Goal: Task Accomplishment & Management: Manage account settings

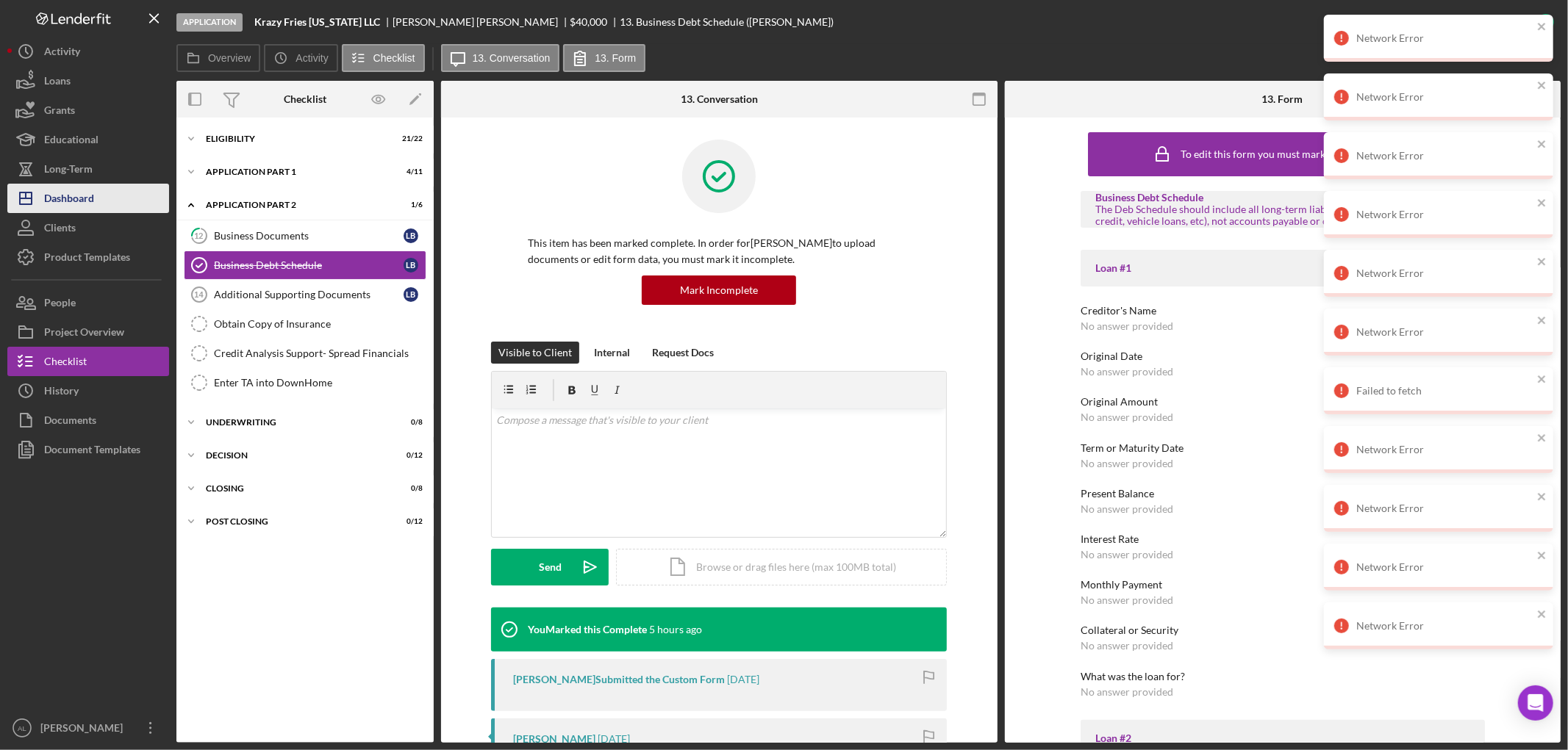
click at [113, 207] on button "Icon/Dashboard Dashboard" at bounding box center [88, 198] width 161 height 29
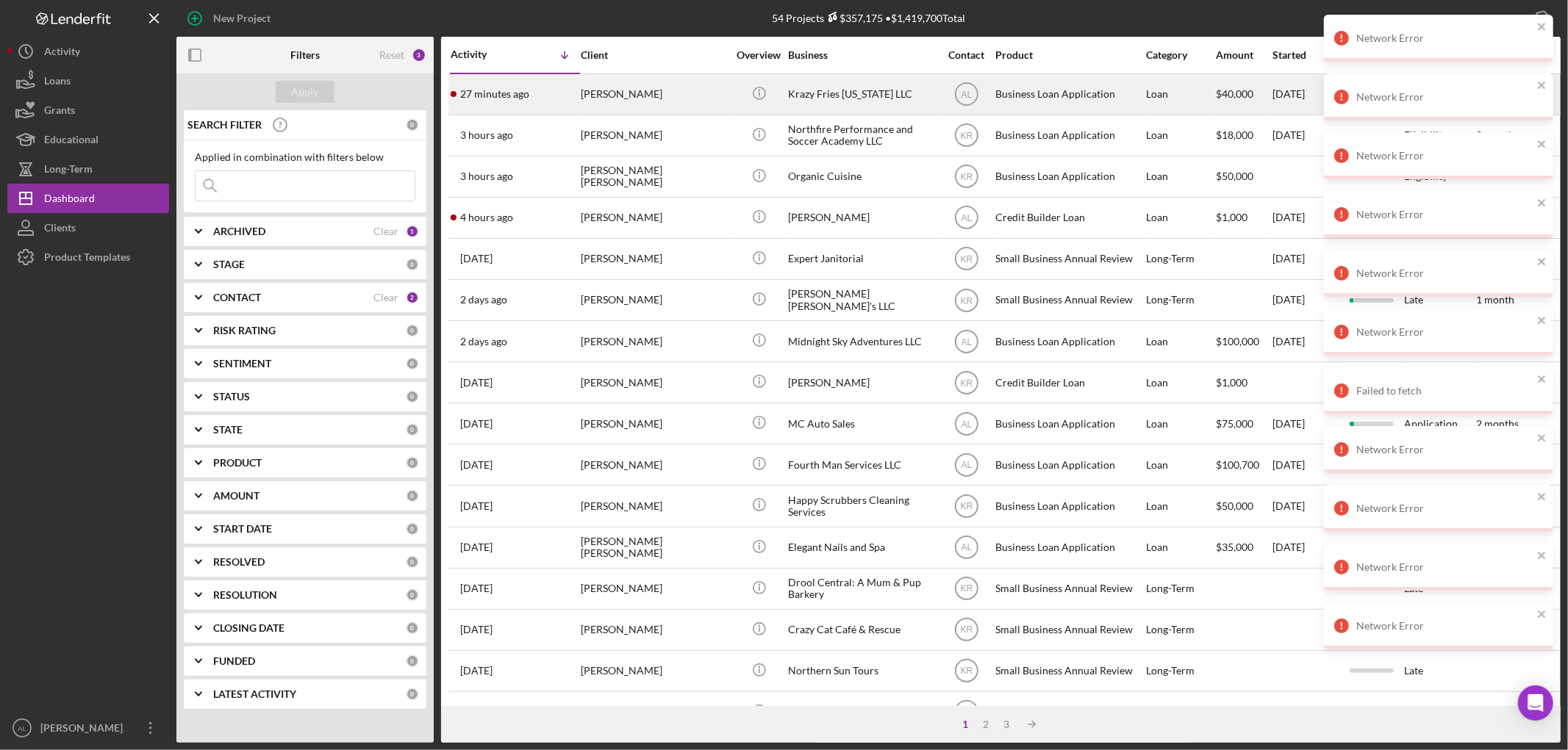
click at [582, 104] on div "[PERSON_NAME]" at bounding box center [654, 94] width 147 height 39
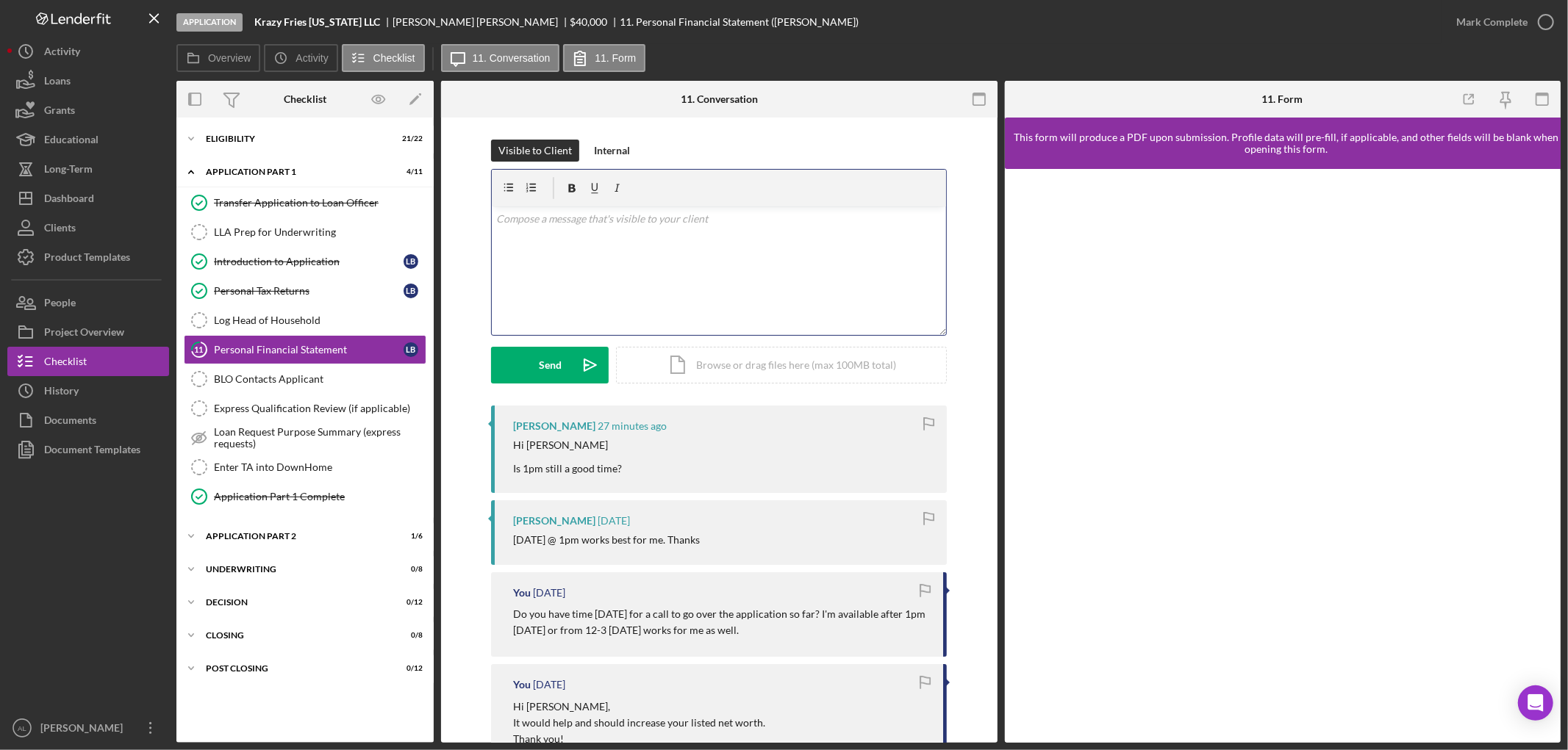
click at [629, 235] on div "v Color teal Color pink Remove color Add row above Add row below Add column bef…" at bounding box center [718, 270] width 455 height 128
click at [100, 526] on div at bounding box center [88, 589] width 161 height 249
click at [655, 307] on div "v Color teal Color pink Remove color Add row above Add row below Add column bef…" at bounding box center [718, 270] width 455 height 128
click at [561, 369] on button "Send Icon/icon-invite-send" at bounding box center [549, 365] width 117 height 37
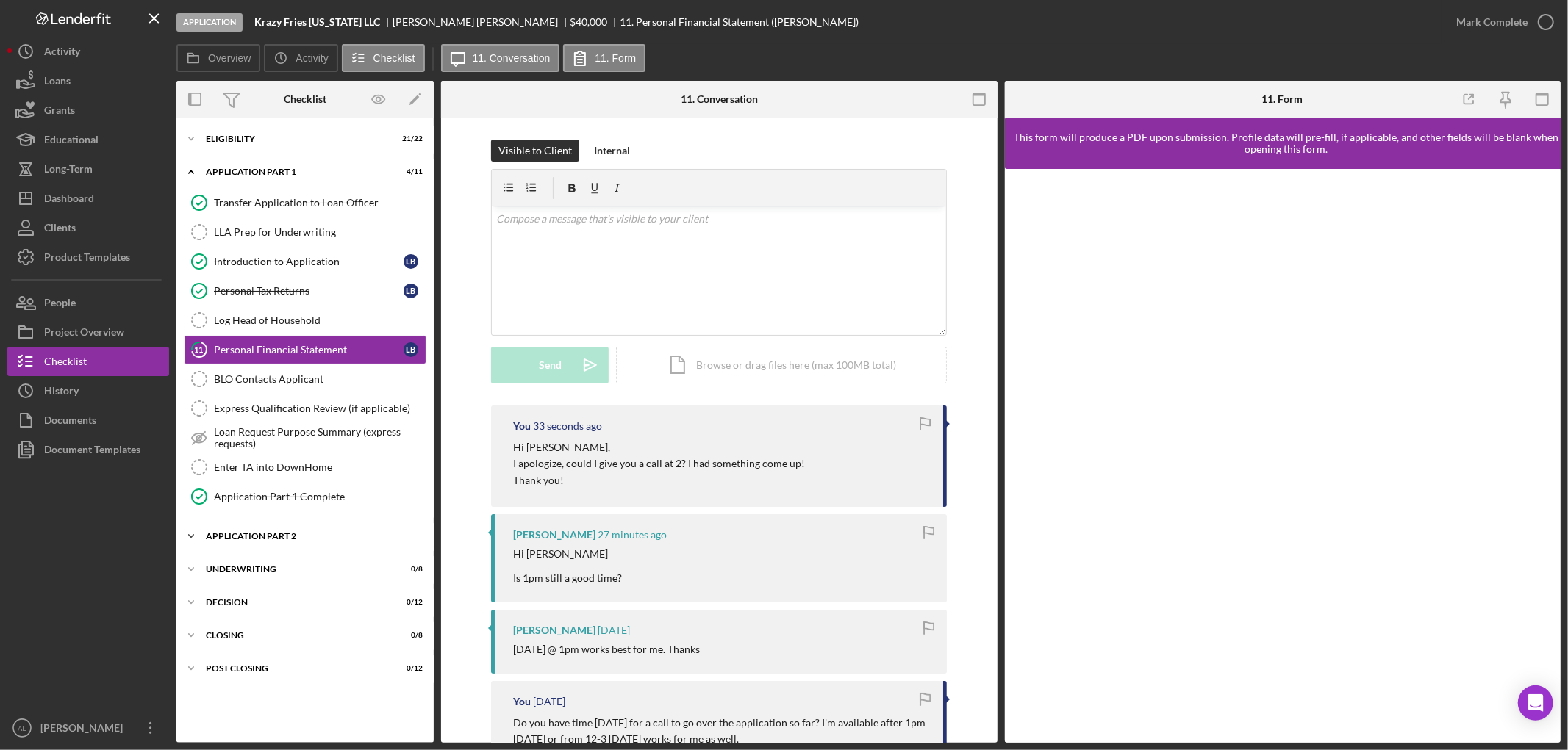
click at [275, 533] on div "Icon/Expander Application Part 2 1 / 6" at bounding box center [305, 536] width 257 height 29
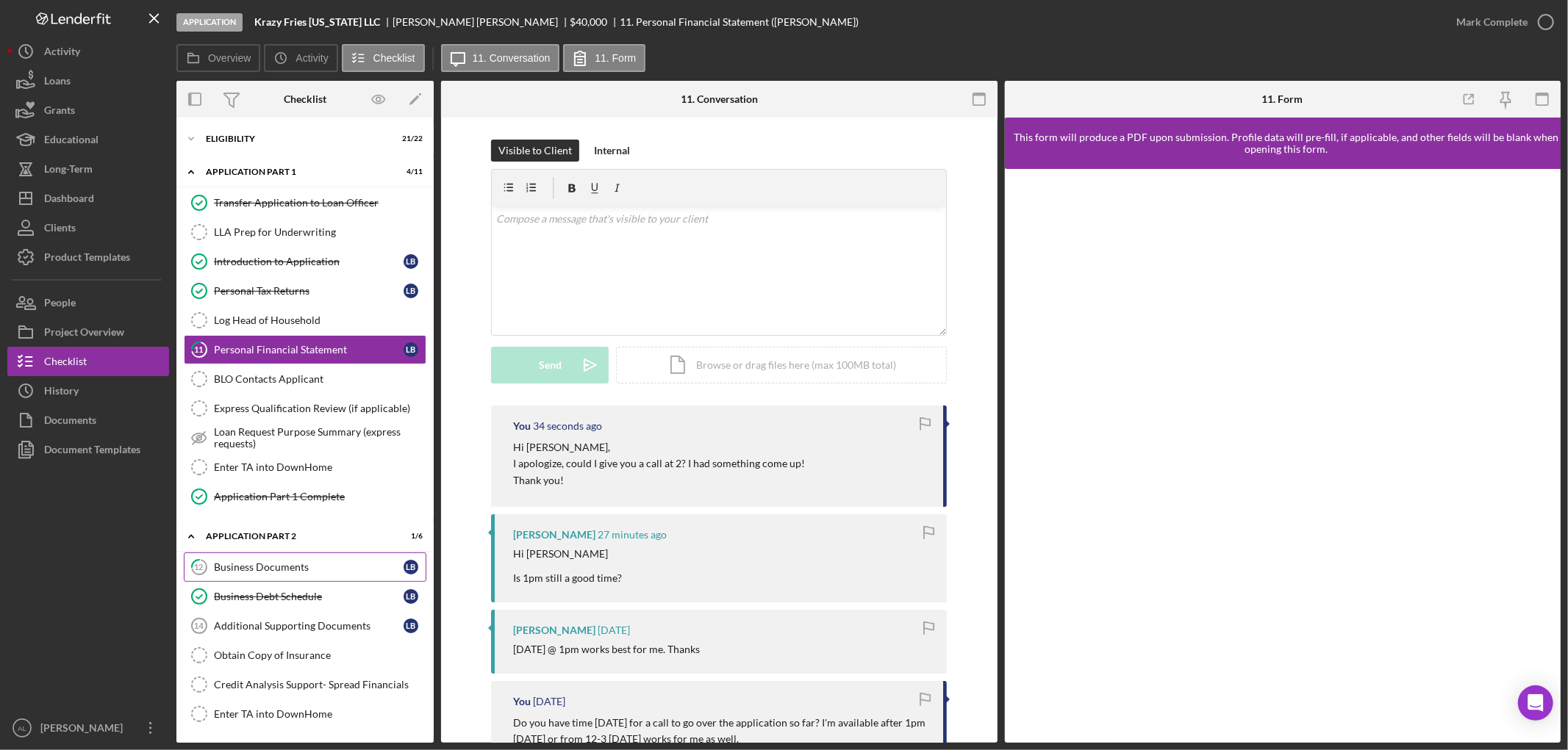
click at [279, 579] on link "12 Business Documents L B" at bounding box center [304, 567] width 242 height 29
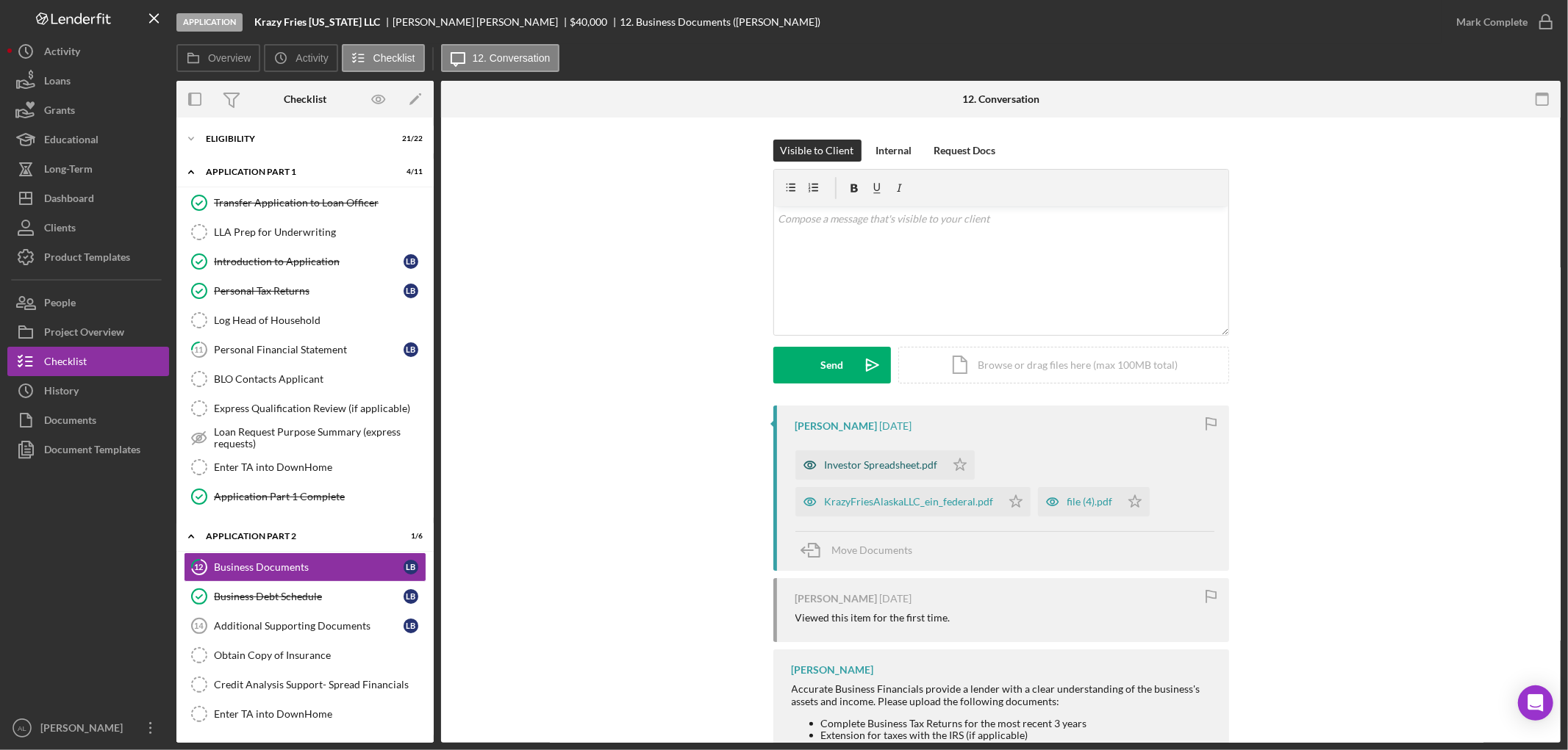
click at [891, 453] on div "Investor Spreadsheet.pdf" at bounding box center [870, 465] width 150 height 29
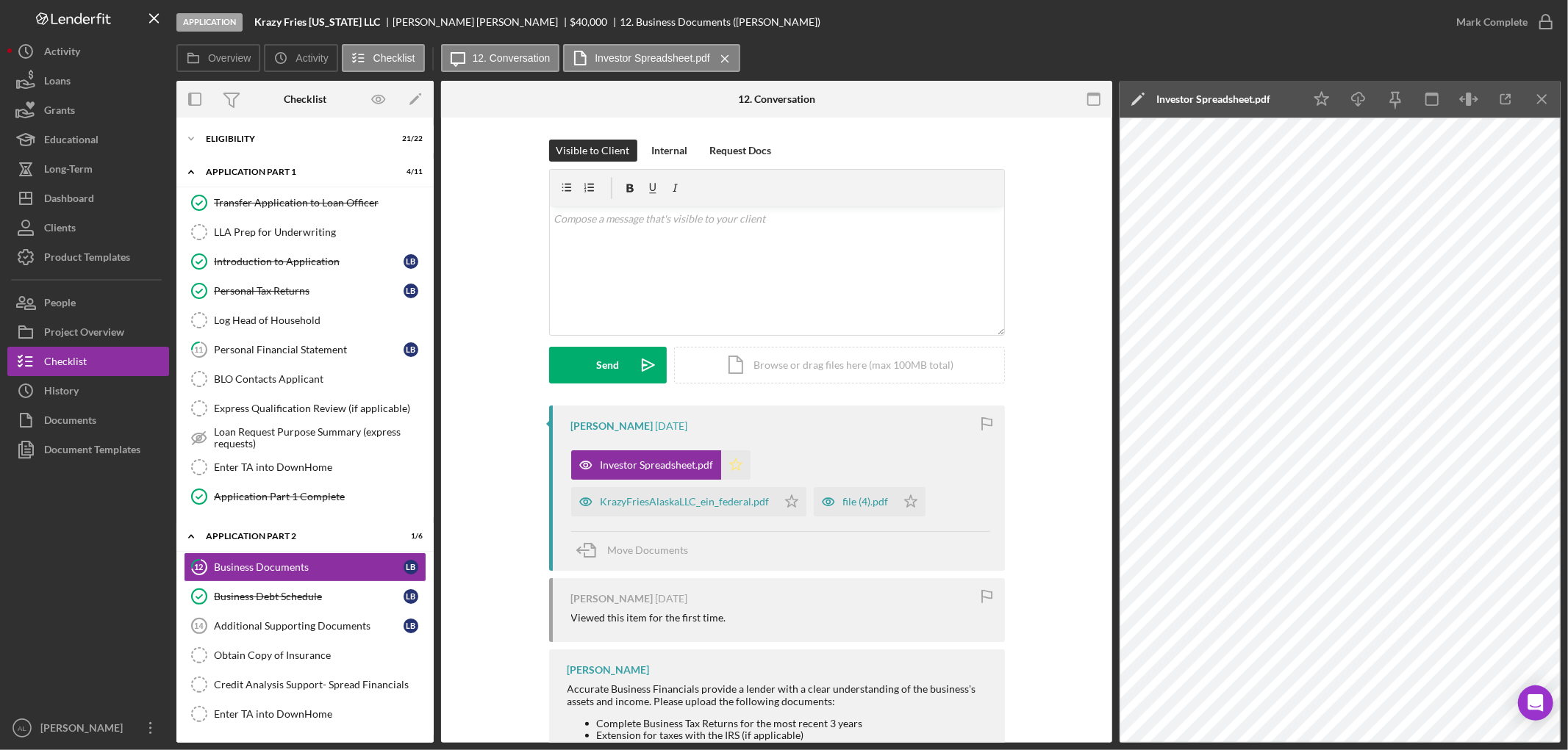
click at [729, 463] on polygon "button" at bounding box center [735, 465] width 12 height 12
click at [317, 294] on div "Personal Tax Returns" at bounding box center [309, 291] width 190 height 12
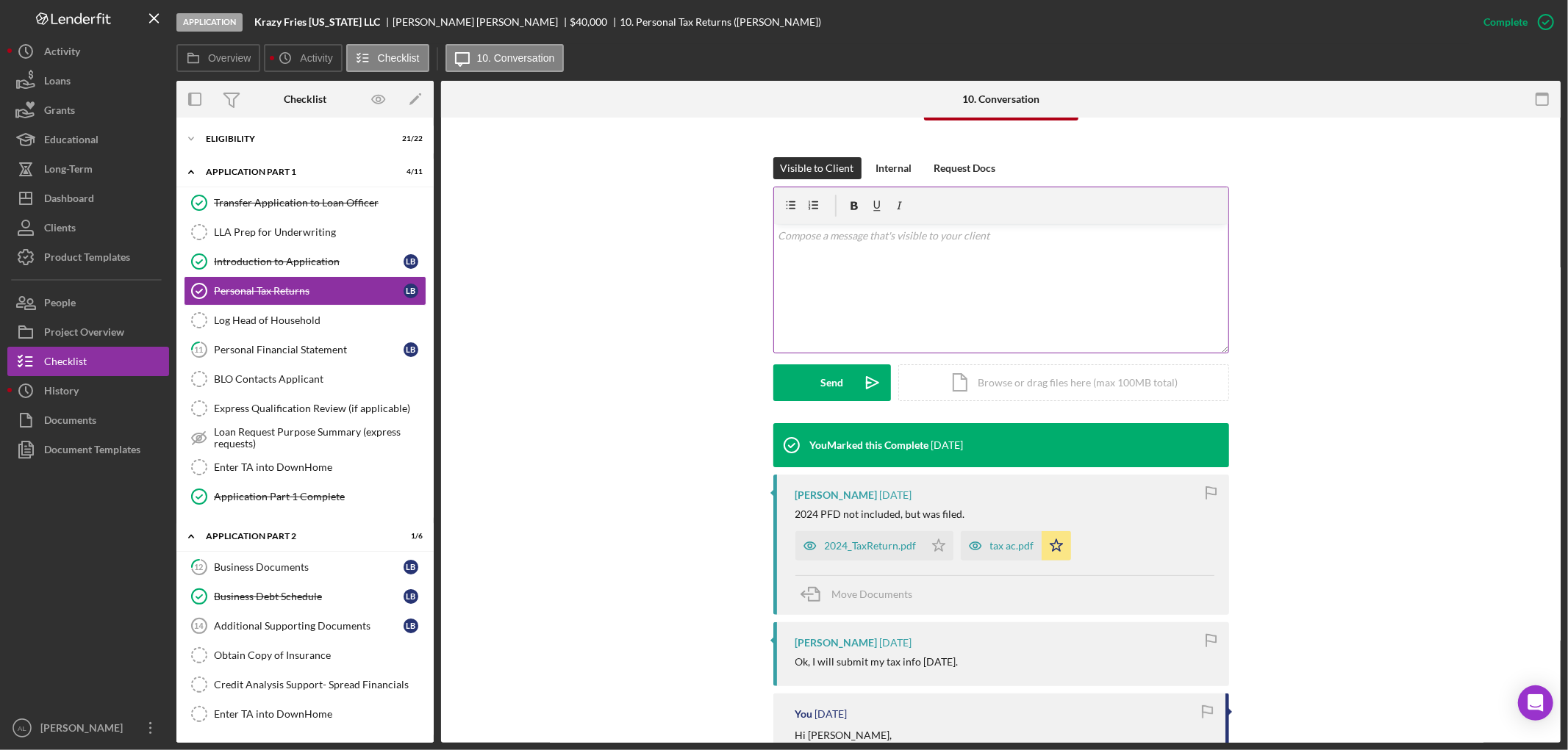
scroll to position [186, 0]
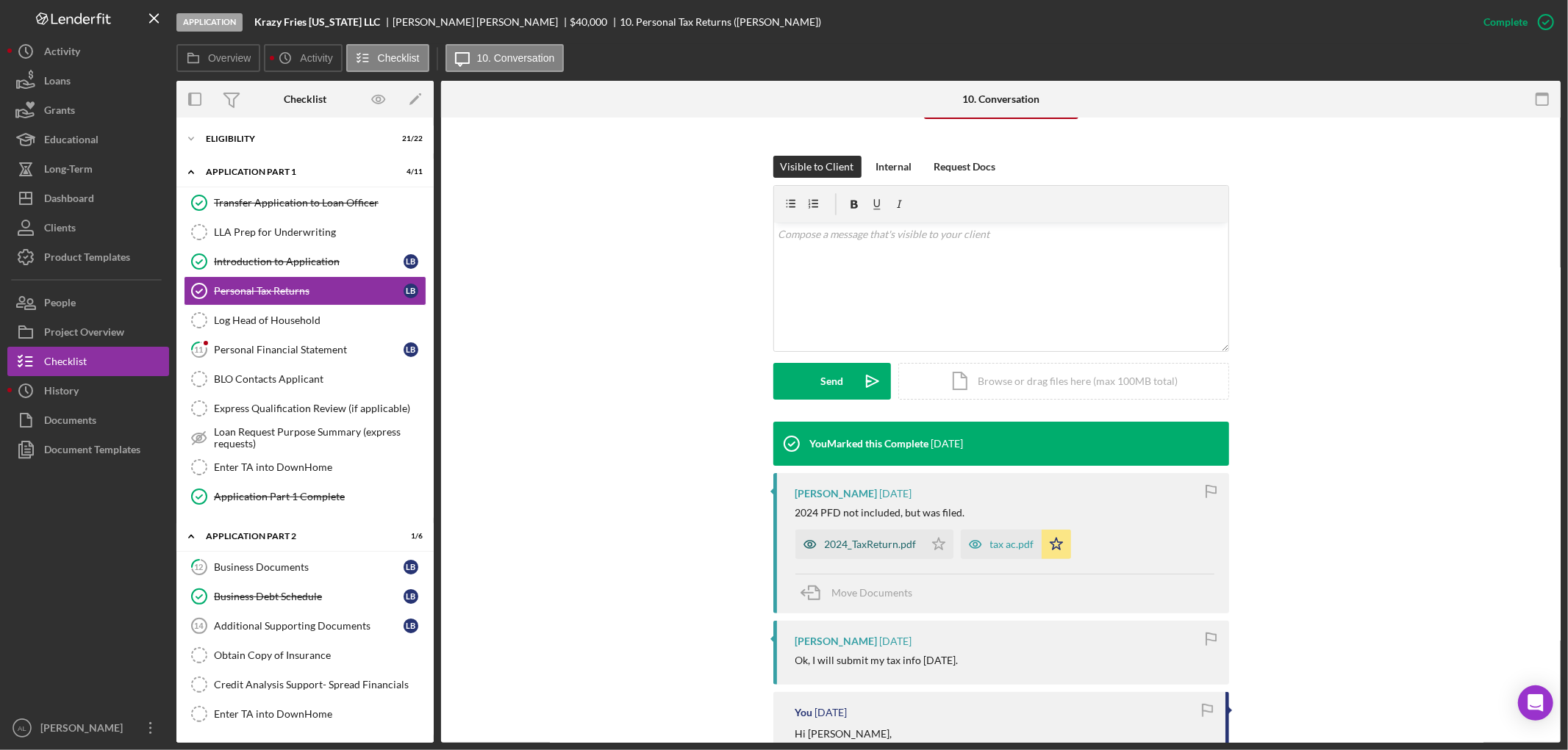
click at [897, 537] on div "2024_TaxReturn.pdf" at bounding box center [859, 544] width 129 height 29
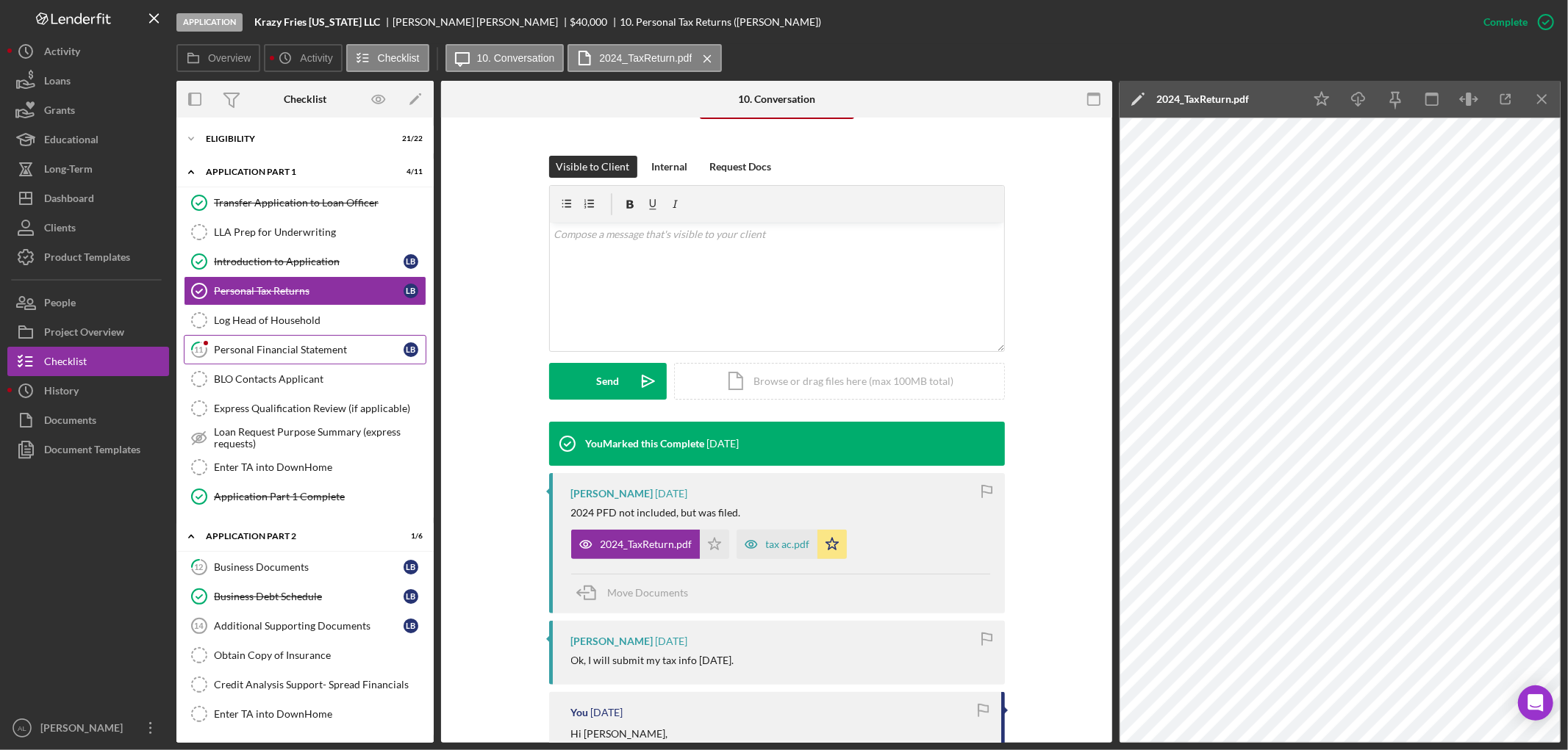
click at [316, 349] on div "Personal Financial Statement" at bounding box center [309, 350] width 190 height 12
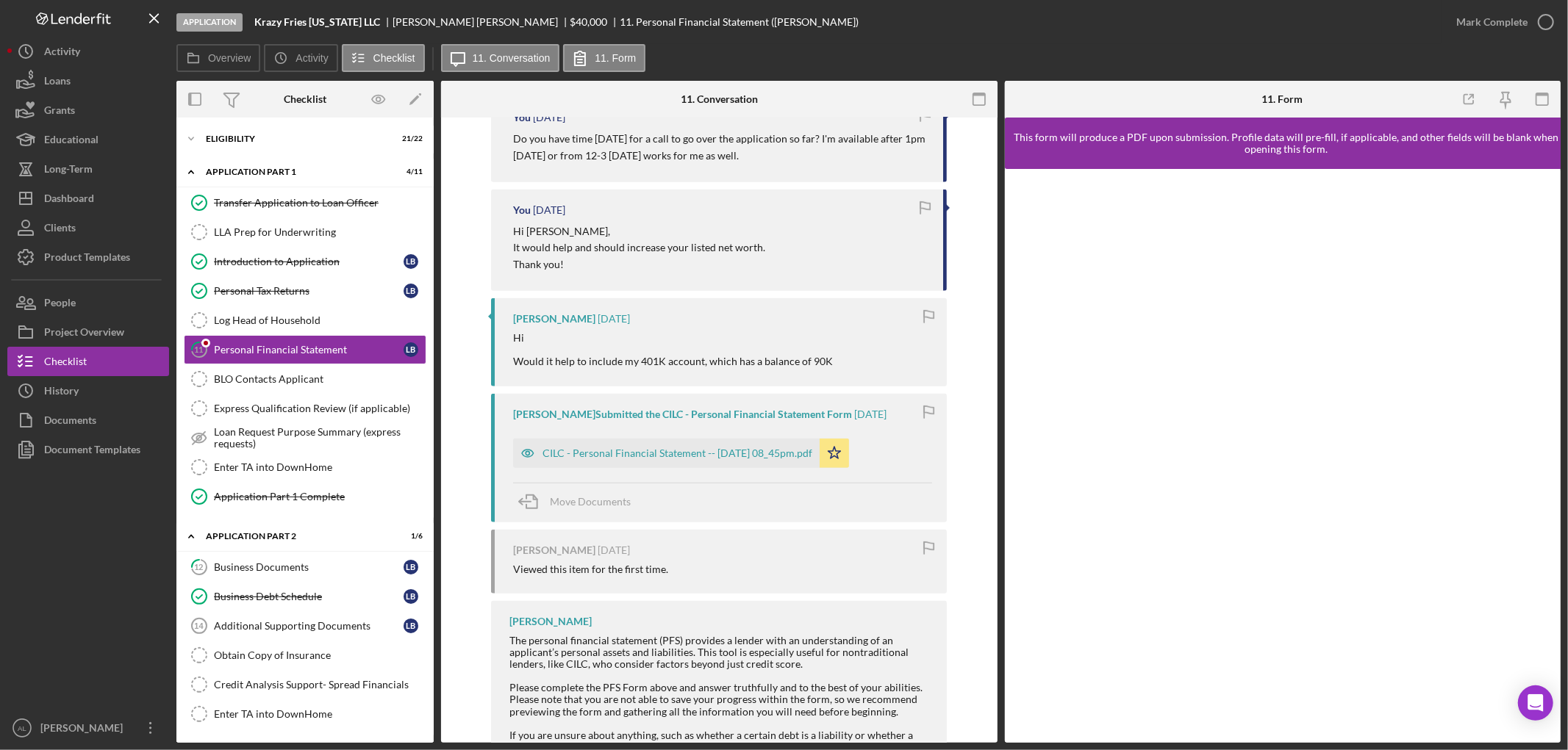
scroll to position [725, 0]
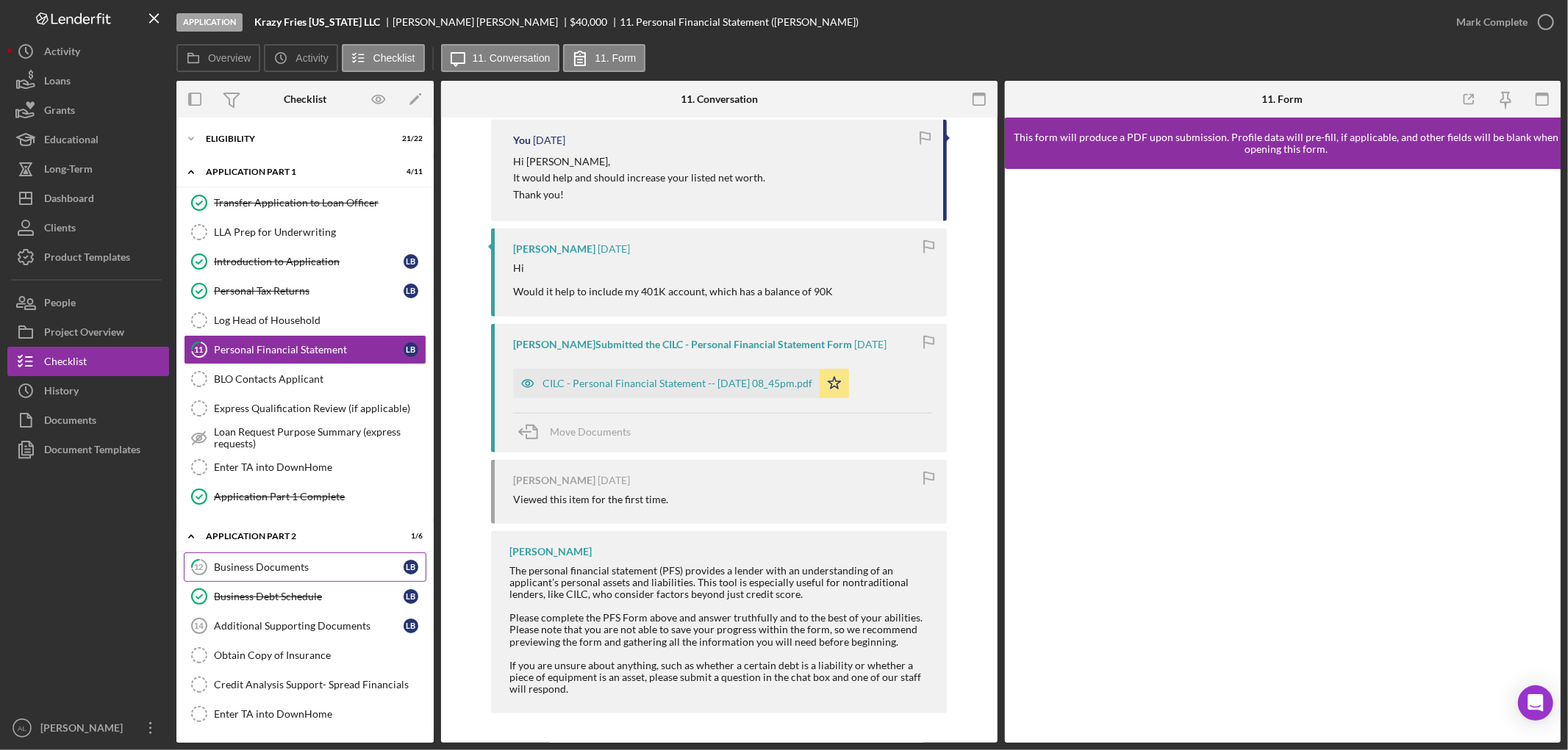
click at [290, 576] on link "12 Business Documents L B" at bounding box center [304, 567] width 242 height 29
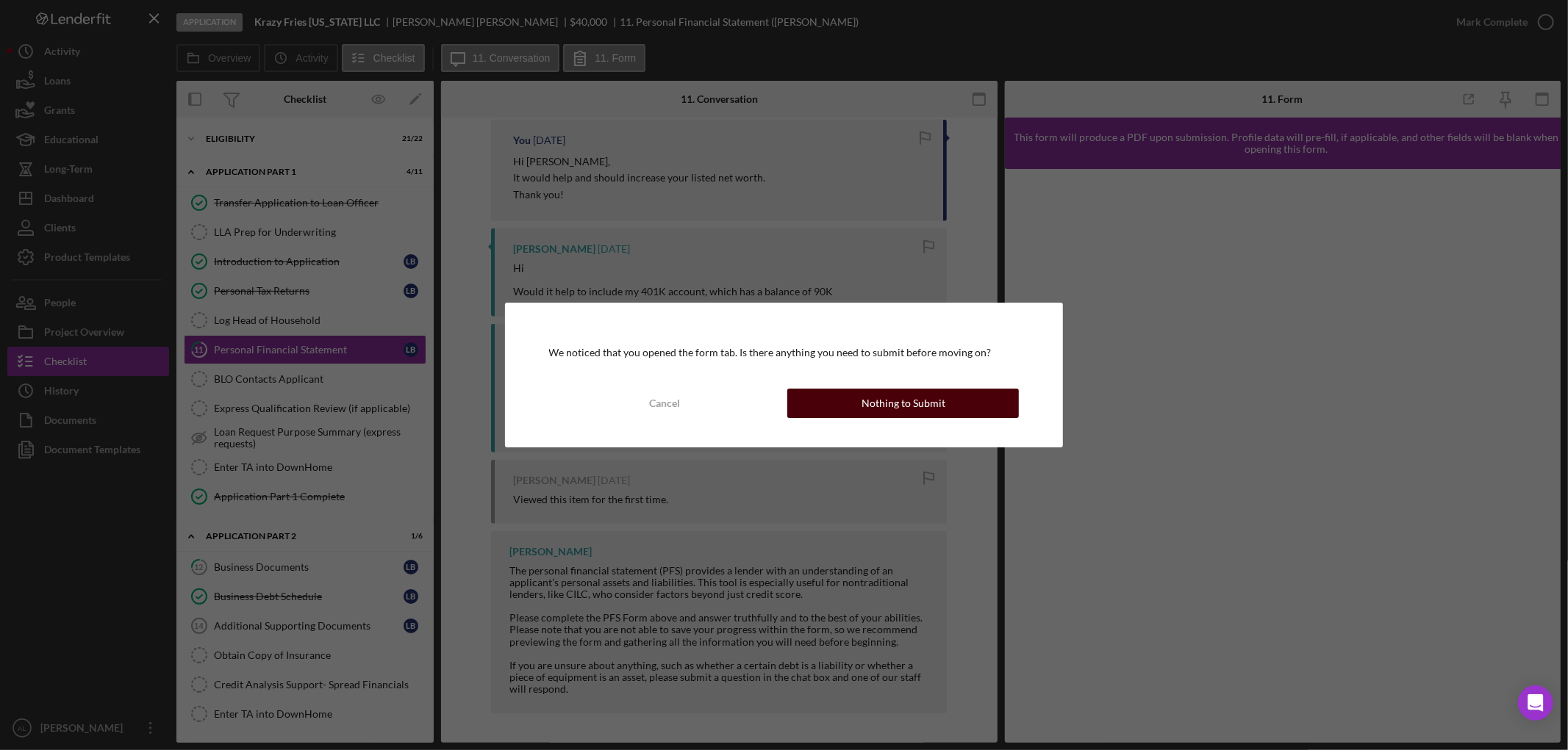
click at [877, 405] on div "Nothing to Submit" at bounding box center [903, 403] width 84 height 29
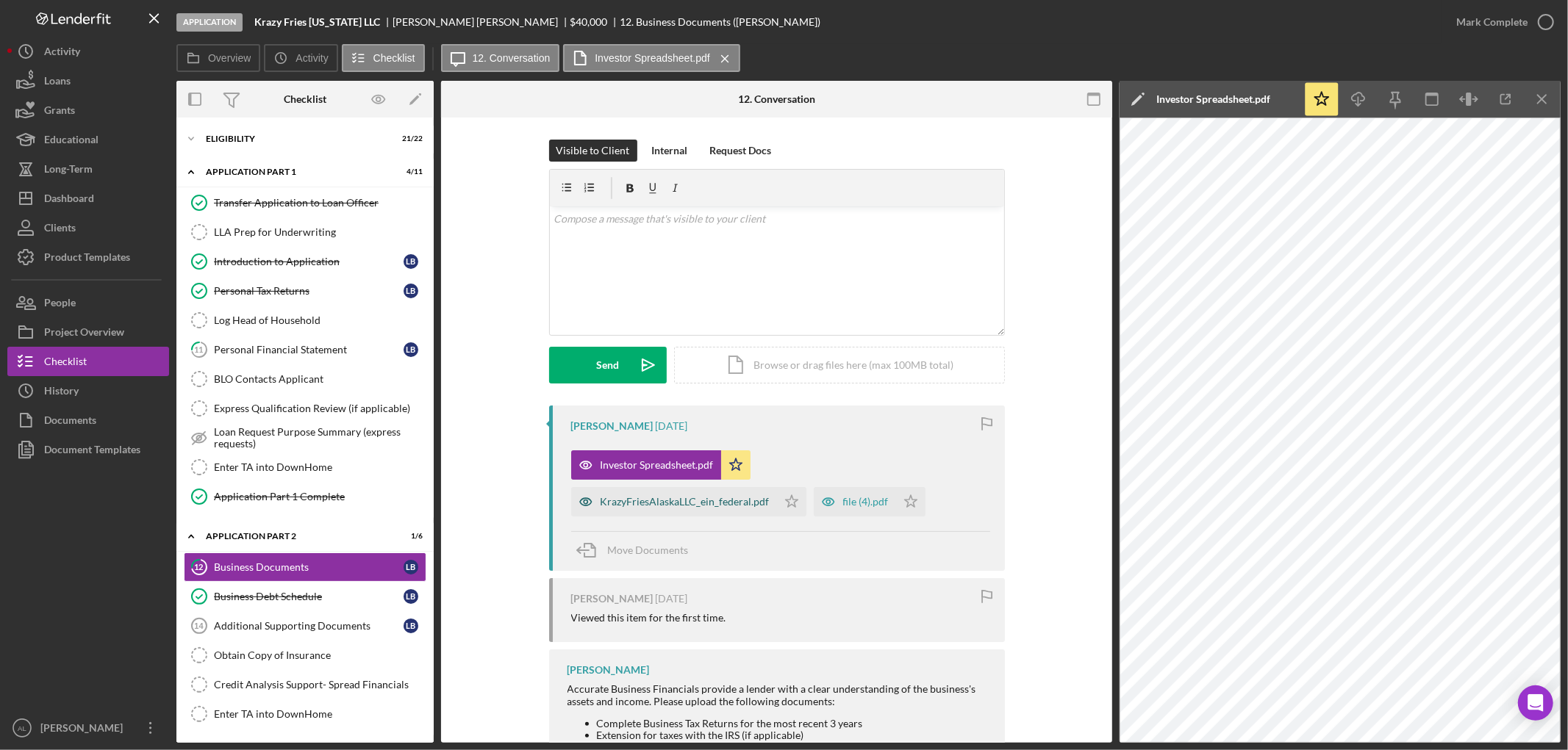
click at [699, 503] on div "KrazyFriesAlaskaLLC_ein_federal.pdf" at bounding box center [685, 502] width 169 height 12
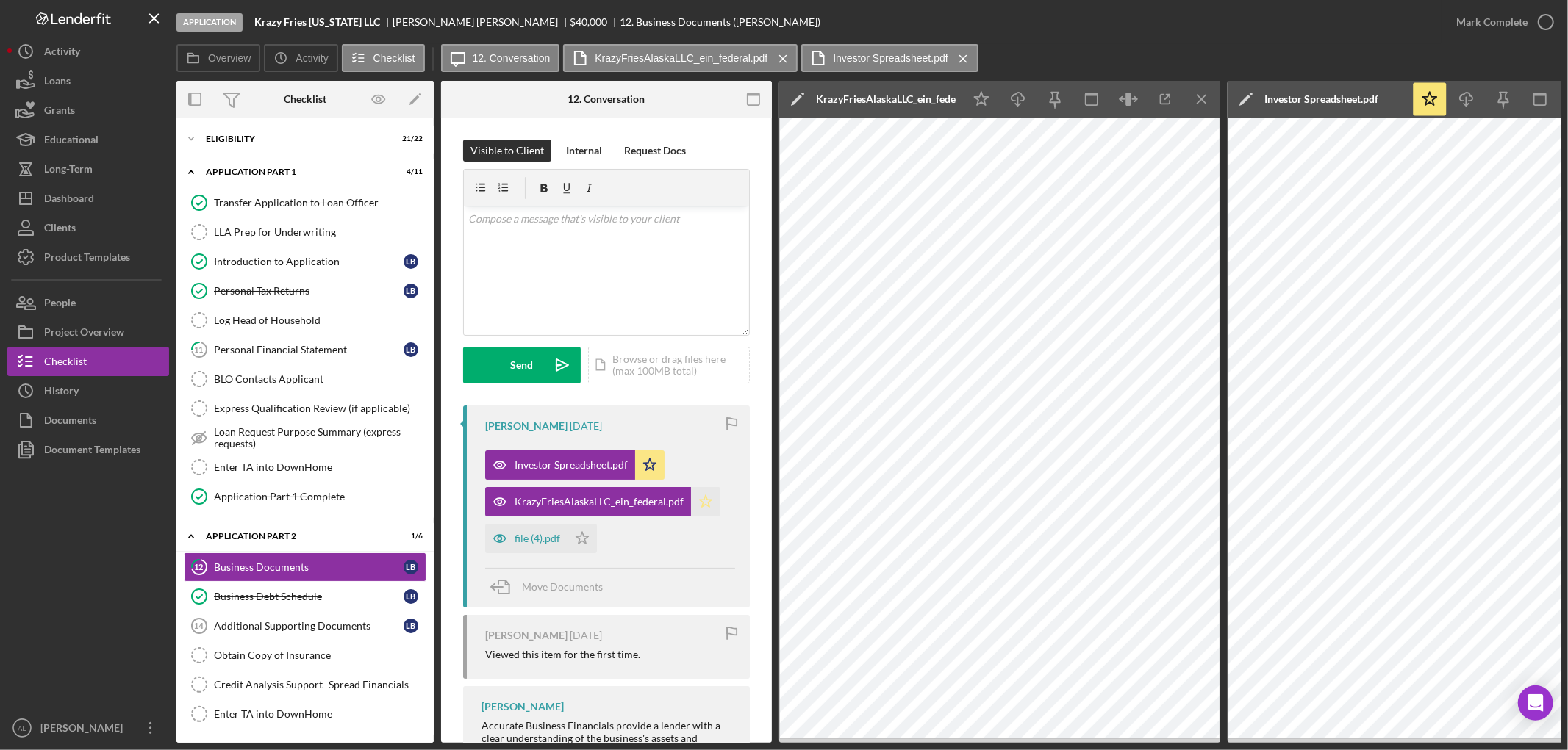
click at [695, 503] on icon "Icon/Star" at bounding box center [706, 502] width 29 height 29
click at [523, 541] on div "file (4).pdf" at bounding box center [537, 539] width 46 height 12
click at [586, 545] on icon "Icon/Star" at bounding box center [582, 539] width 29 height 29
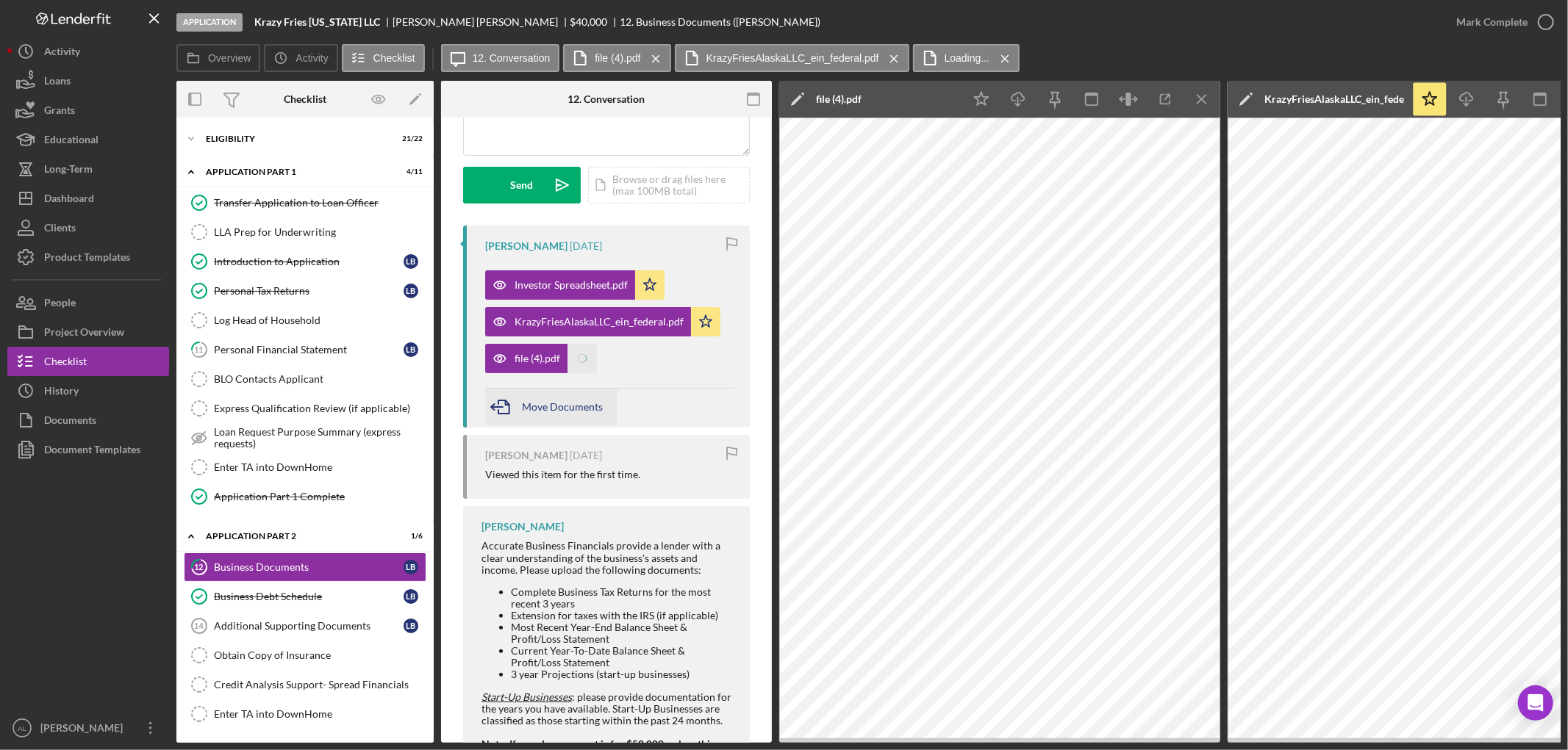
scroll to position [263, 0]
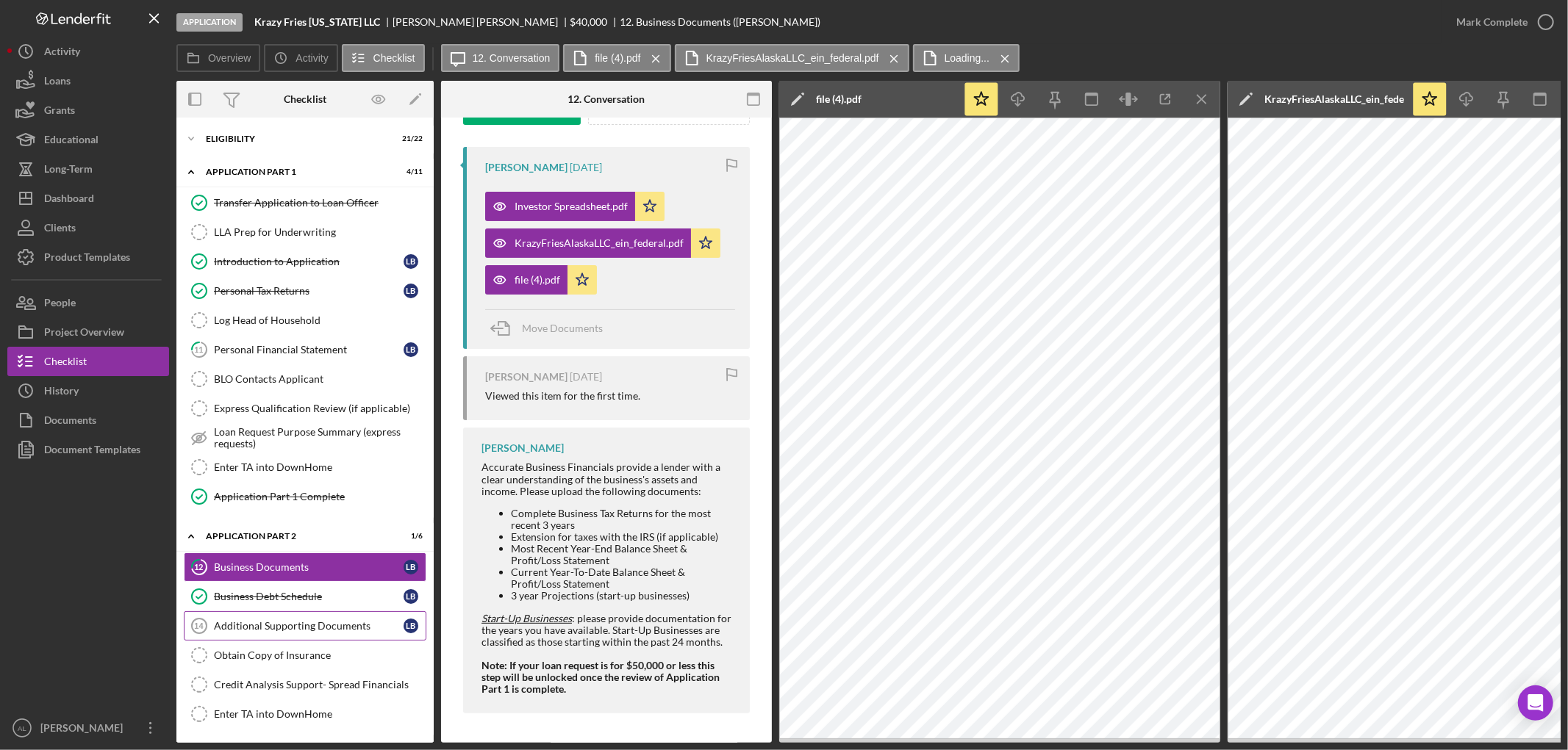
click at [324, 628] on div "Additional Supporting Documents" at bounding box center [309, 626] width 190 height 12
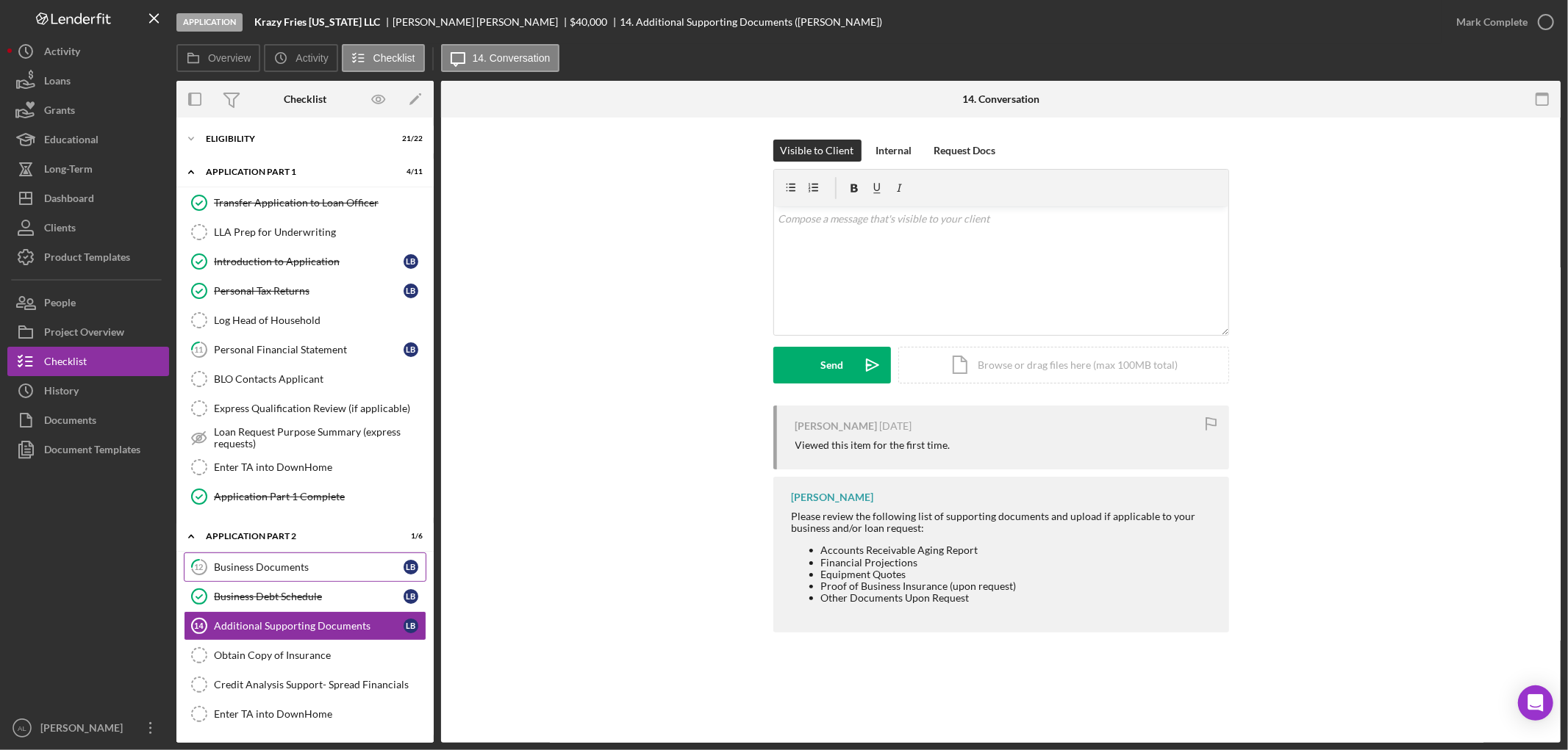
click at [276, 569] on div "Business Documents" at bounding box center [309, 567] width 190 height 12
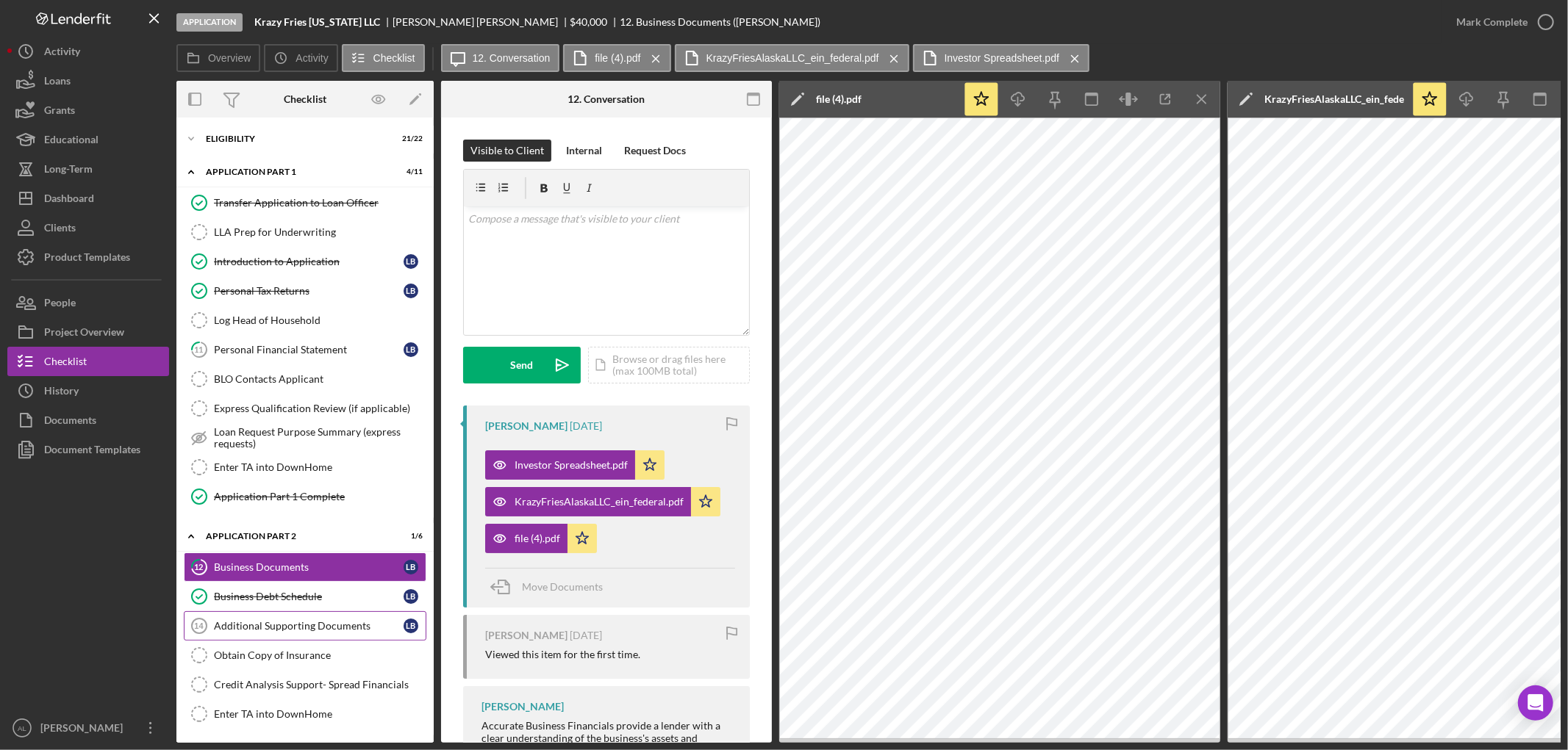
click at [303, 635] on link "Additional Supporting Documents 14 Additional Supporting Documents L B" at bounding box center [304, 626] width 242 height 29
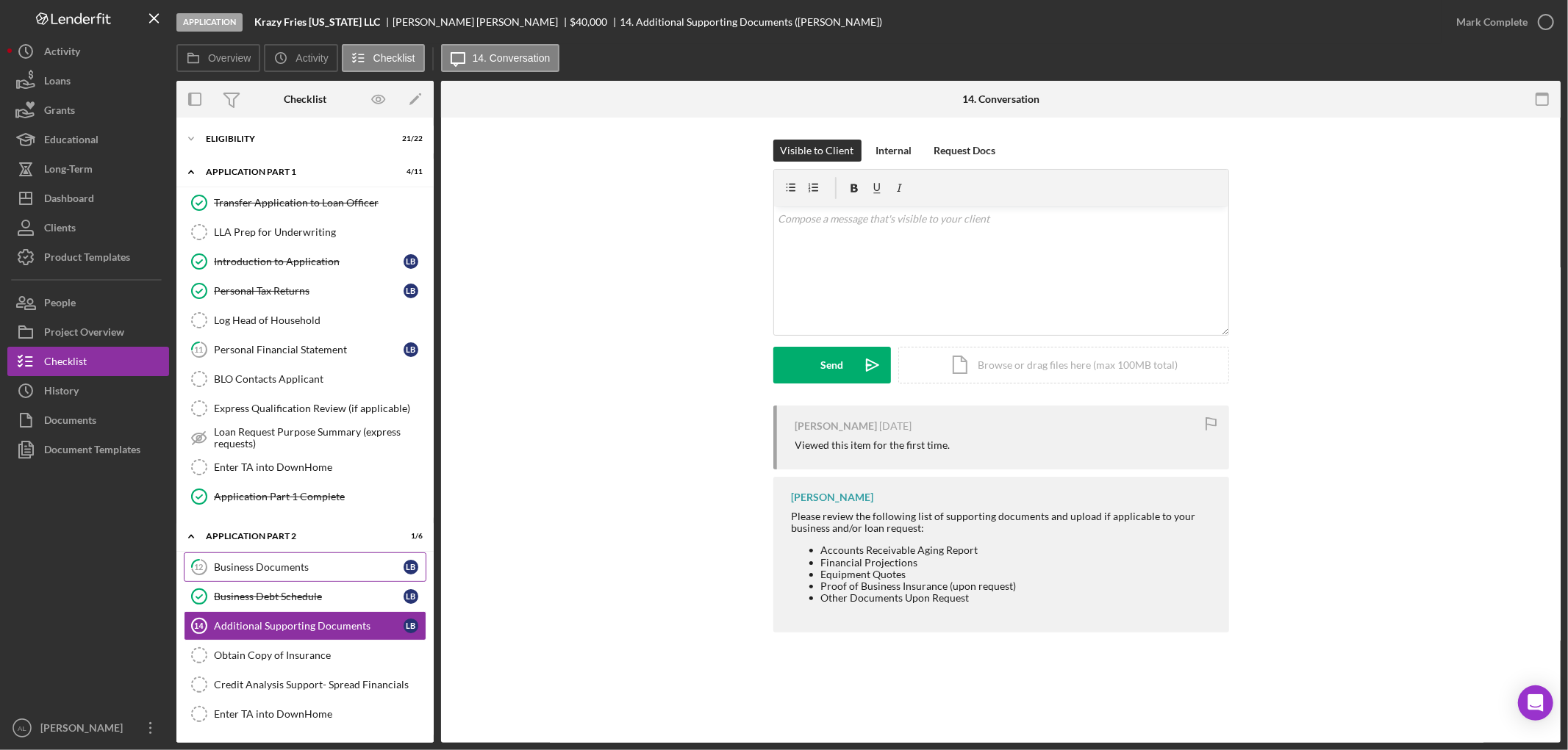
click at [327, 571] on div "Business Documents" at bounding box center [309, 567] width 190 height 12
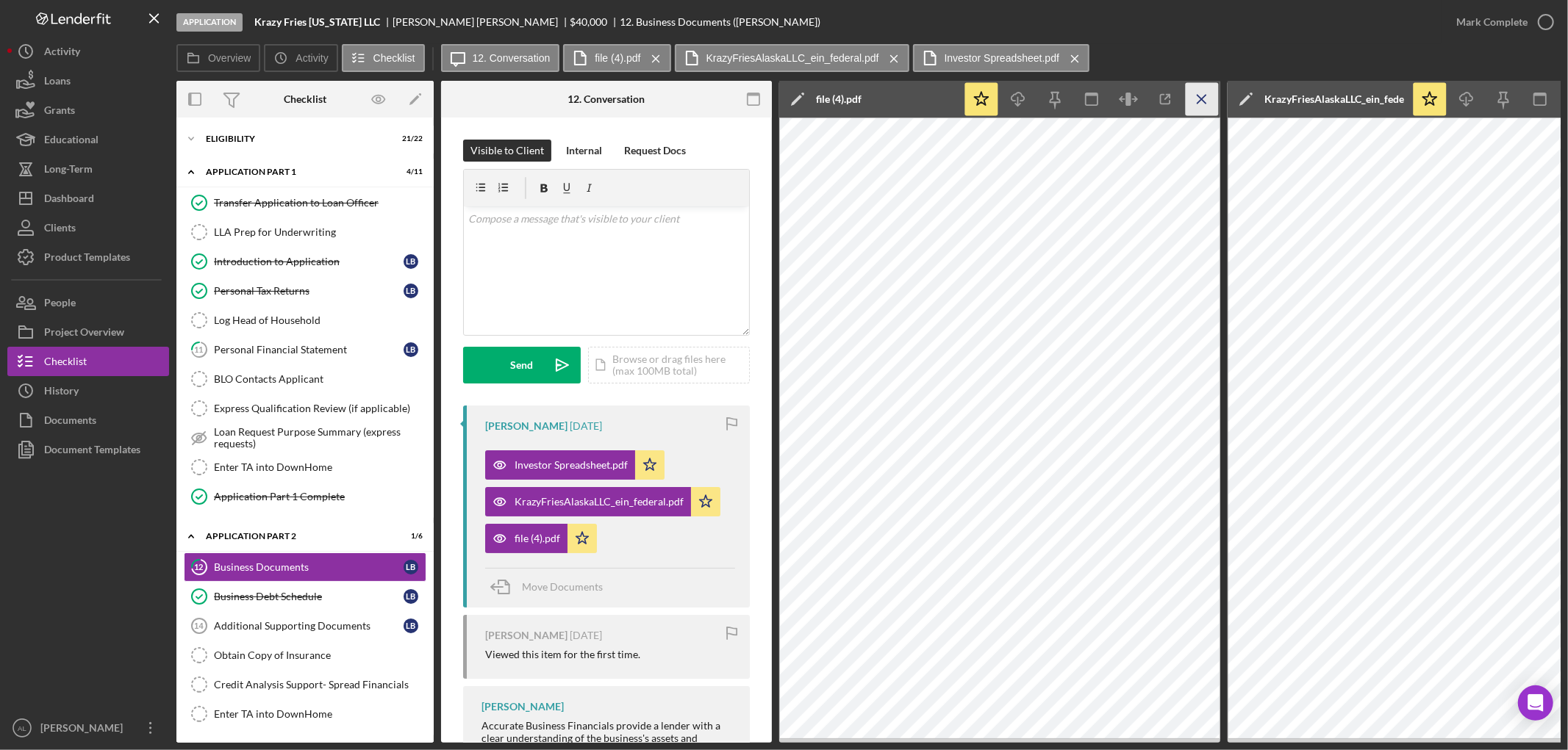
click at [1195, 100] on icon "Icon/Menu Close" at bounding box center [1202, 99] width 33 height 33
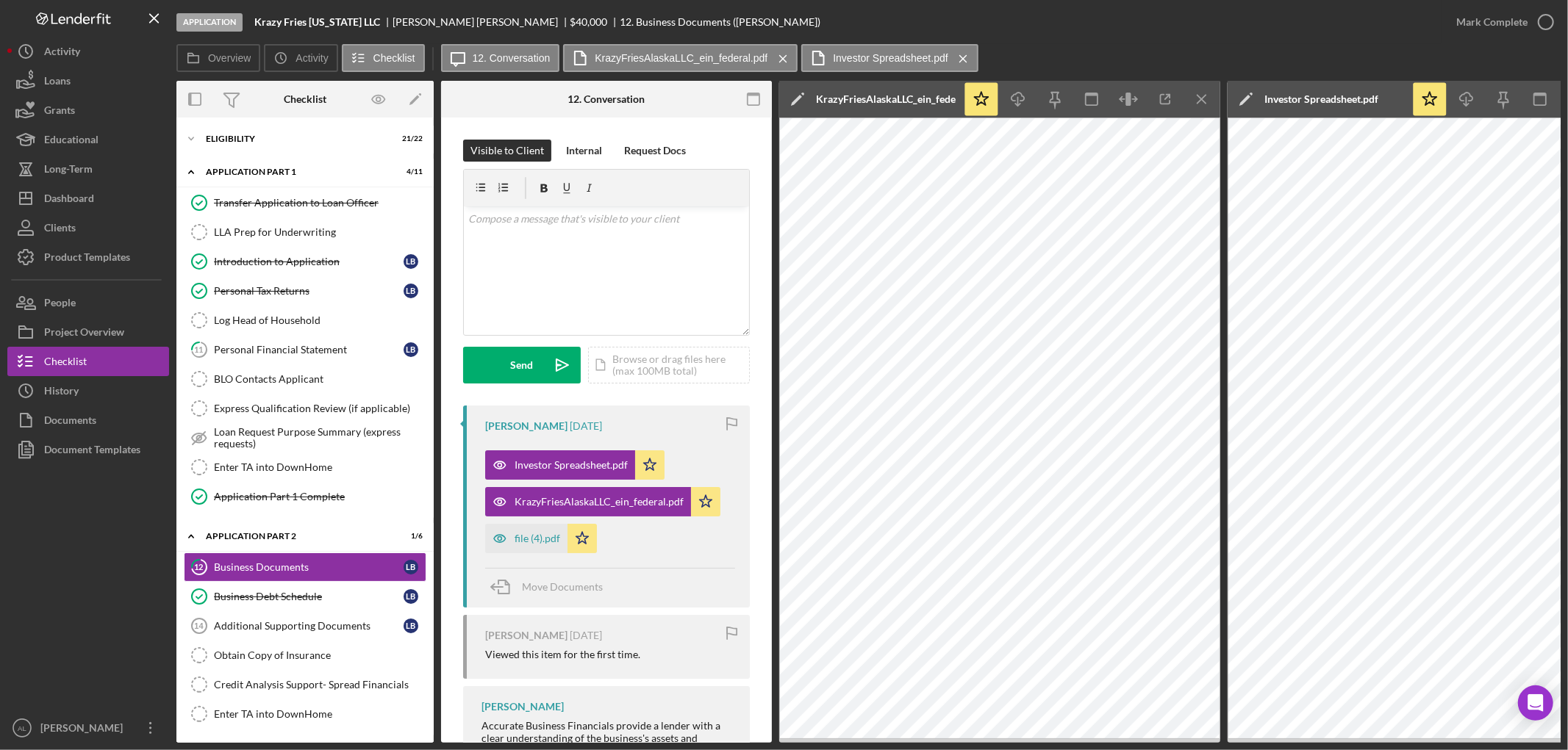
click at [1195, 100] on icon "Icon/Menu Close" at bounding box center [1202, 99] width 33 height 33
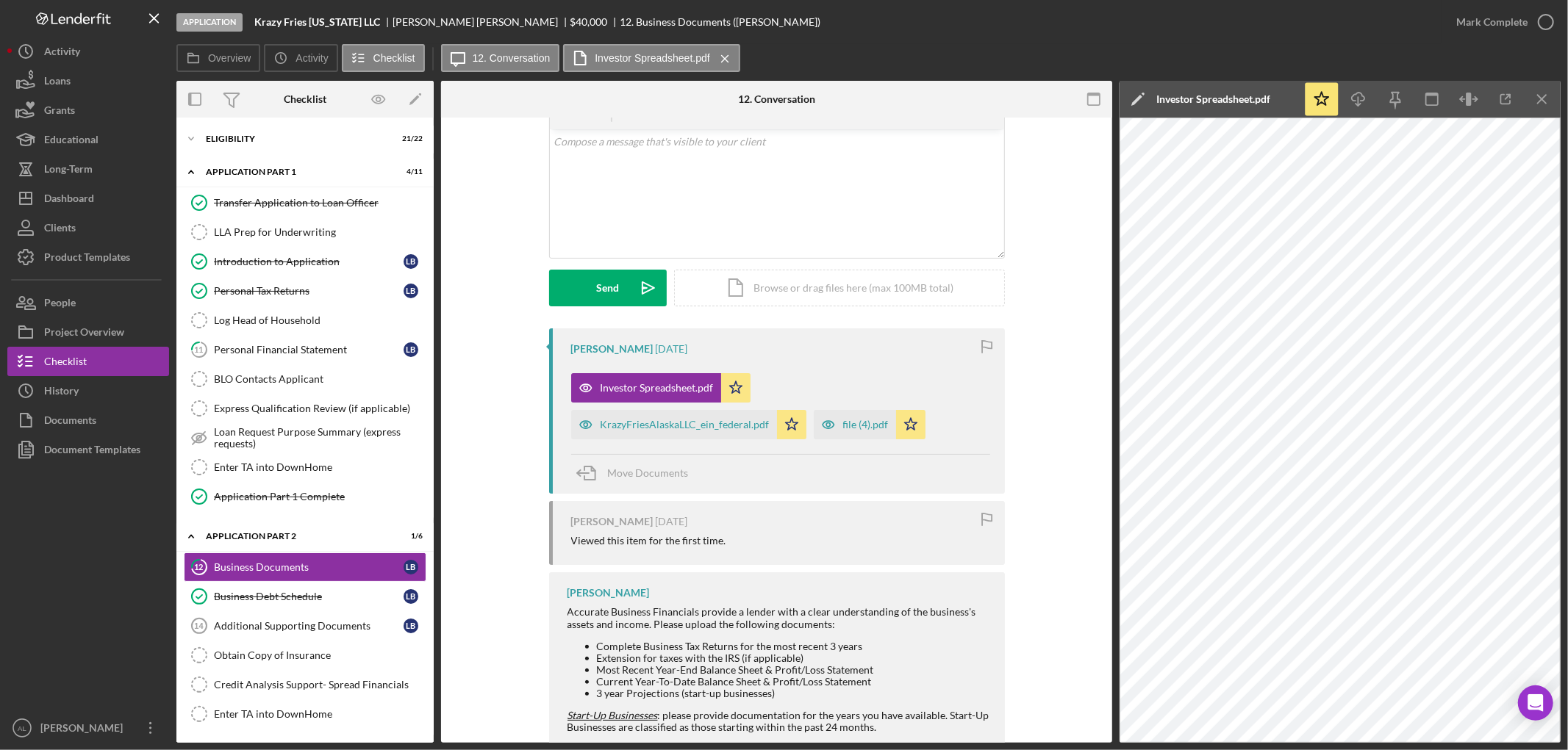
scroll to position [72, 0]
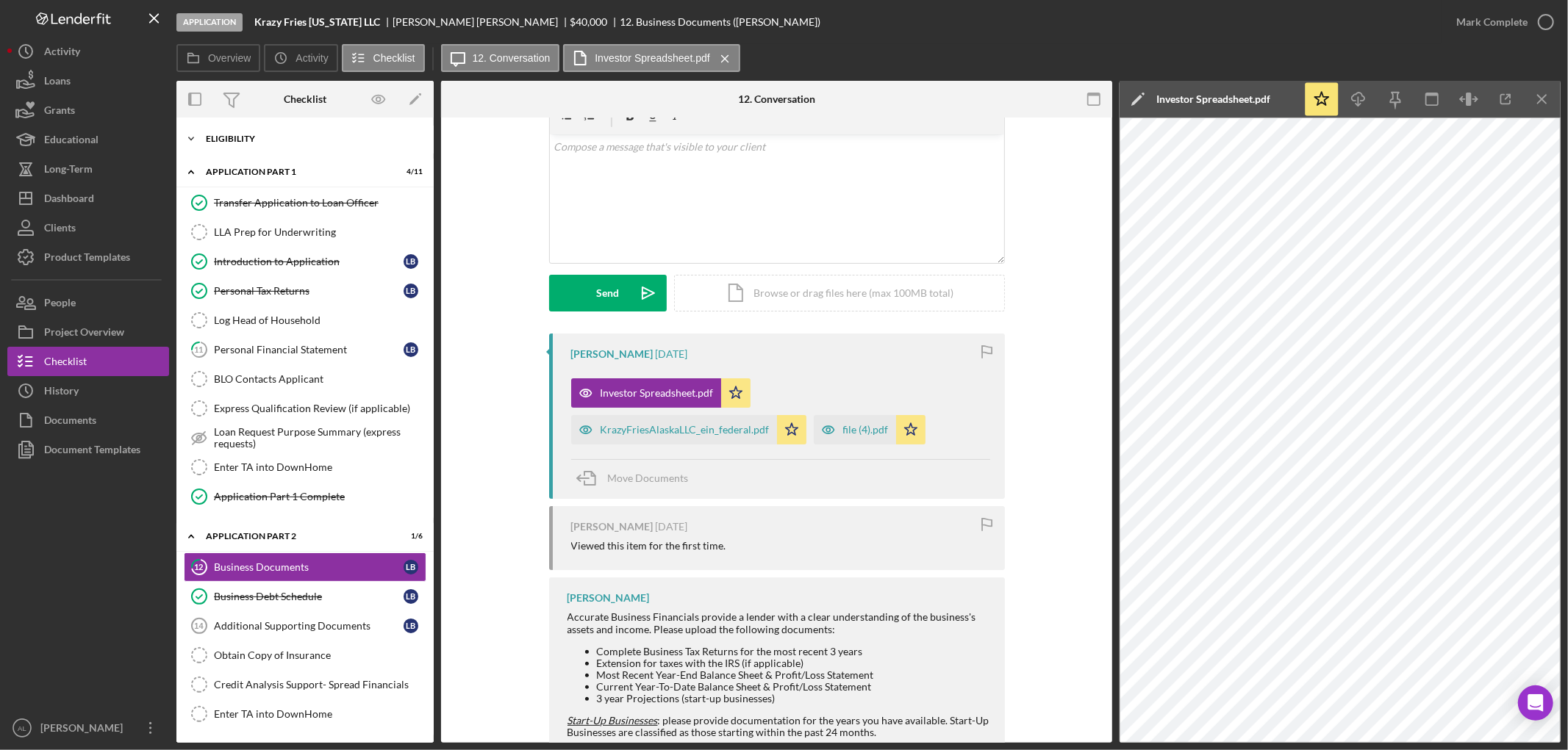
click at [274, 142] on div "Eligibility" at bounding box center [310, 139] width 210 height 9
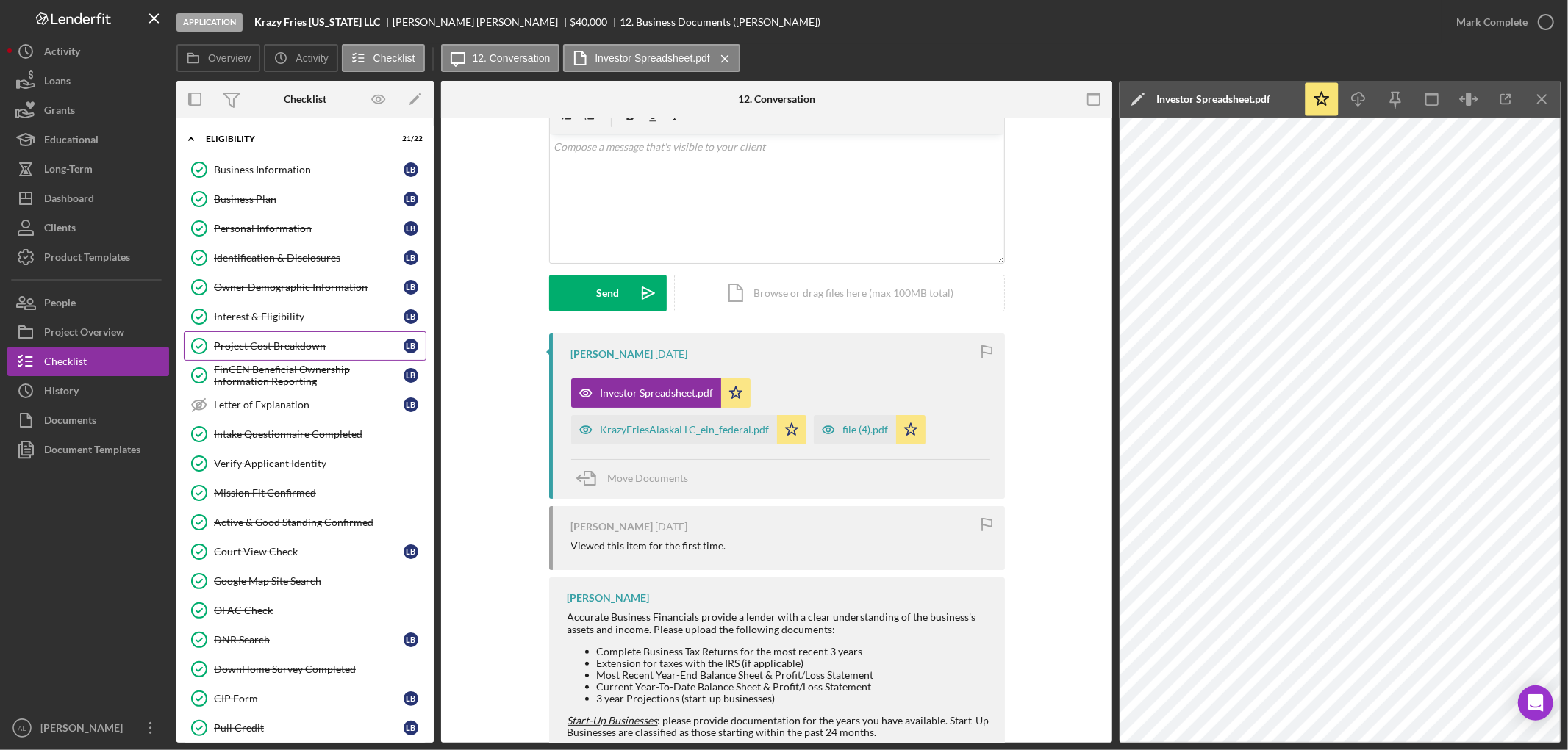
click at [273, 348] on div "Project Cost Breakdown" at bounding box center [309, 347] width 190 height 12
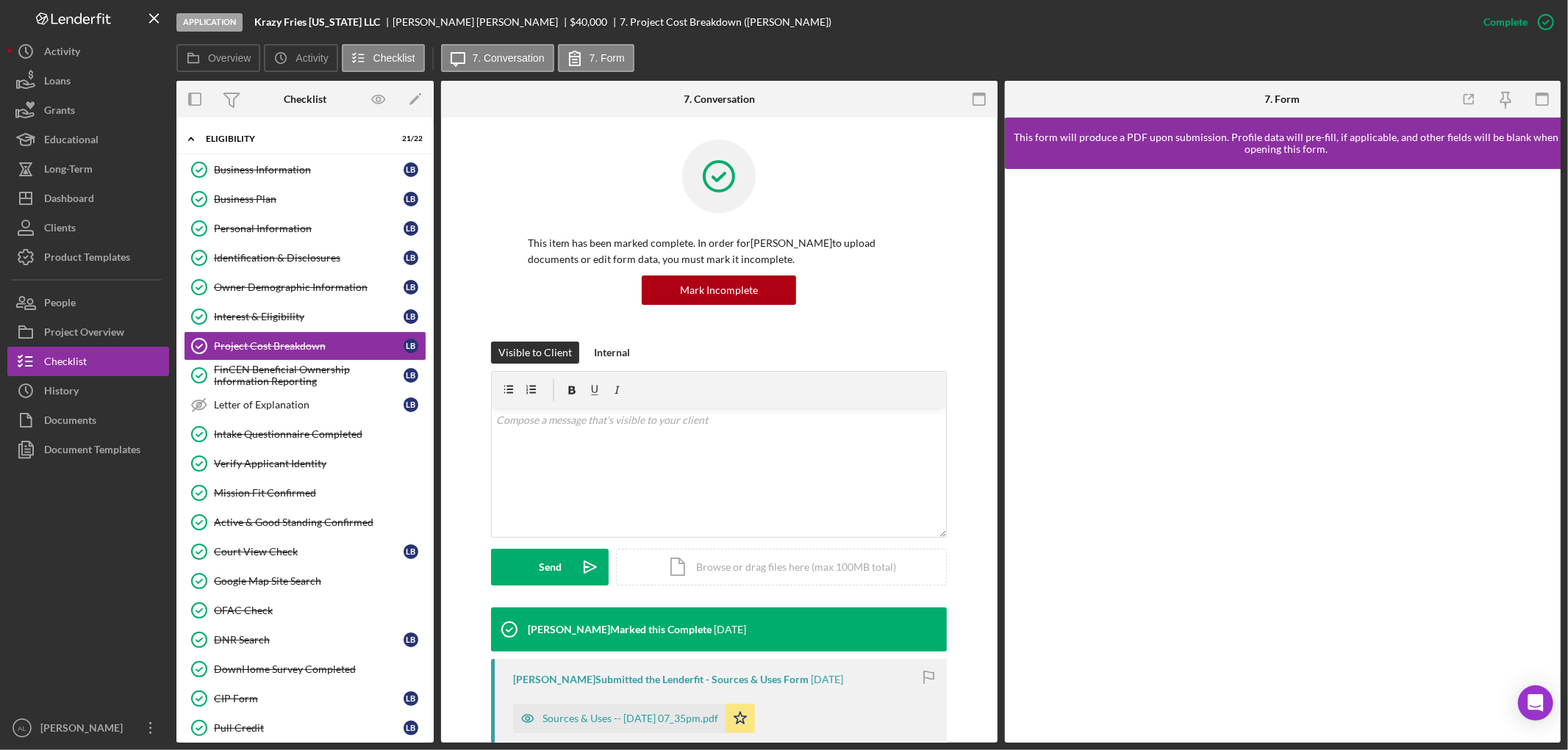
scroll to position [312, 0]
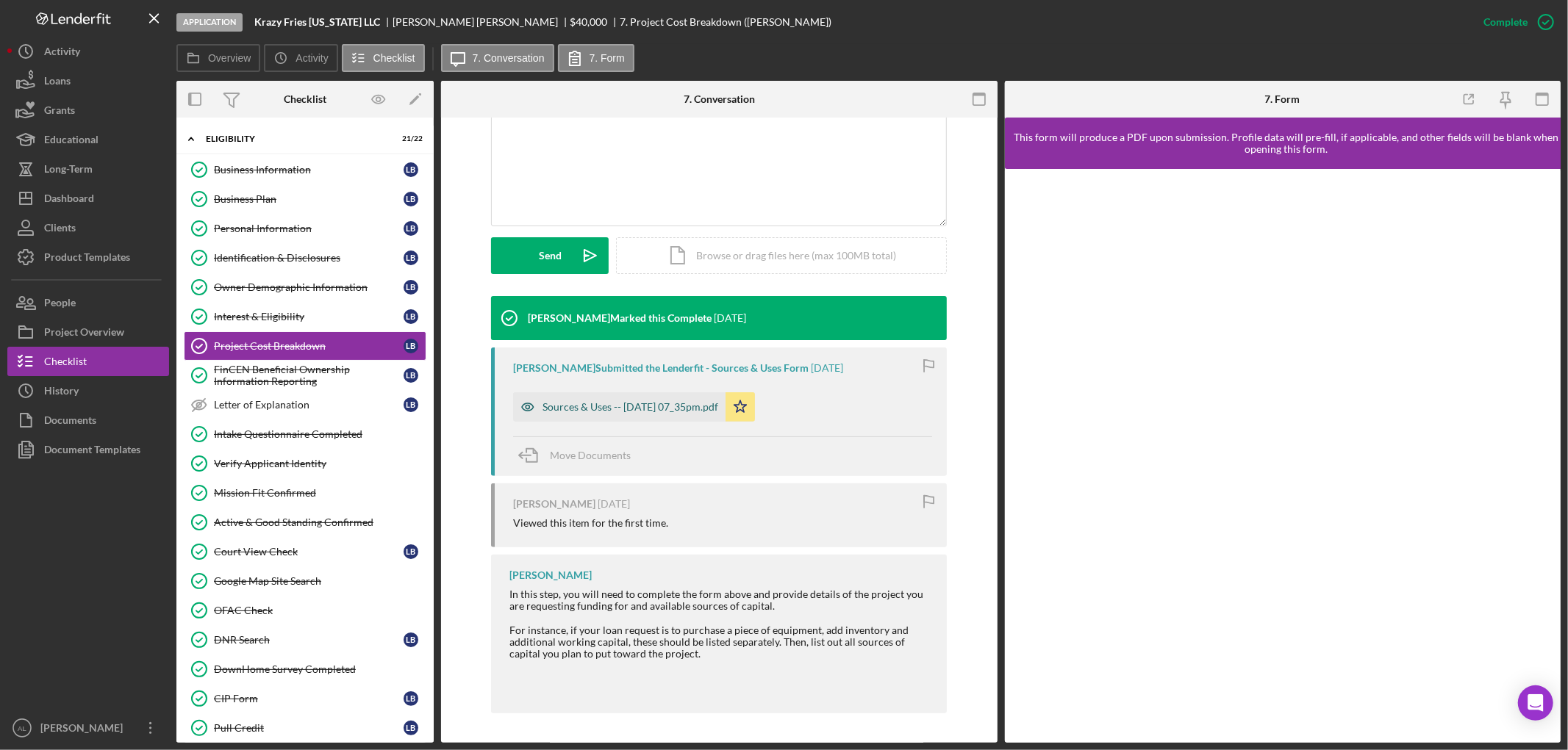
click at [684, 406] on div "Sources & Uses -- [DATE] 07_35pm.pdf" at bounding box center [630, 407] width 176 height 12
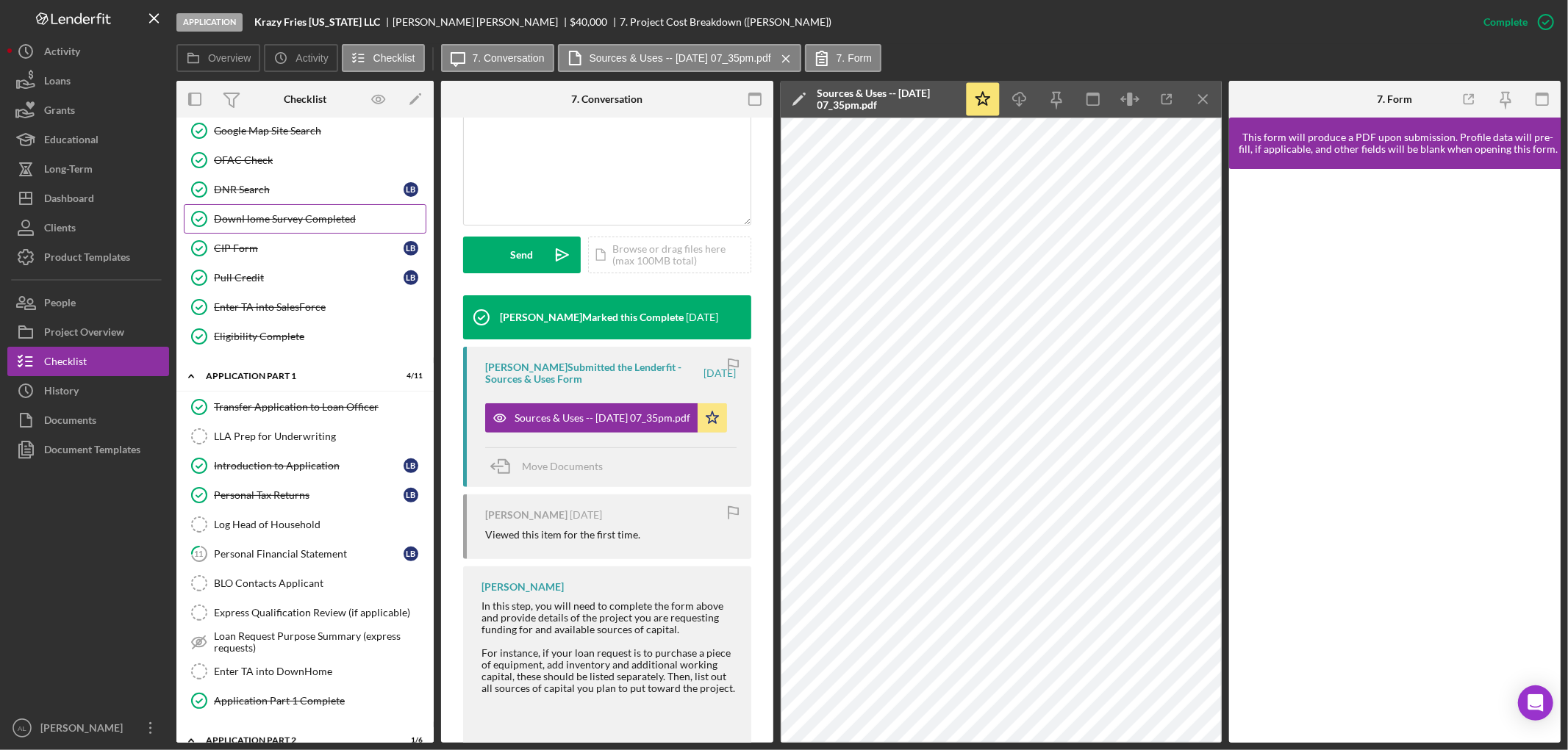
scroll to position [451, 0]
click at [275, 559] on div "Personal Financial Statement" at bounding box center [309, 553] width 190 height 12
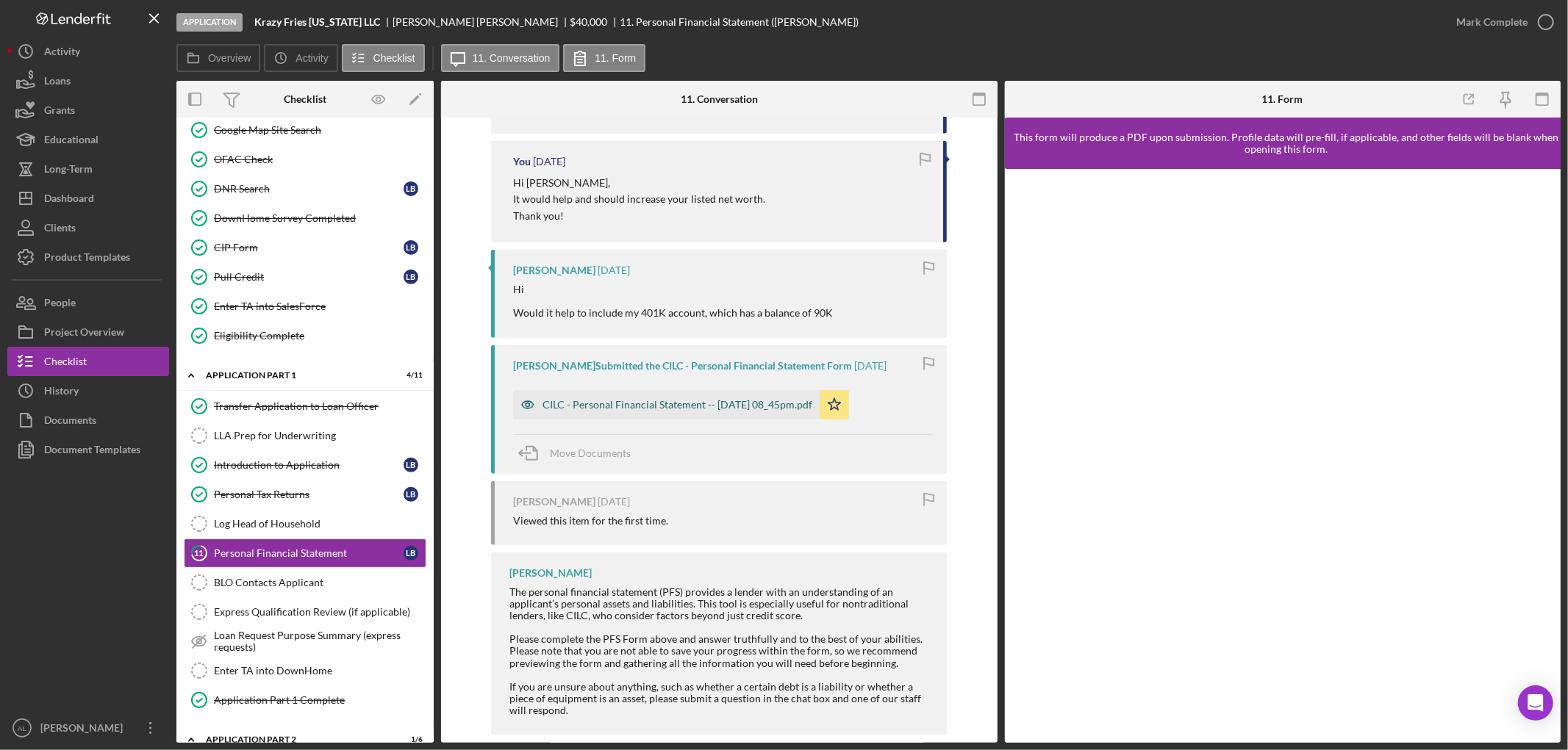
click at [644, 395] on div "CILC - Personal Financial Statement -- [DATE] 08_45pm.pdf" at bounding box center [666, 405] width 306 height 29
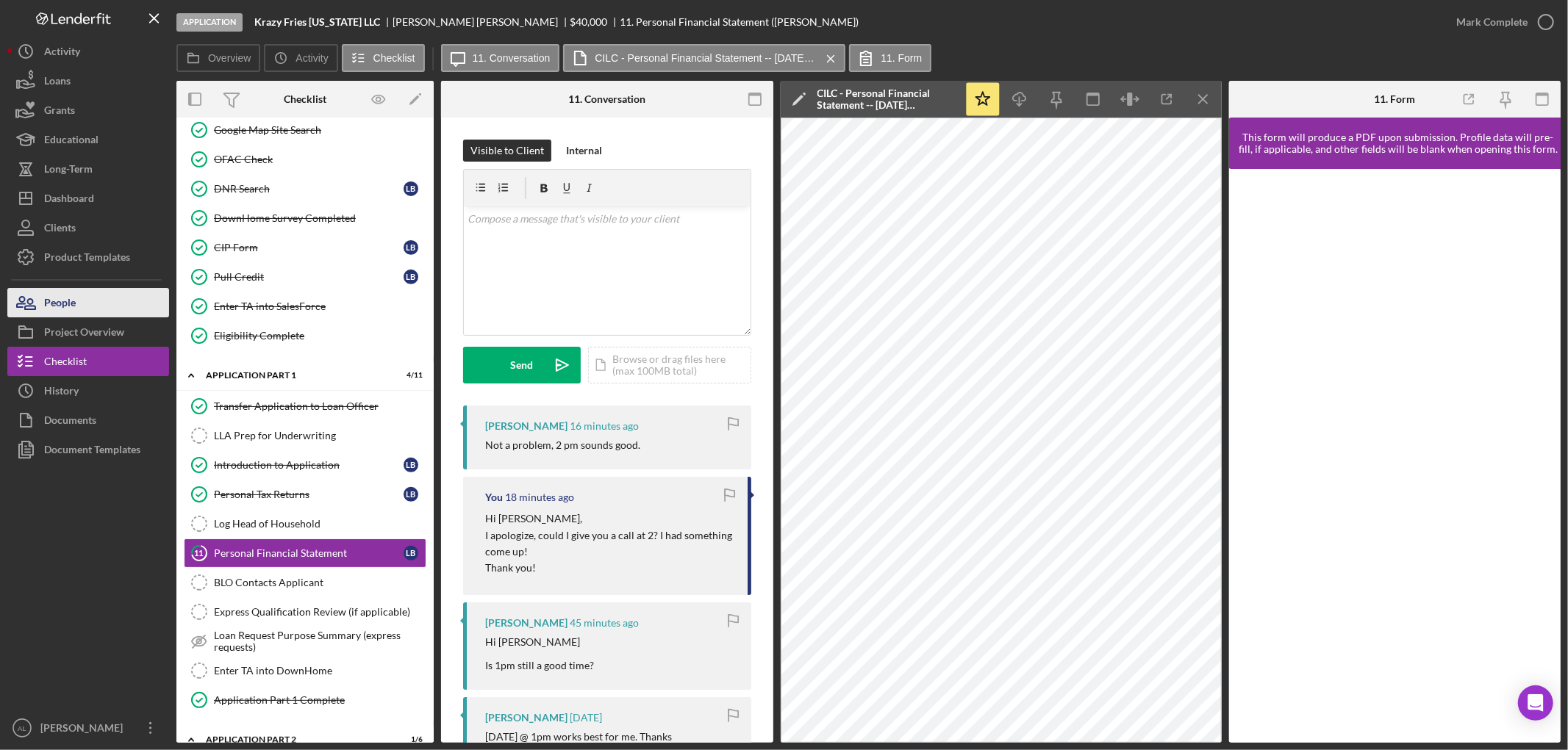
click at [107, 296] on button "People" at bounding box center [88, 303] width 161 height 29
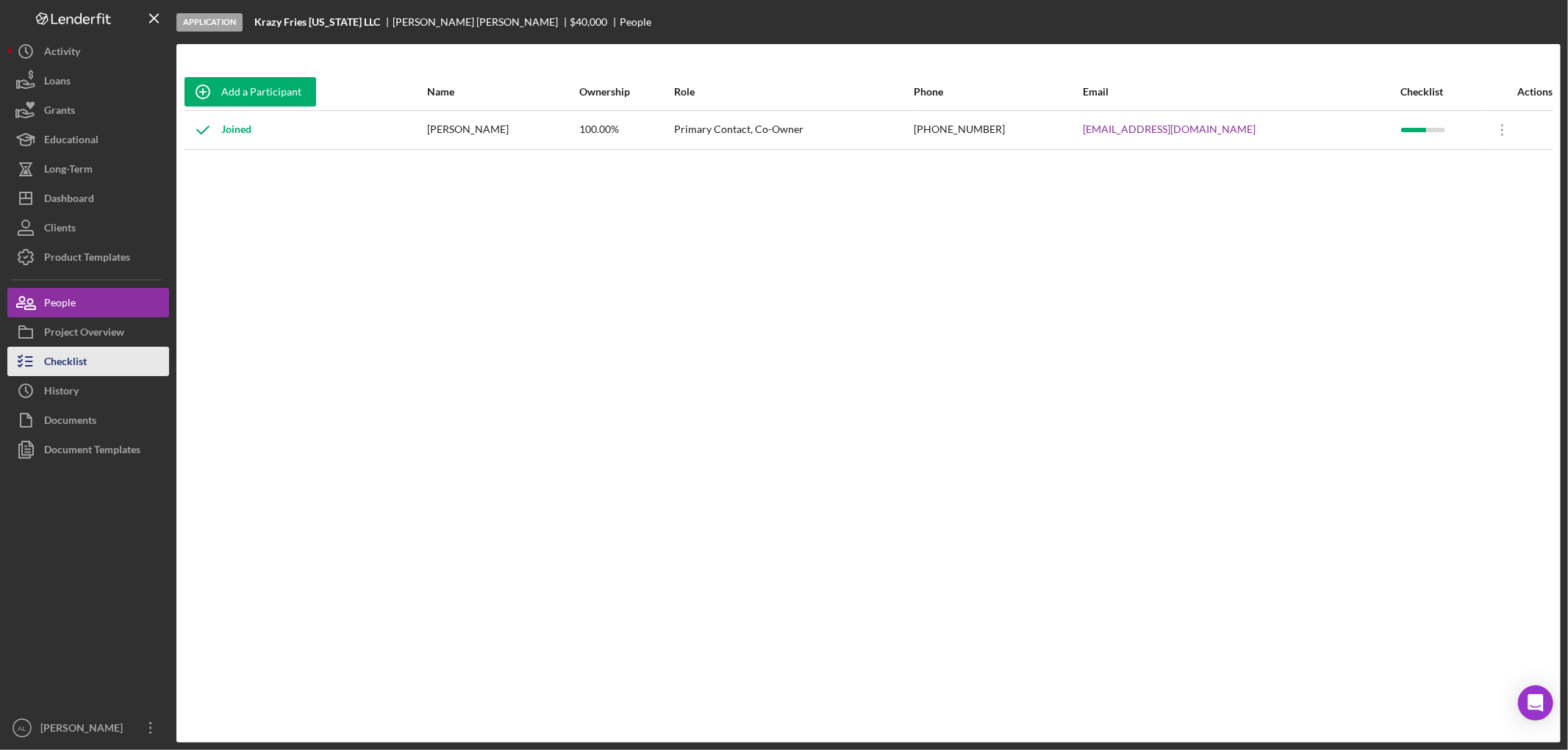
click at [107, 371] on button "Checklist" at bounding box center [88, 361] width 161 height 29
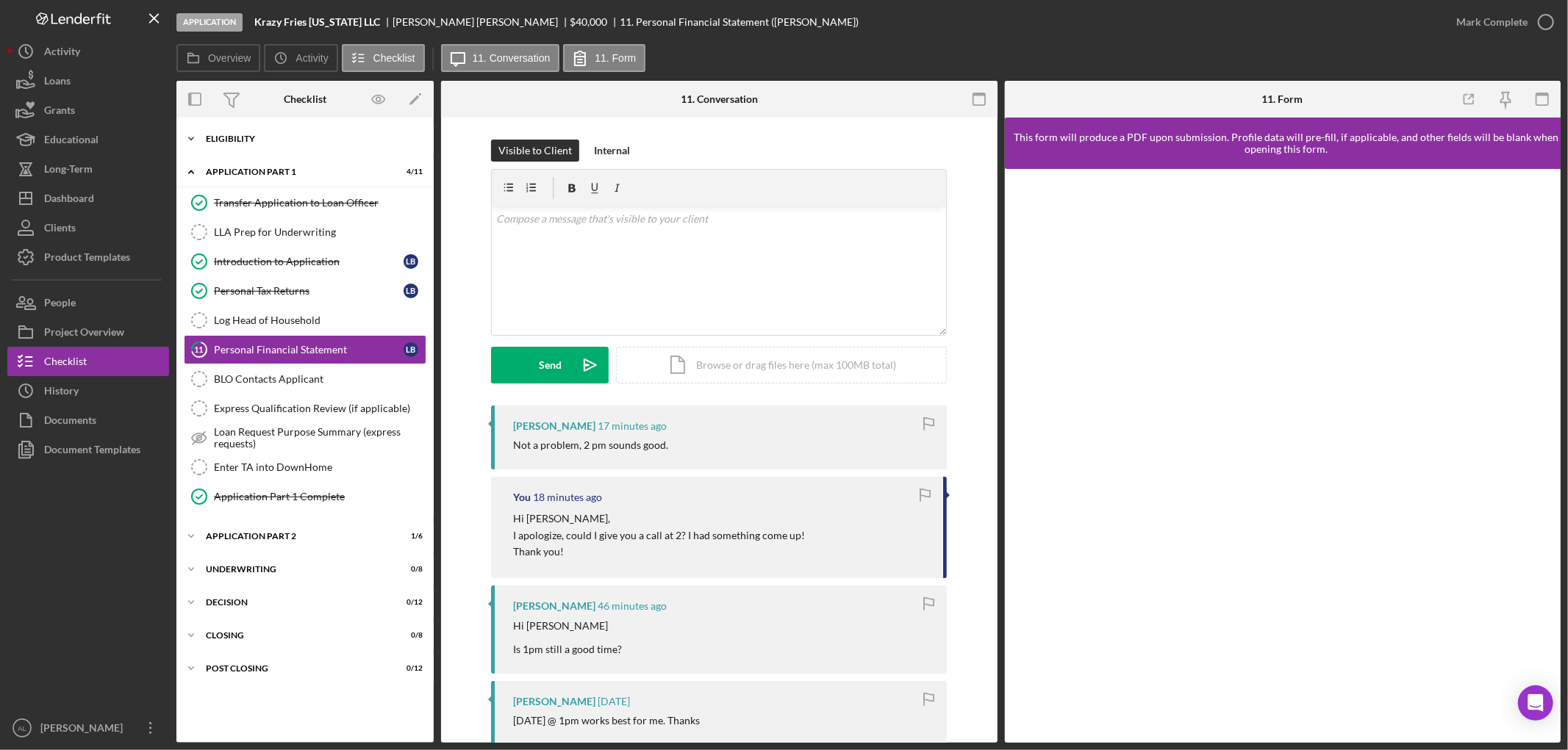
click at [262, 148] on div "Icon/Expander Eligibility 21 / 22" at bounding box center [305, 139] width 257 height 29
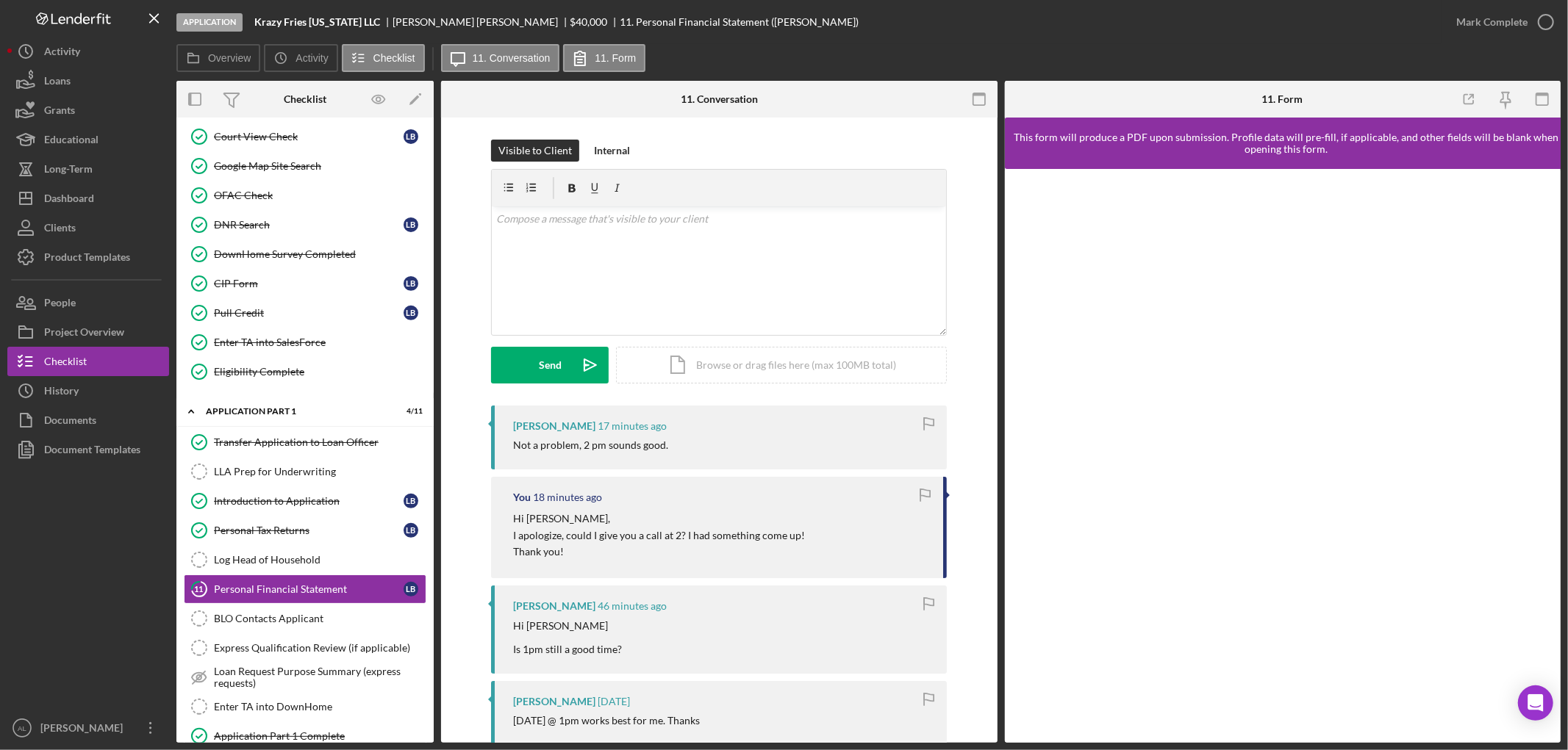
scroll to position [608, 0]
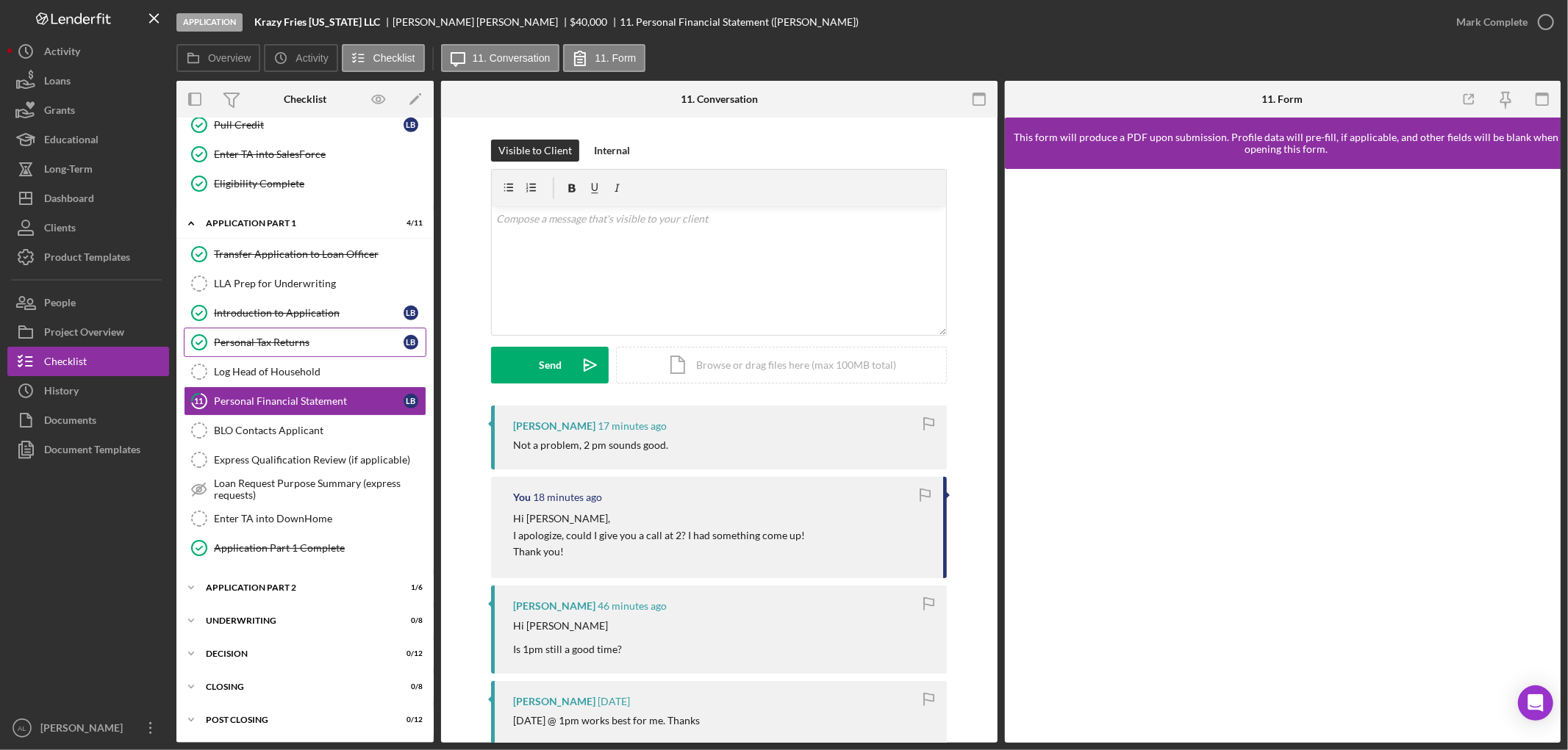
click at [311, 341] on div "Personal Tax Returns" at bounding box center [309, 342] width 190 height 12
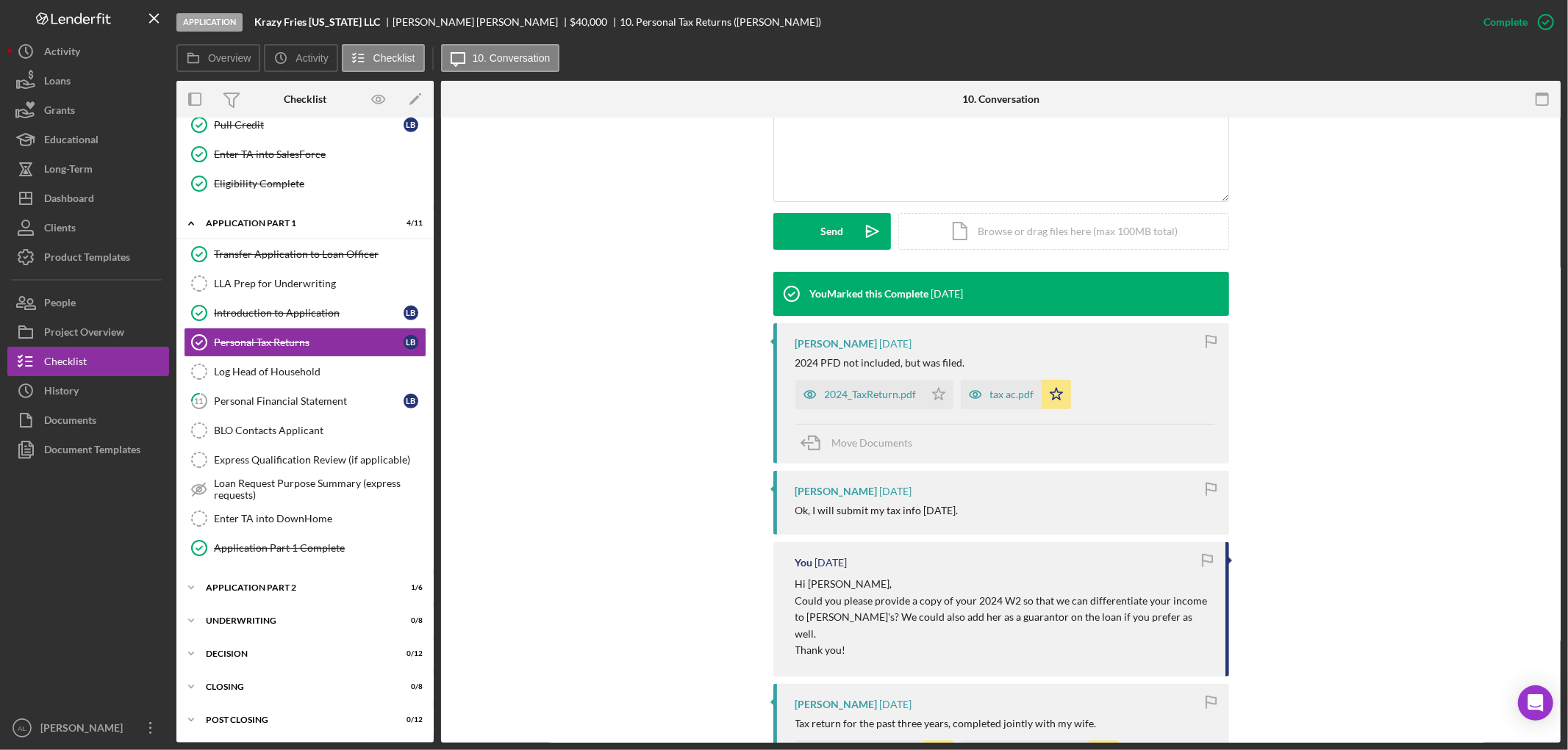
scroll to position [338, 0]
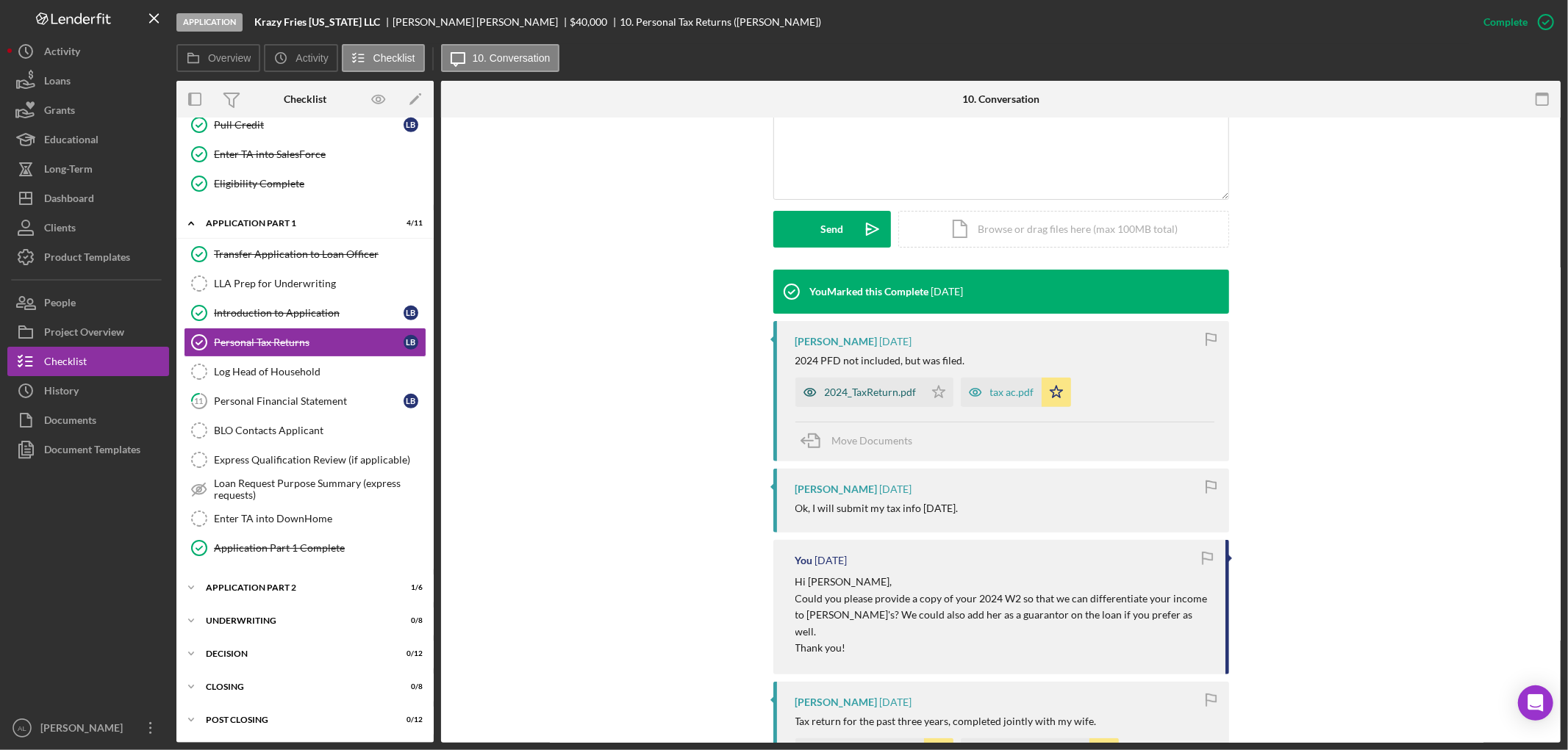
click at [843, 400] on div "2024_TaxReturn.pdf" at bounding box center [859, 392] width 129 height 29
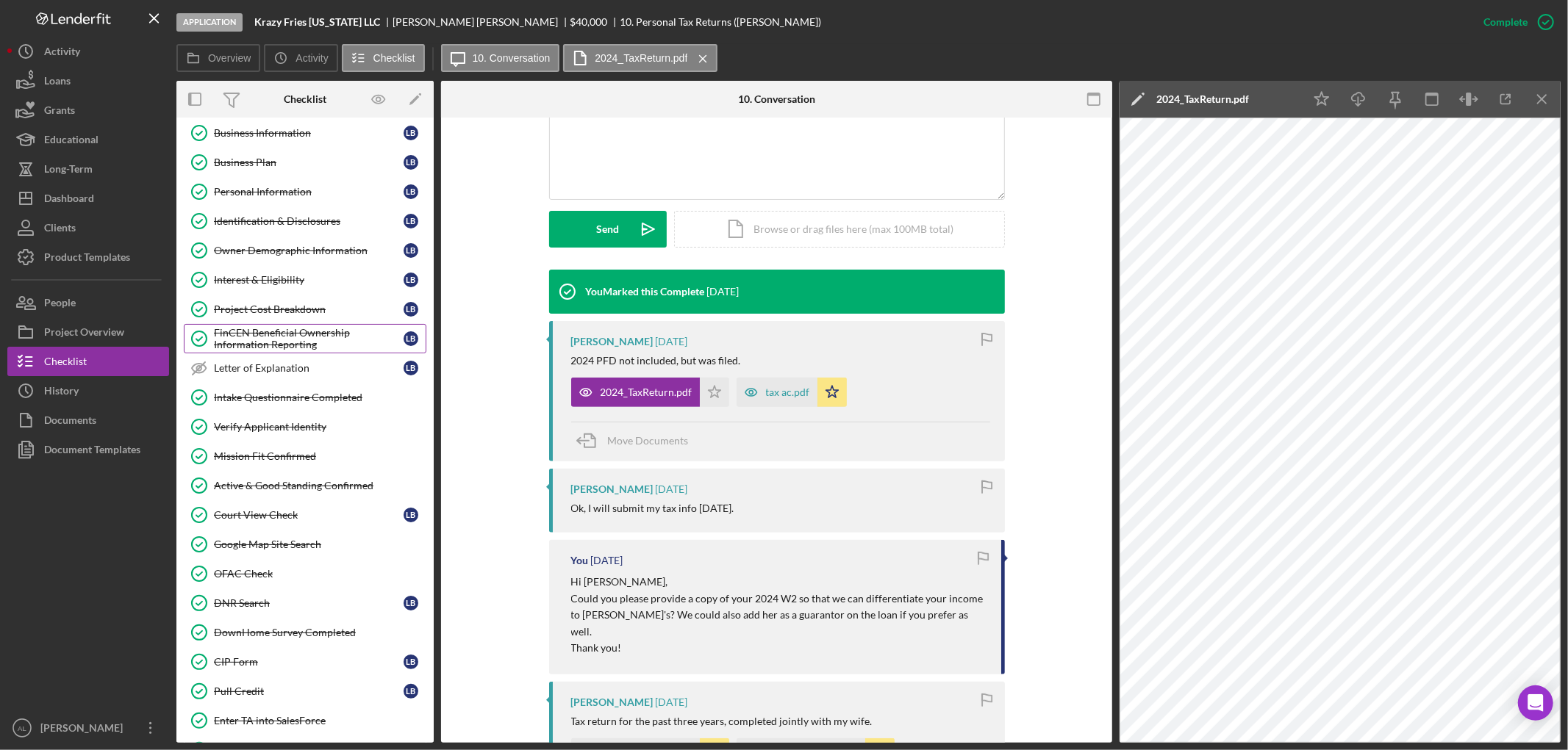
scroll to position [35, 0]
click at [298, 460] on div "Mission Fit Confirmed" at bounding box center [319, 458] width 211 height 12
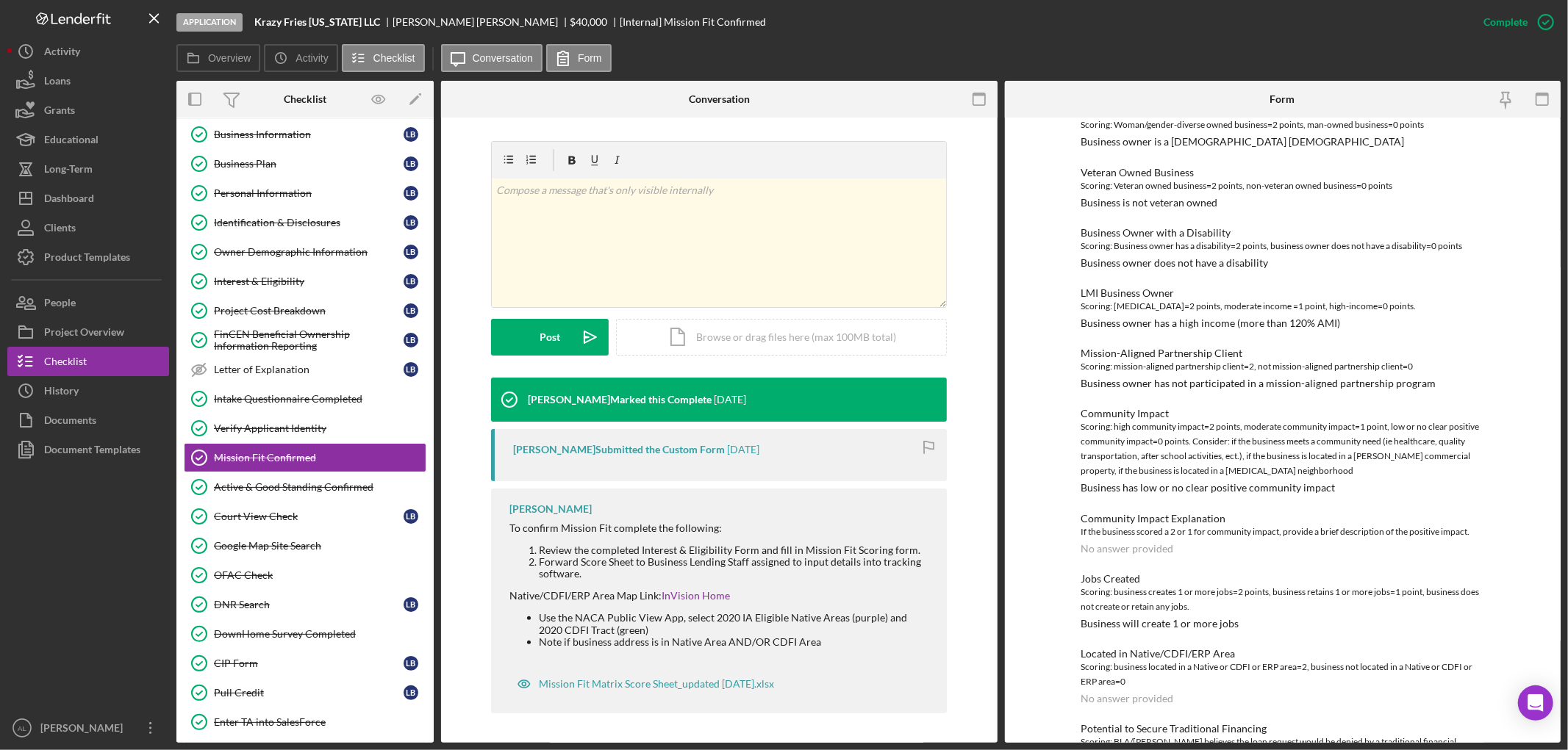
scroll to position [261, 0]
click at [1081, 530] on div "If the business scored a 2 or 1 for community impact, provide a brief descripti…" at bounding box center [1283, 531] width 405 height 15
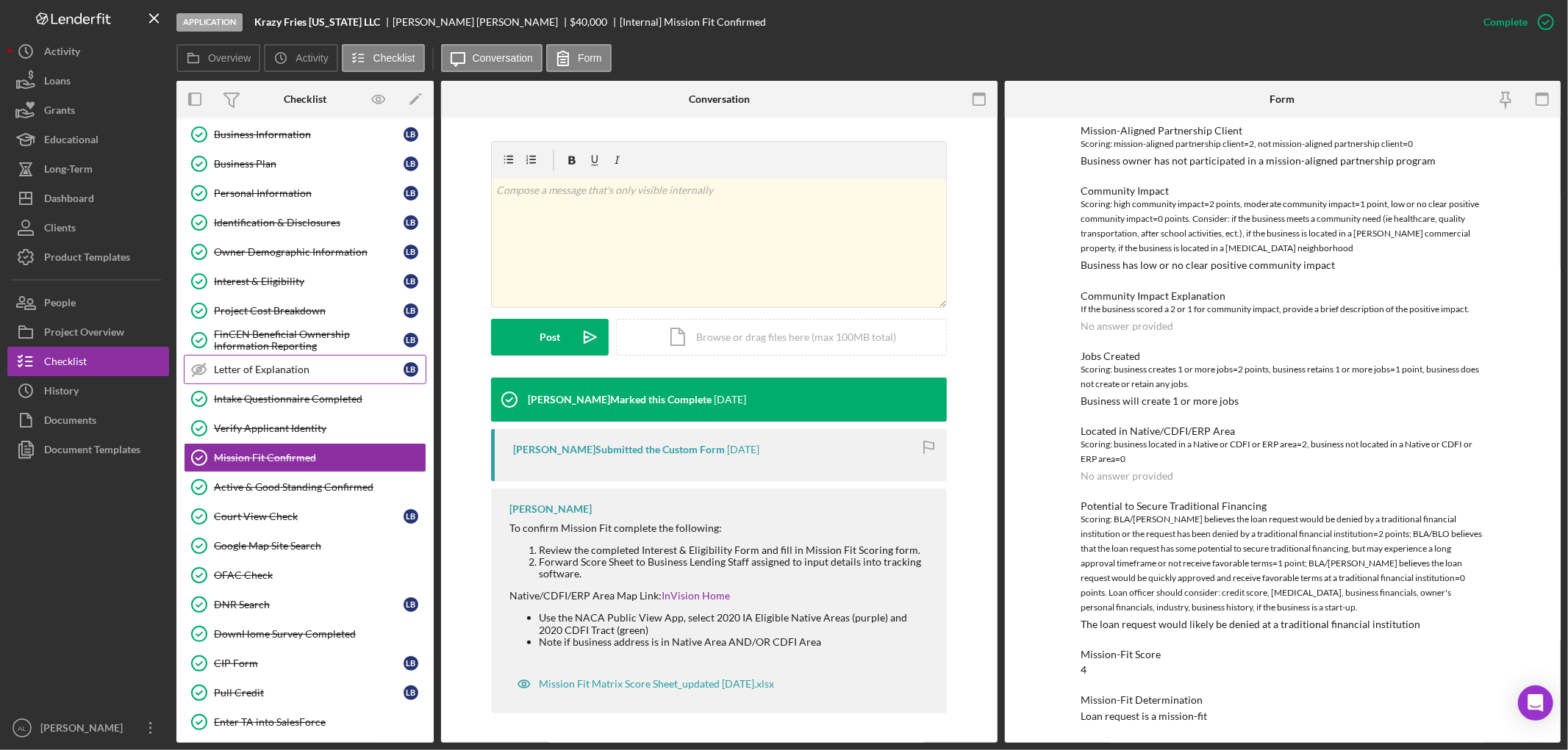
scroll to position [0, 0]
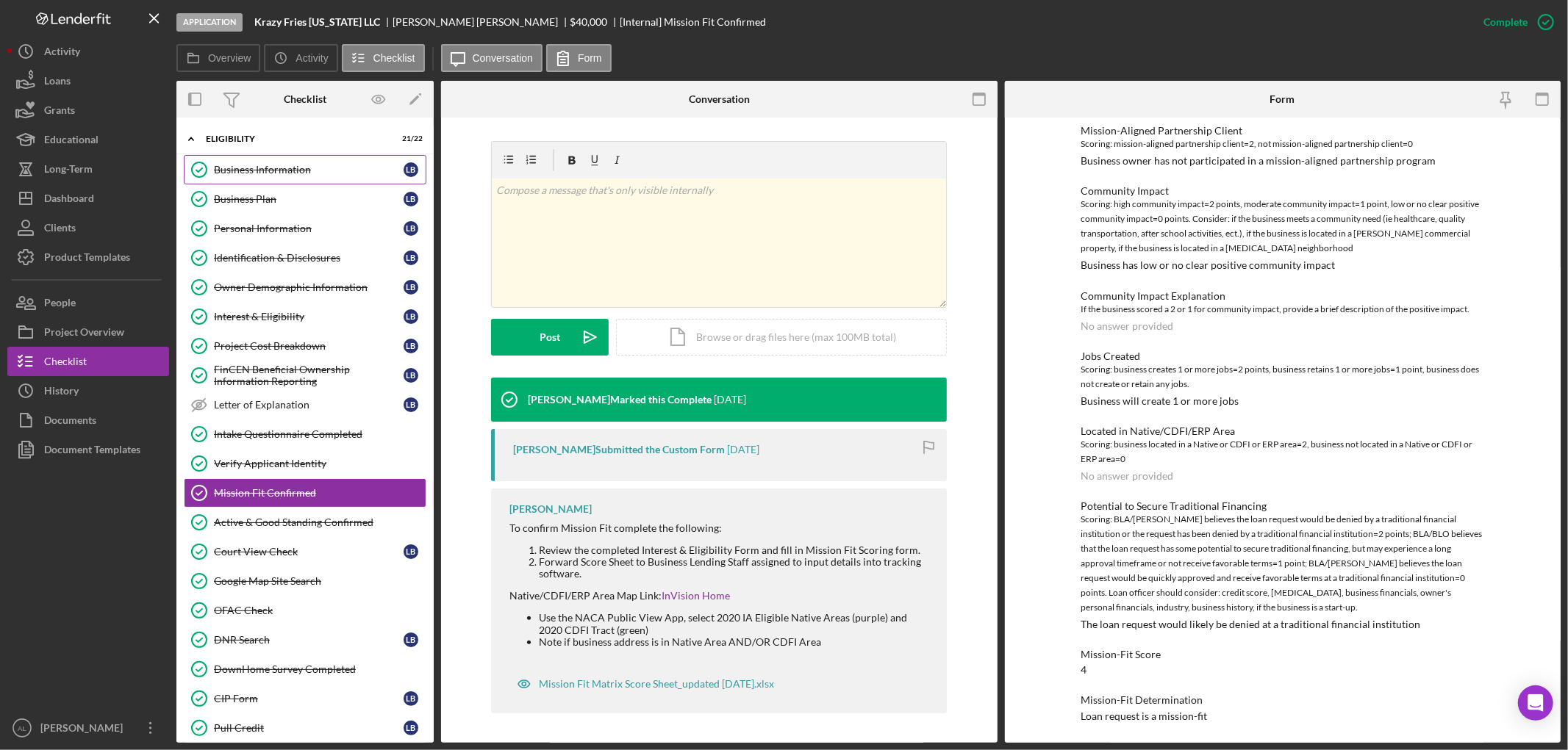
click at [296, 171] on div "Business Information" at bounding box center [309, 170] width 190 height 12
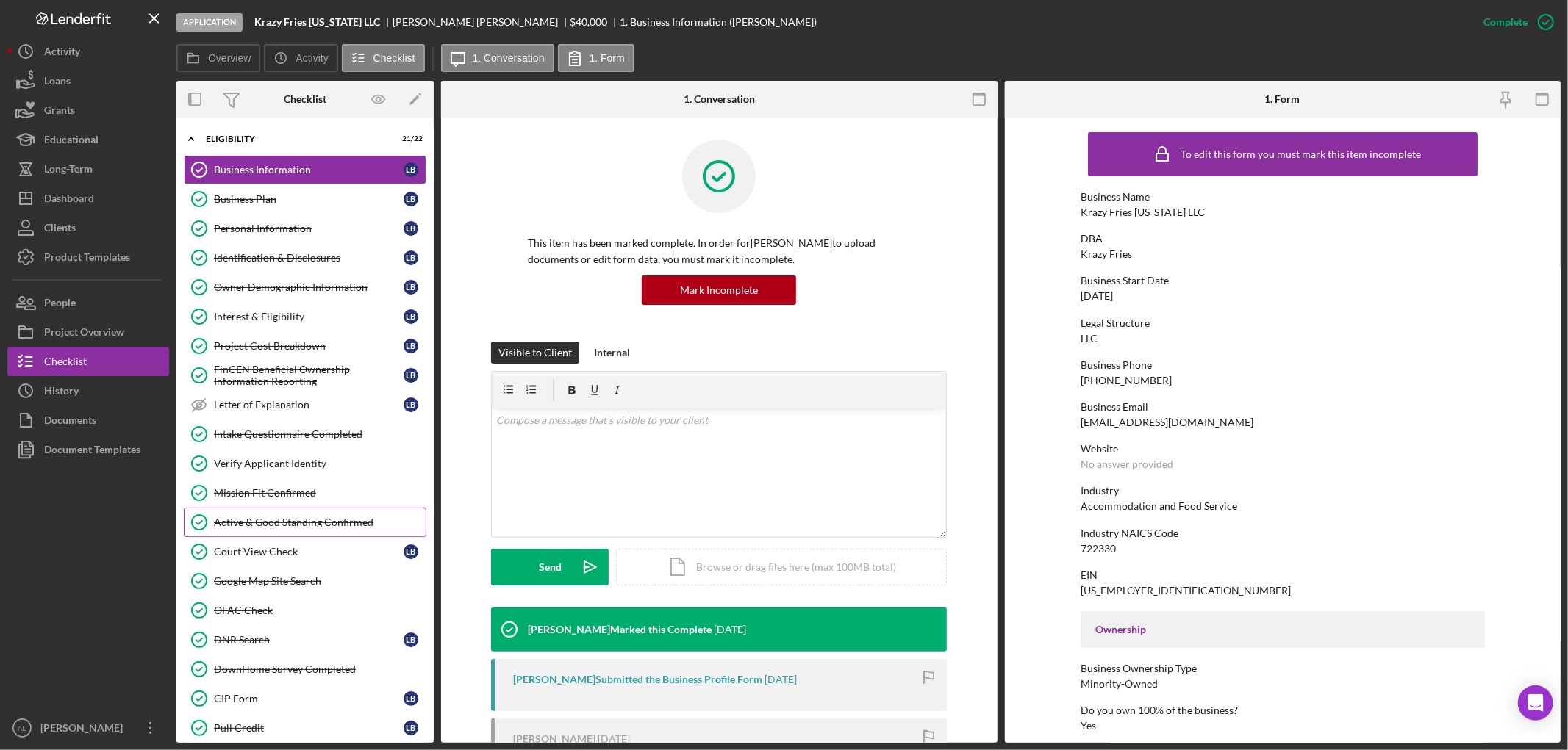
click at [296, 522] on div "Active & Good Standing Confirmed" at bounding box center [319, 522] width 211 height 12
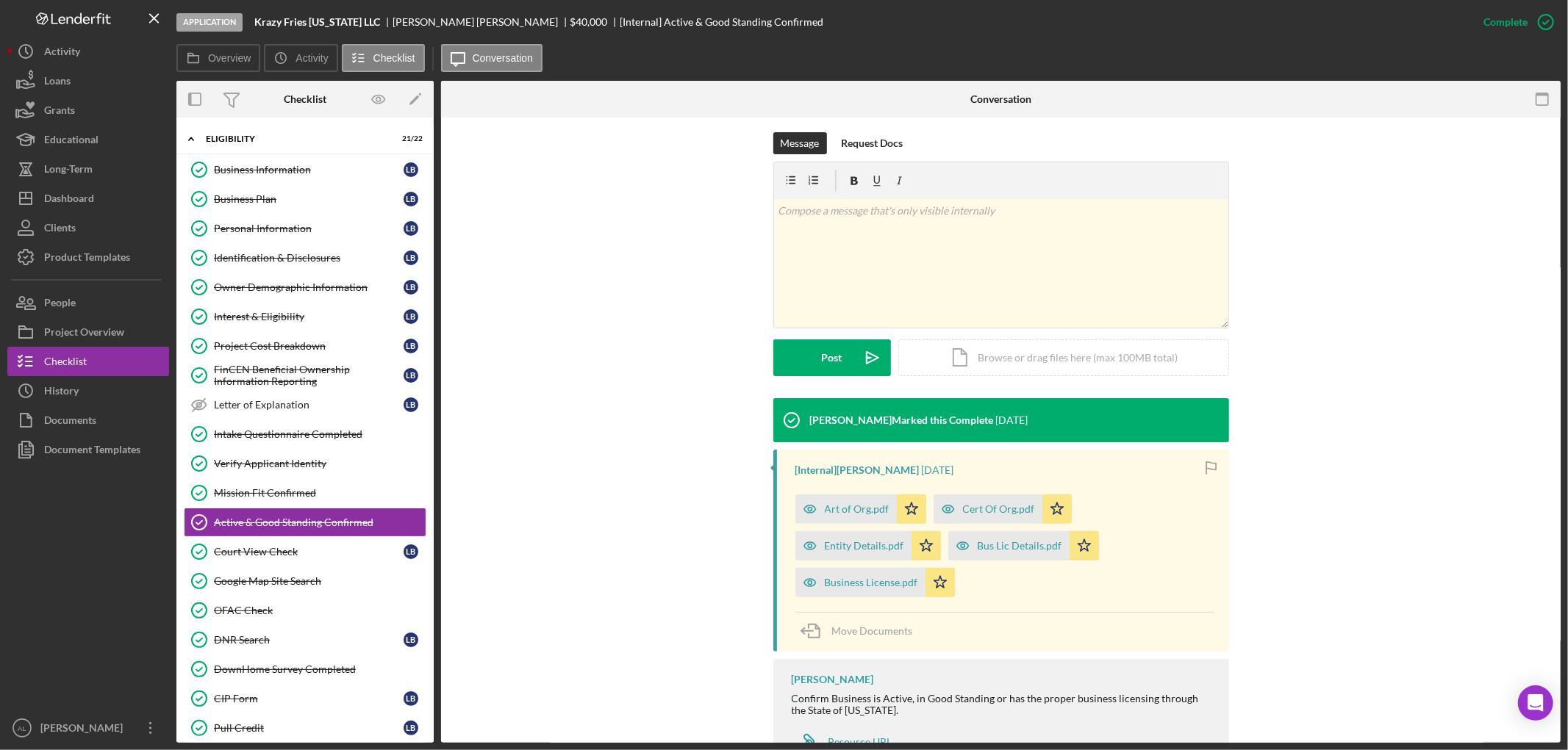
scroll to position [213, 0]
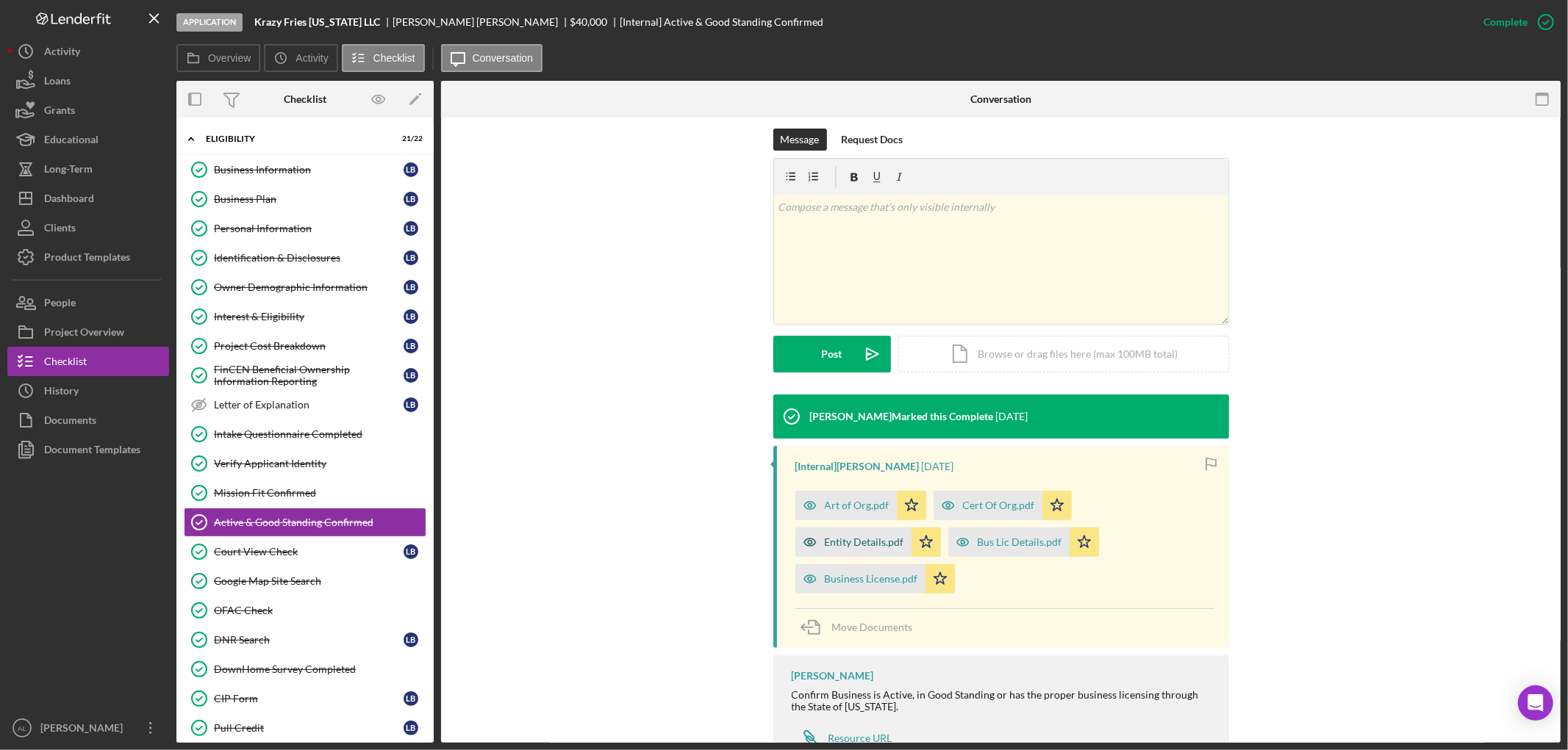
click at [850, 541] on div "Entity Details.pdf" at bounding box center [864, 542] width 79 height 12
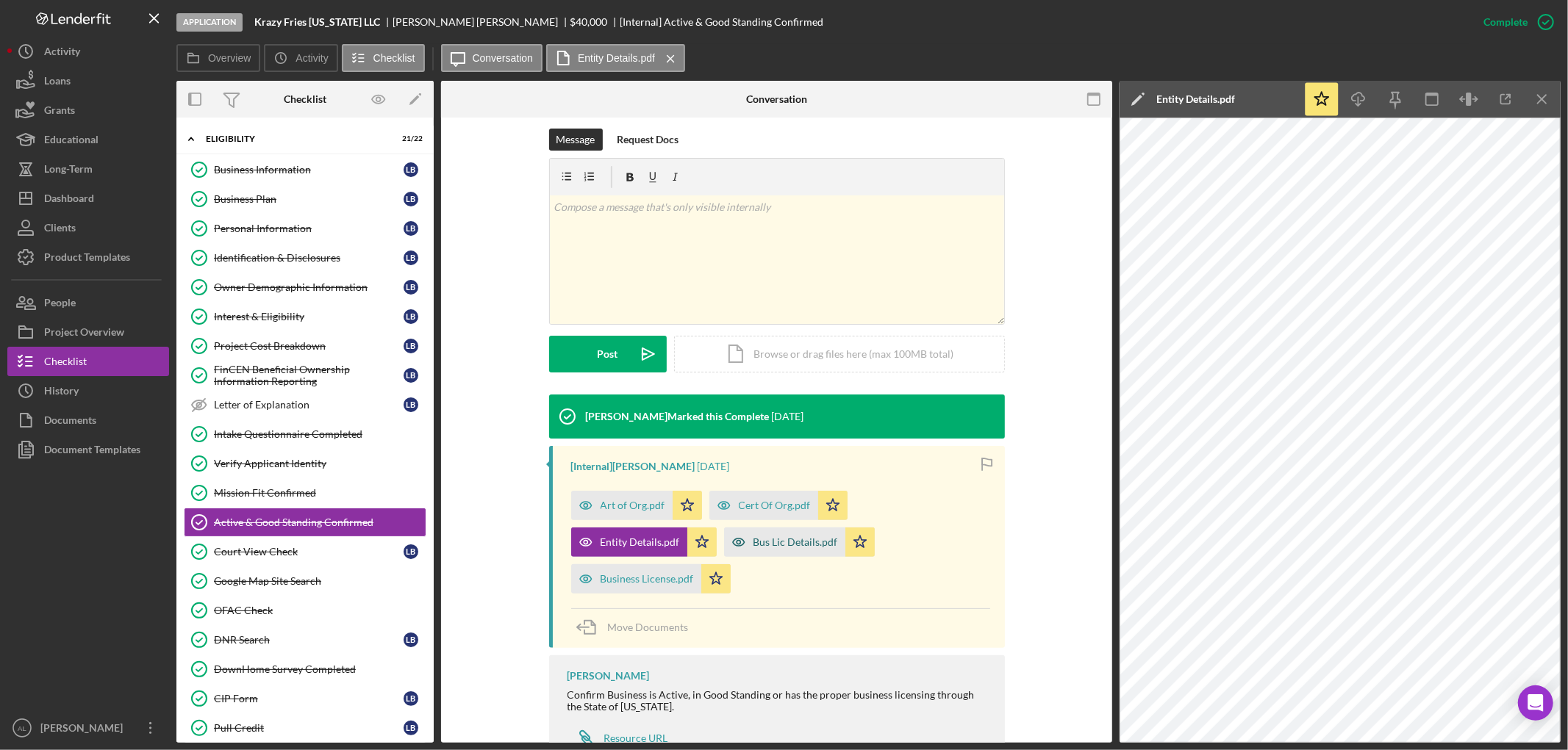
click at [798, 537] on div "Bus Lic Details.pdf" at bounding box center [795, 542] width 85 height 12
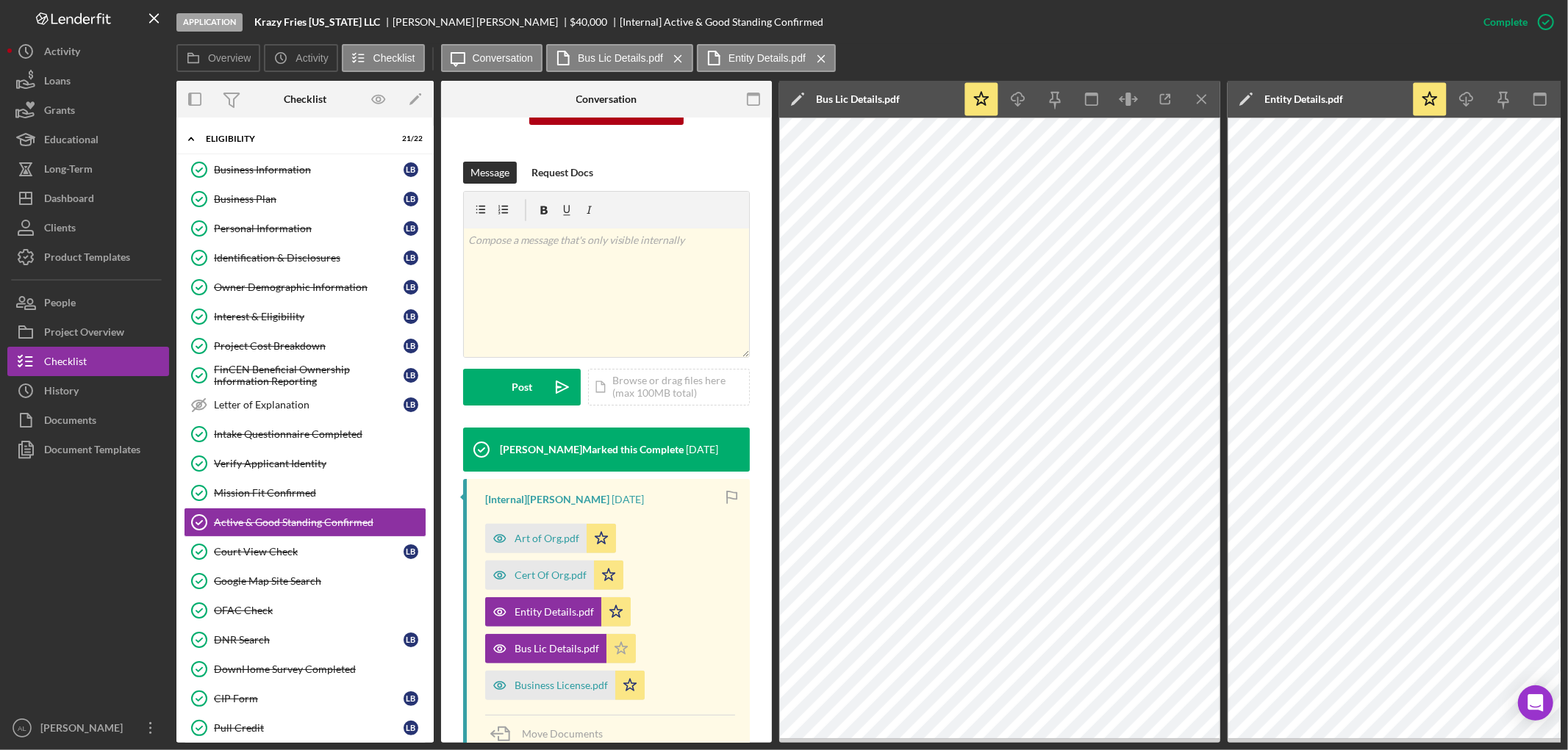
click at [618, 634] on icon "Icon/Star" at bounding box center [621, 648] width 29 height 29
click at [623, 634] on icon "Icon/Star" at bounding box center [621, 648] width 29 height 29
click at [572, 679] on div "Business License.pdf" at bounding box center [549, 685] width 130 height 29
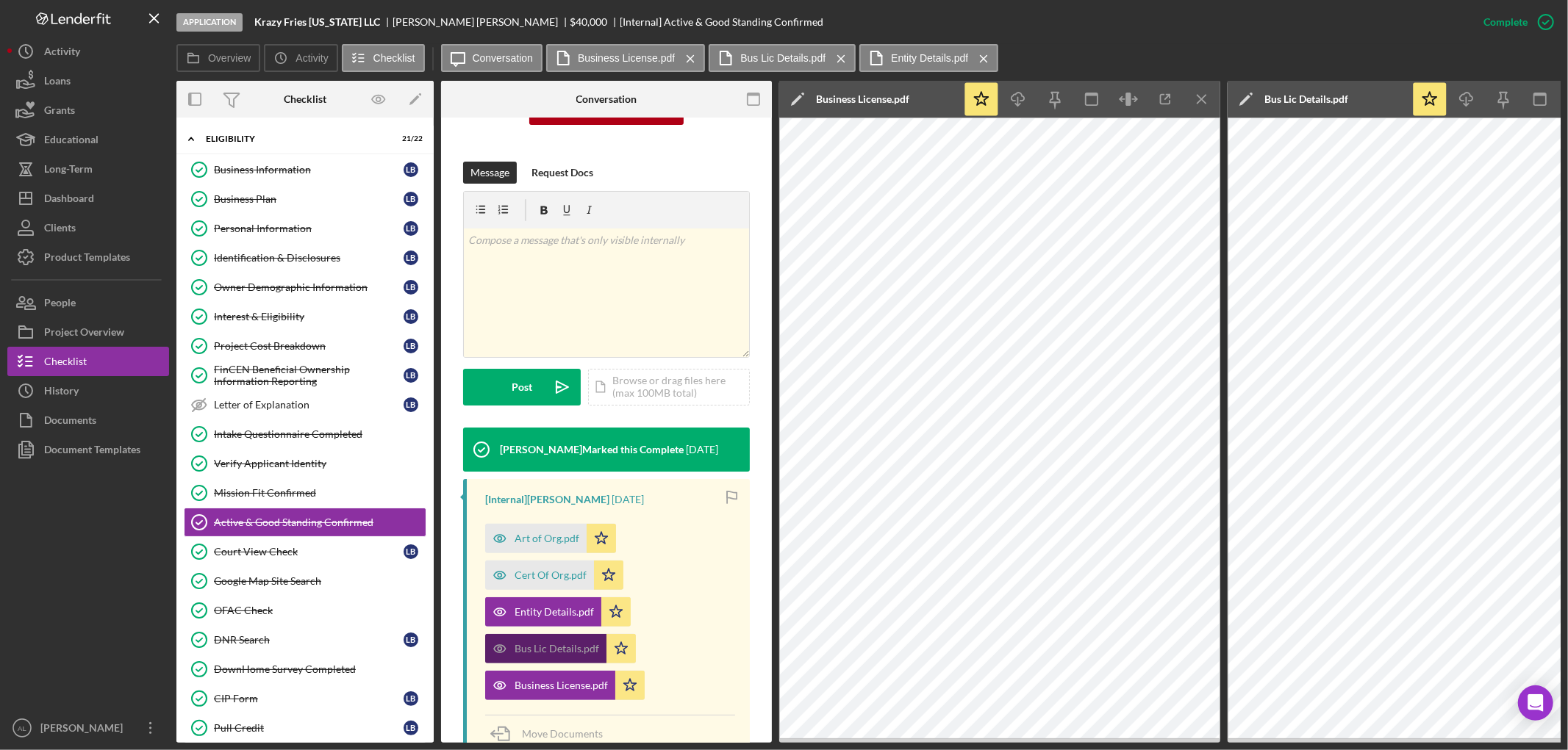
click at [574, 641] on div "Bus Lic Details.pdf" at bounding box center [545, 648] width 122 height 29
click at [630, 671] on icon "Icon/Star" at bounding box center [630, 685] width 29 height 29
click at [622, 642] on polygon "button" at bounding box center [621, 648] width 12 height 12
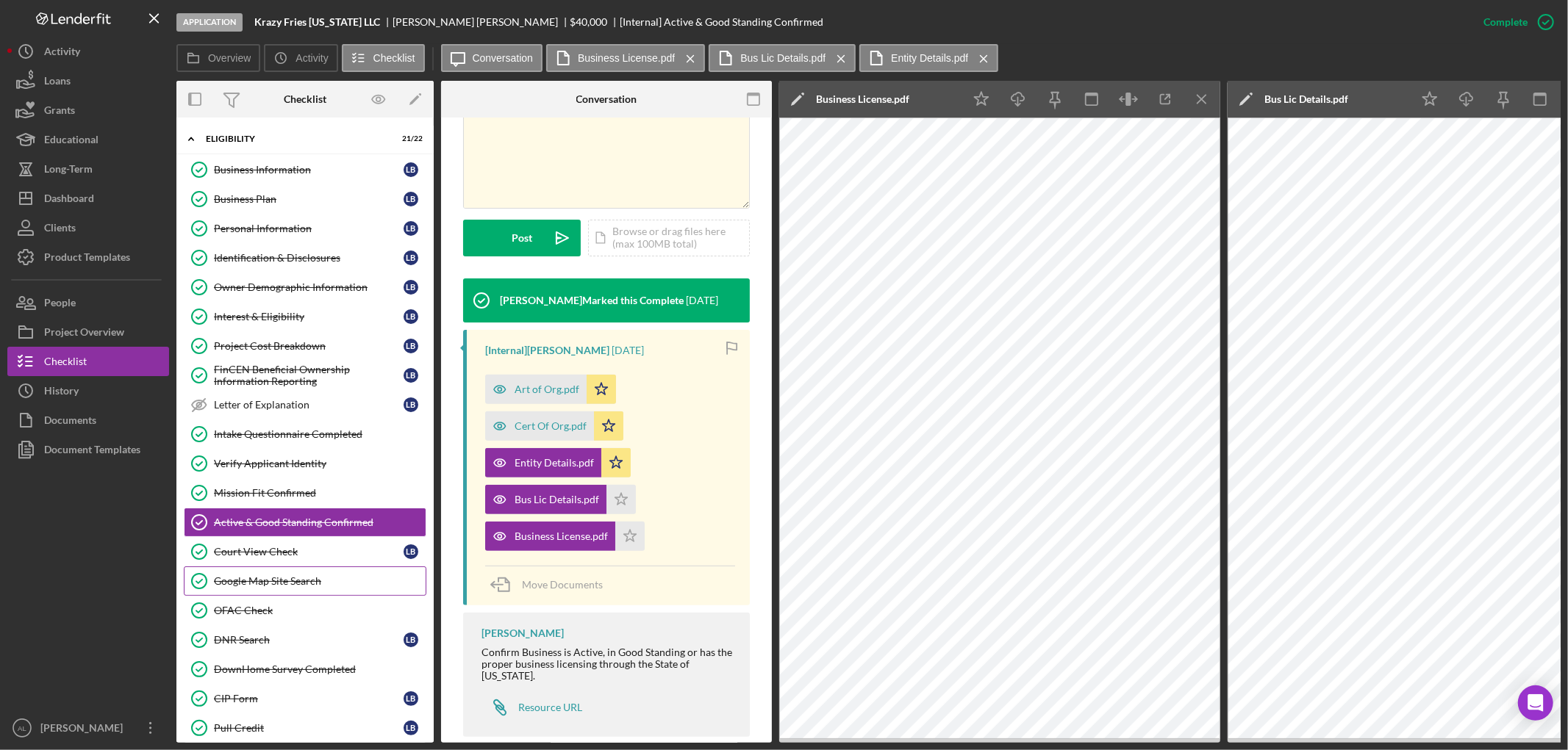
scroll to position [612, 0]
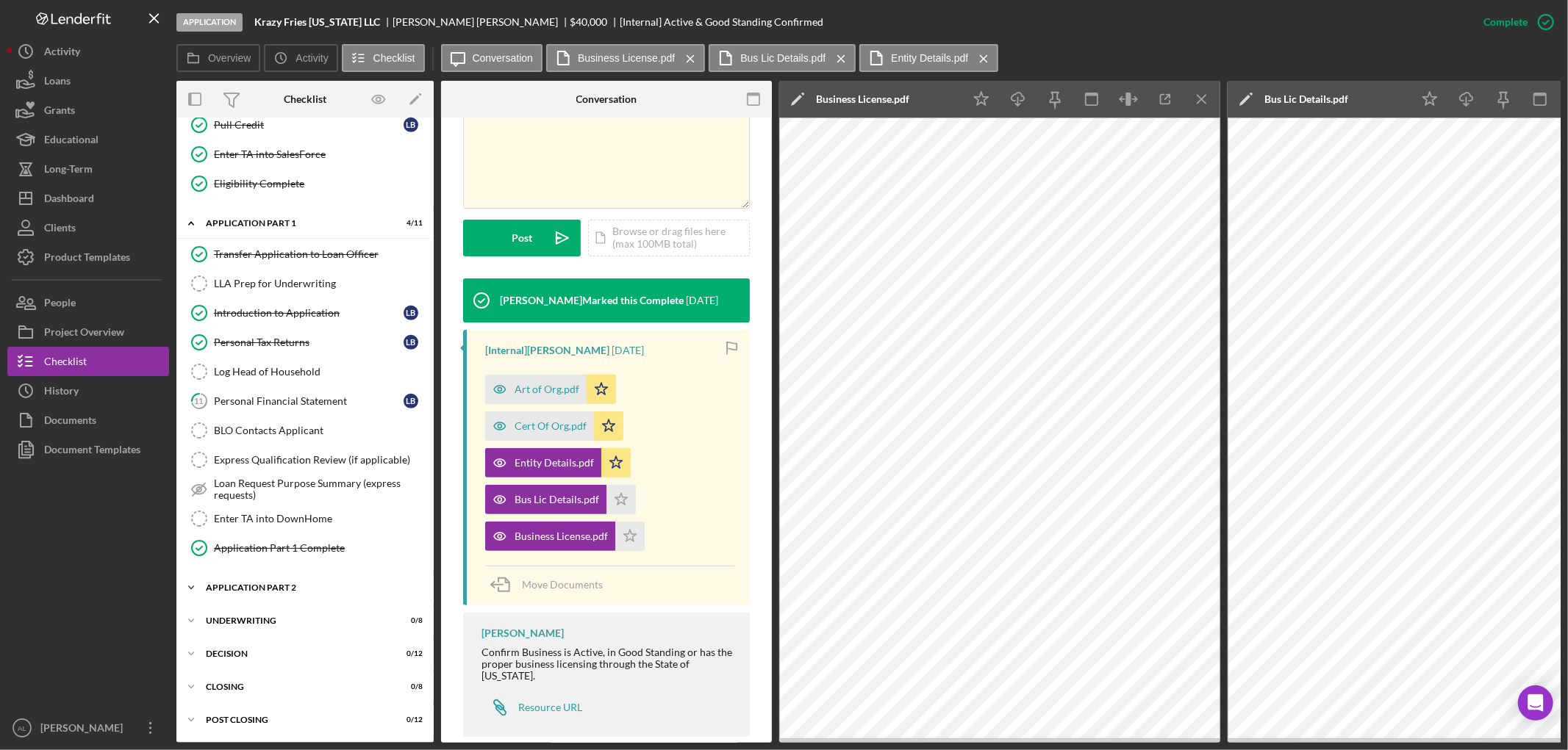
click at [291, 584] on div "Application Part 2" at bounding box center [310, 588] width 210 height 9
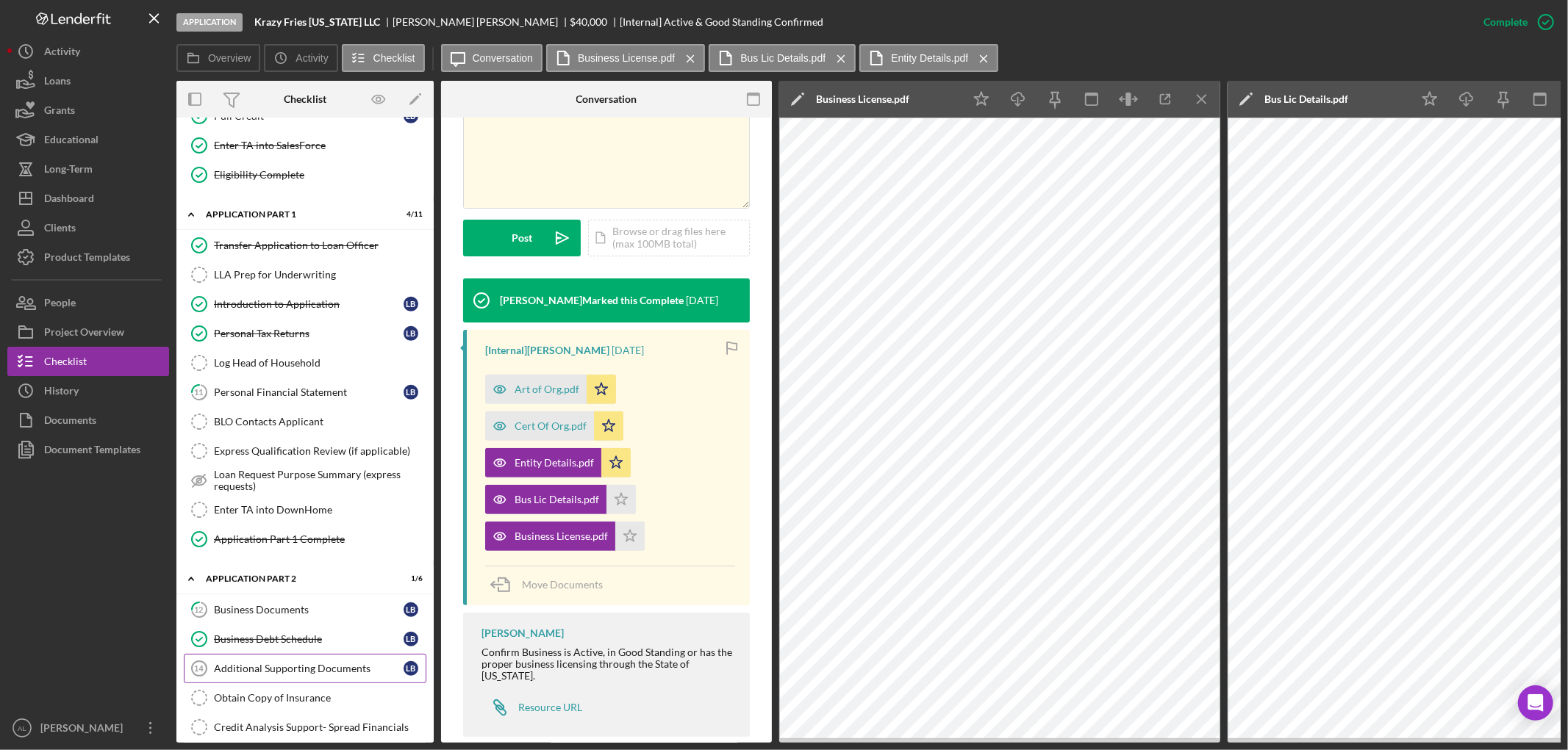
click at [297, 666] on link "Additional Supporting Documents 14 Additional Supporting Documents L B" at bounding box center [304, 668] width 242 height 29
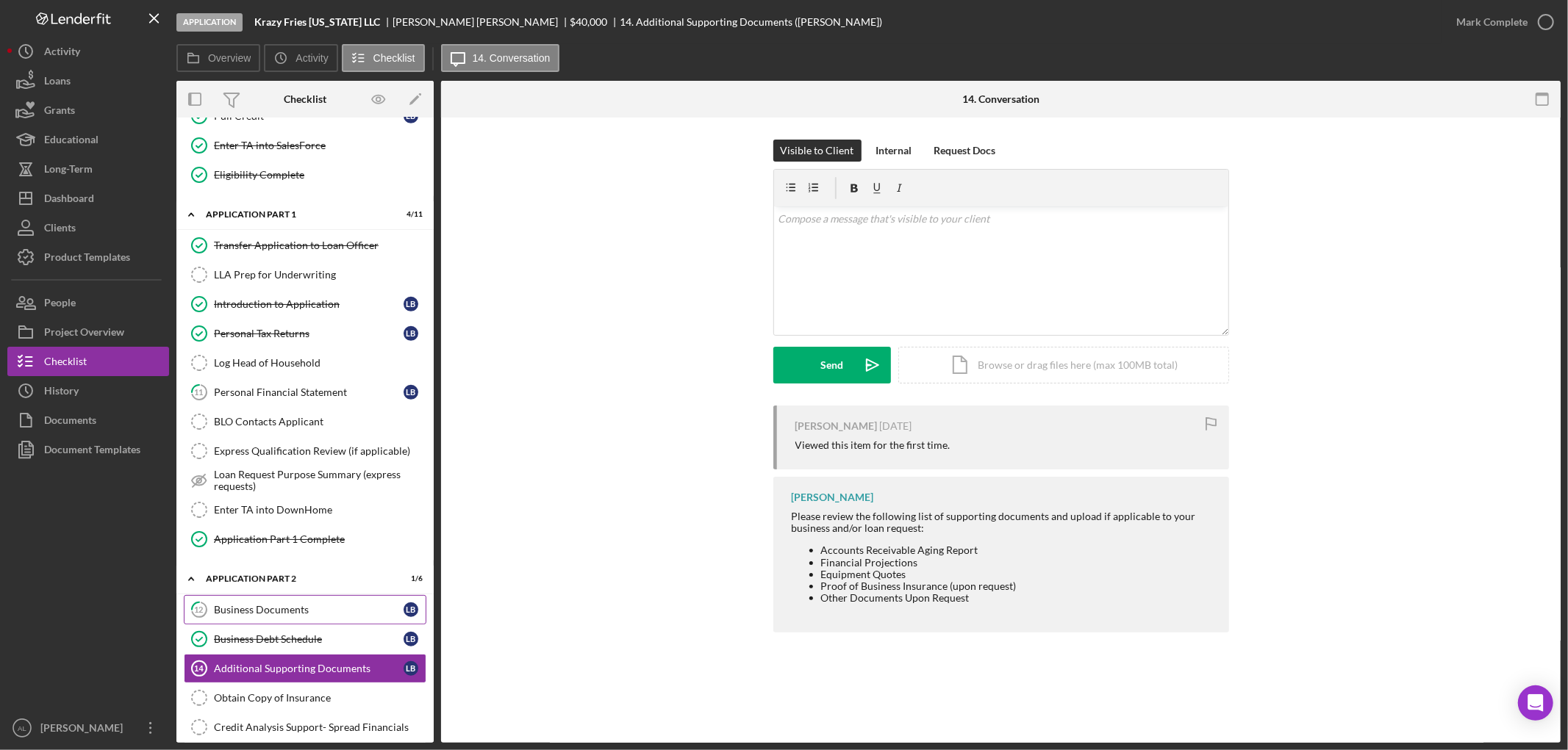
click at [327, 614] on div "Business Documents" at bounding box center [309, 610] width 190 height 12
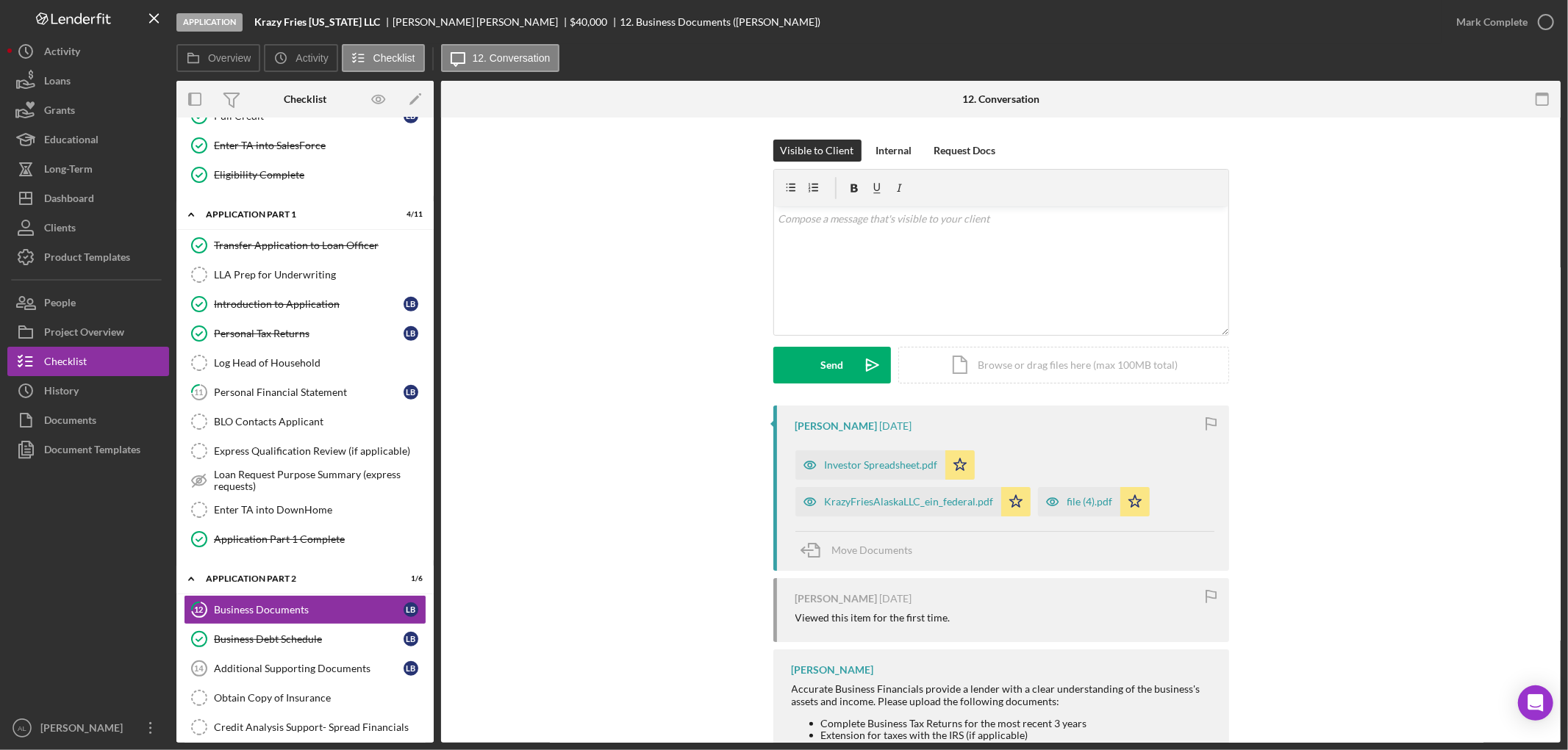
click at [983, 548] on div "Move Documents" at bounding box center [1005, 551] width 419 height 40
click at [837, 549] on span "Move Documents" at bounding box center [873, 550] width 81 height 12
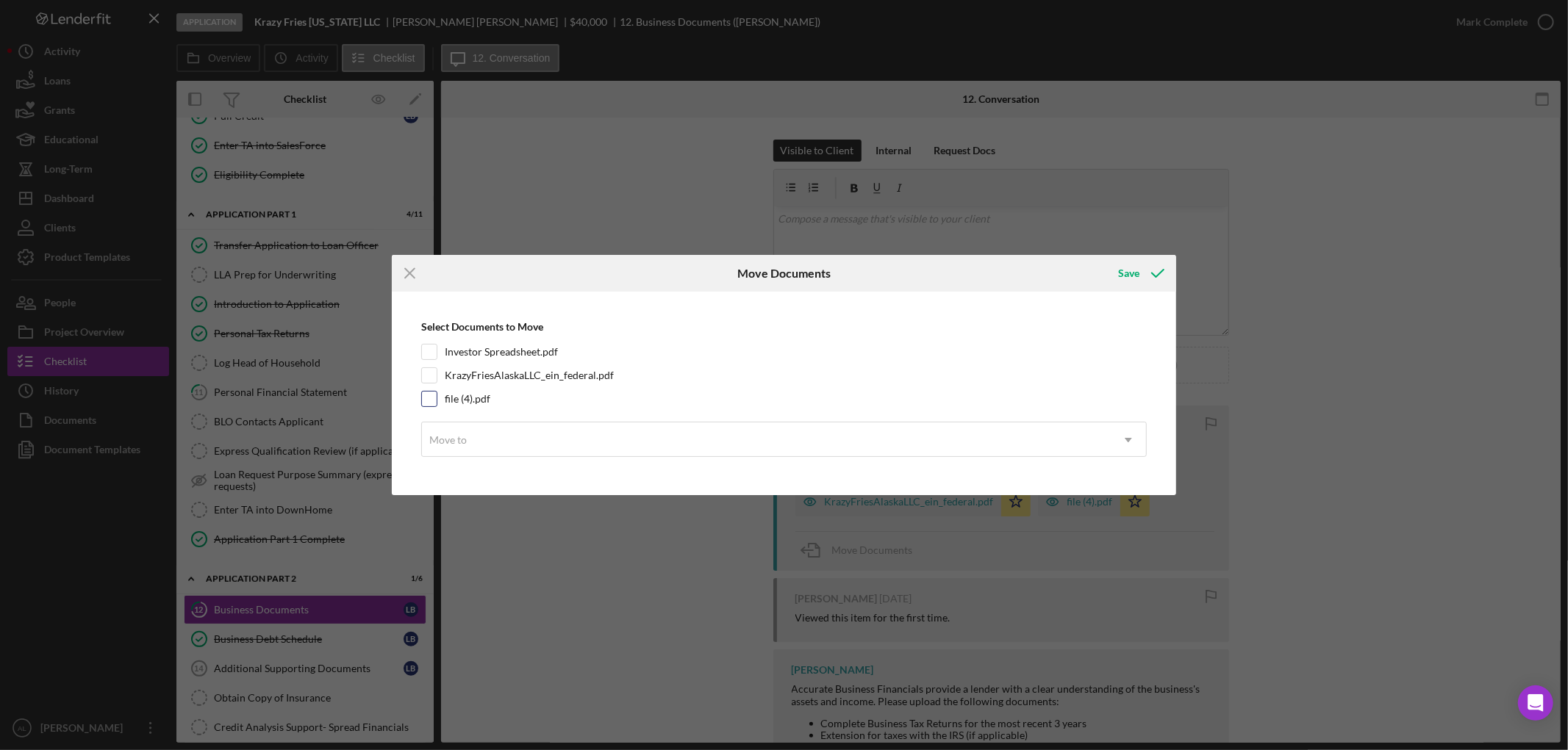
click at [470, 404] on label "file (4).pdf" at bounding box center [467, 398] width 46 height 15
click at [436, 404] on input "file (4).pdf" at bounding box center [429, 398] width 15 height 15
checkbox input "true"
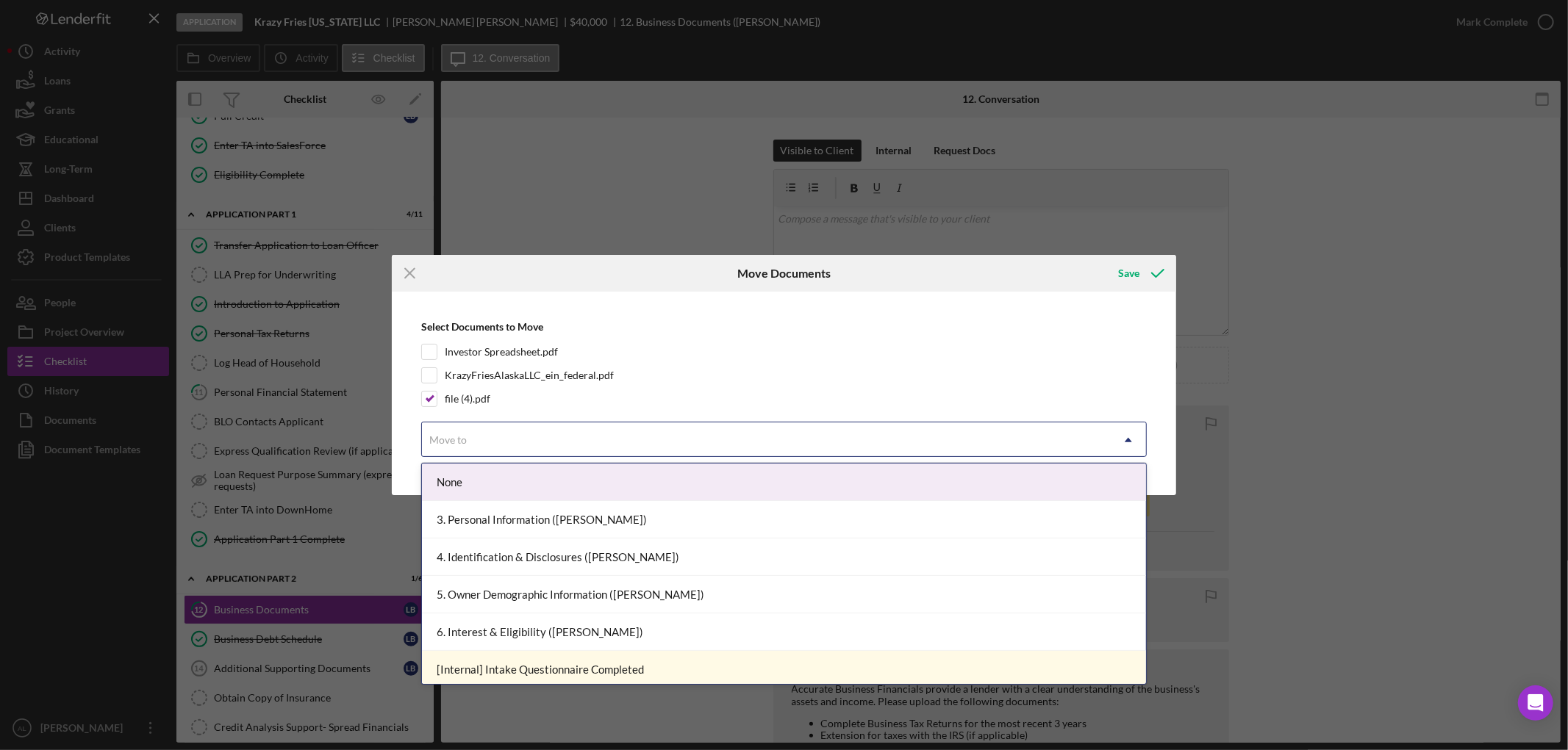
click at [489, 445] on div "Move to" at bounding box center [766, 440] width 689 height 34
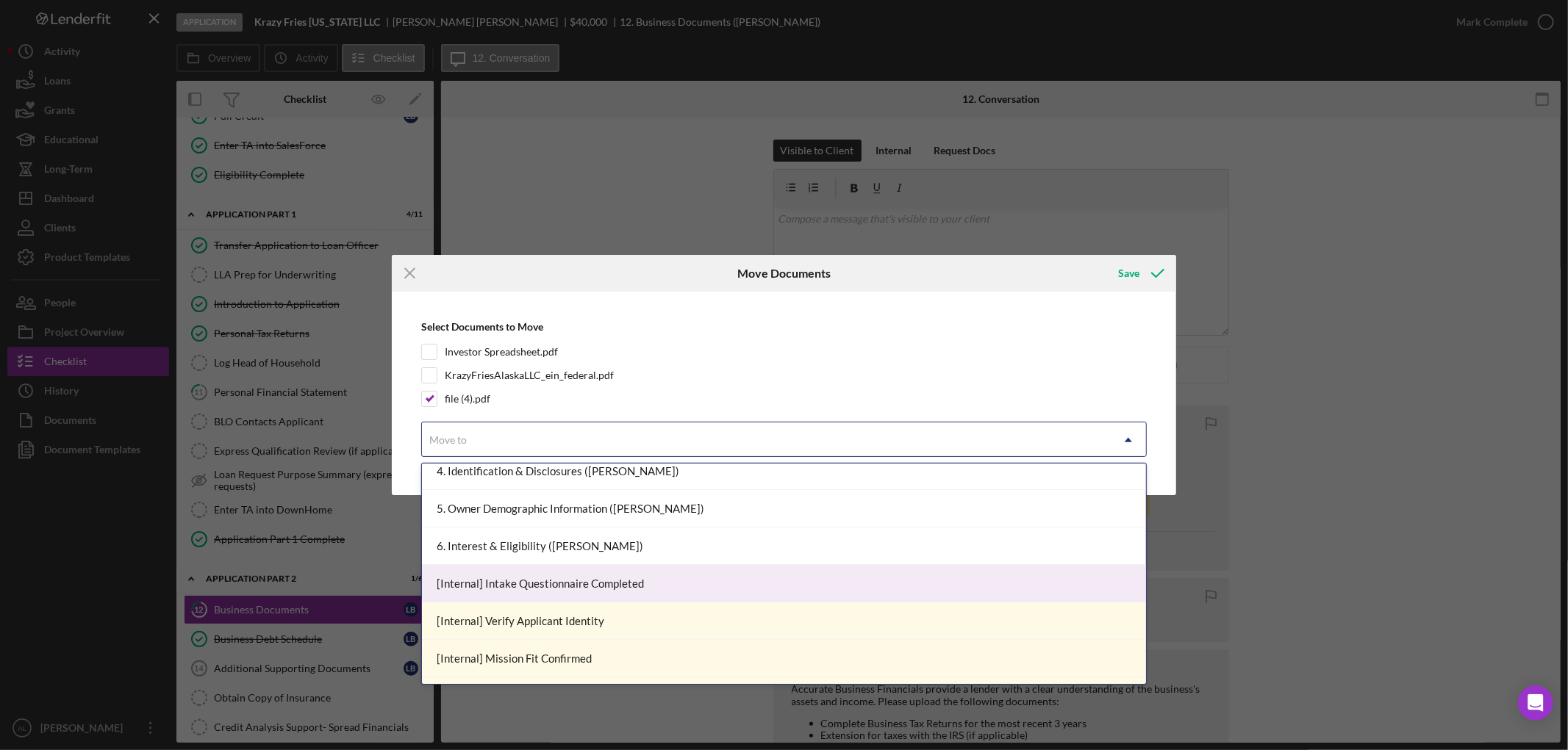
scroll to position [214, 0]
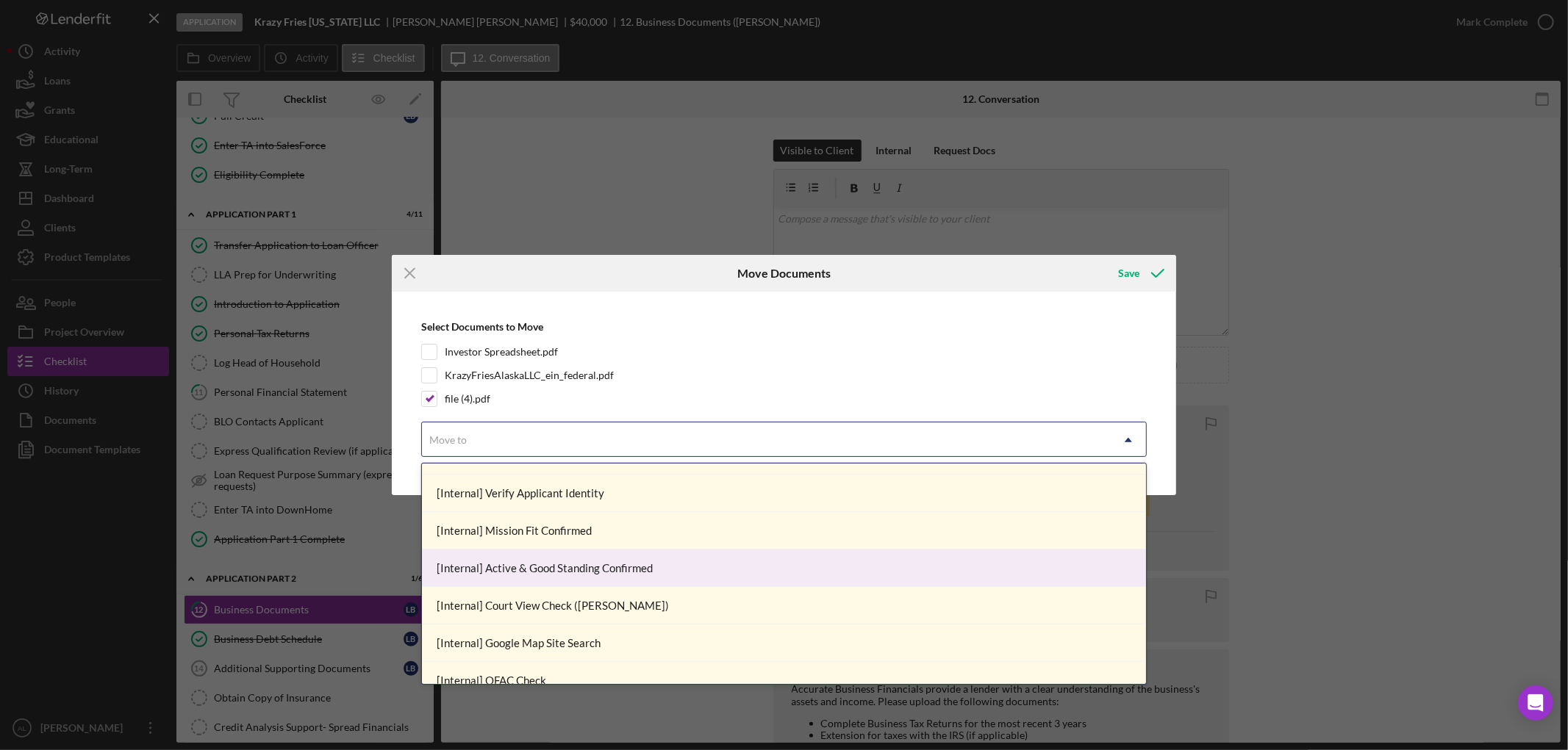
click at [473, 567] on div "[Internal] Active & Good Standing Confirmed" at bounding box center [783, 567] width 724 height 37
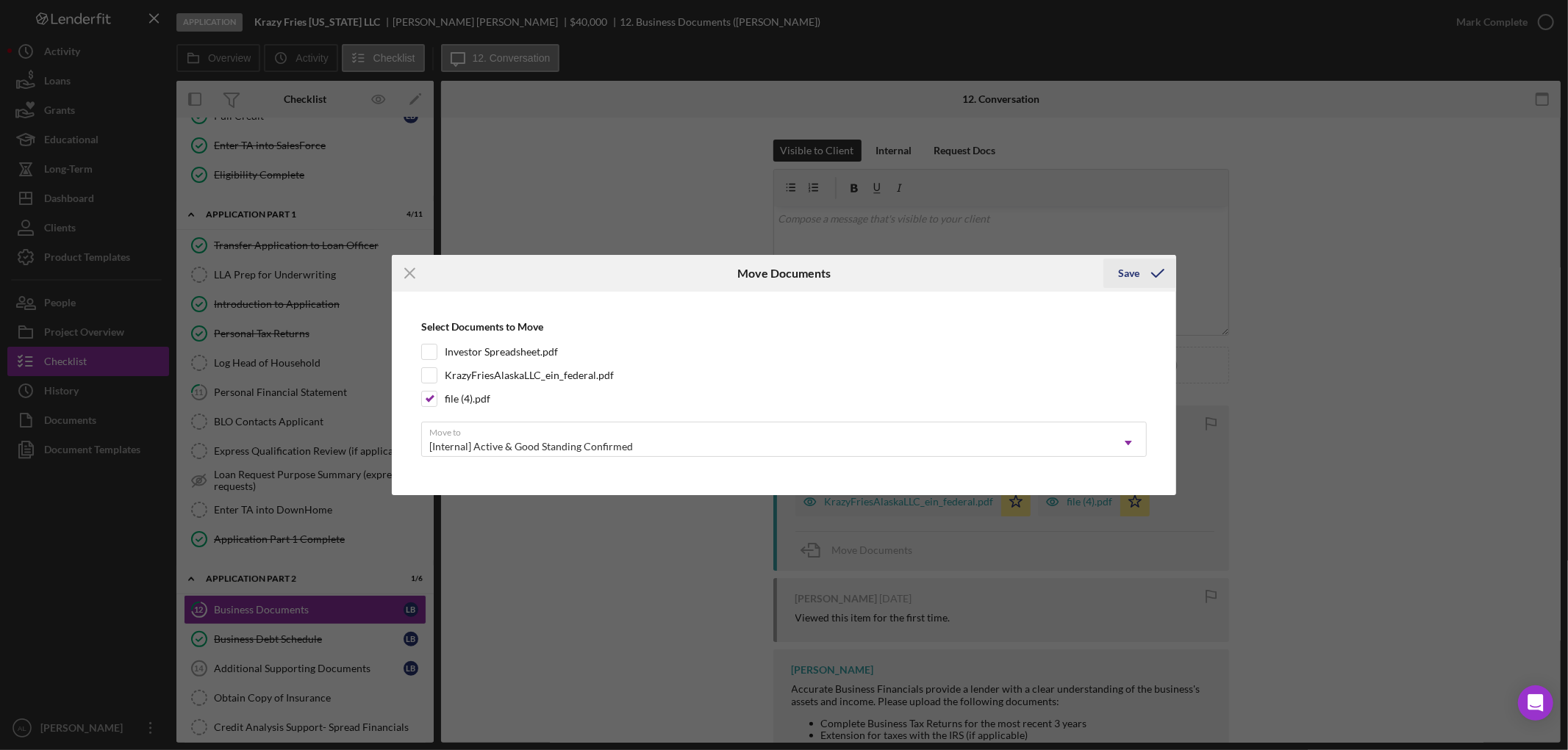
click at [1154, 272] on icon "submit" at bounding box center [1157, 273] width 37 height 37
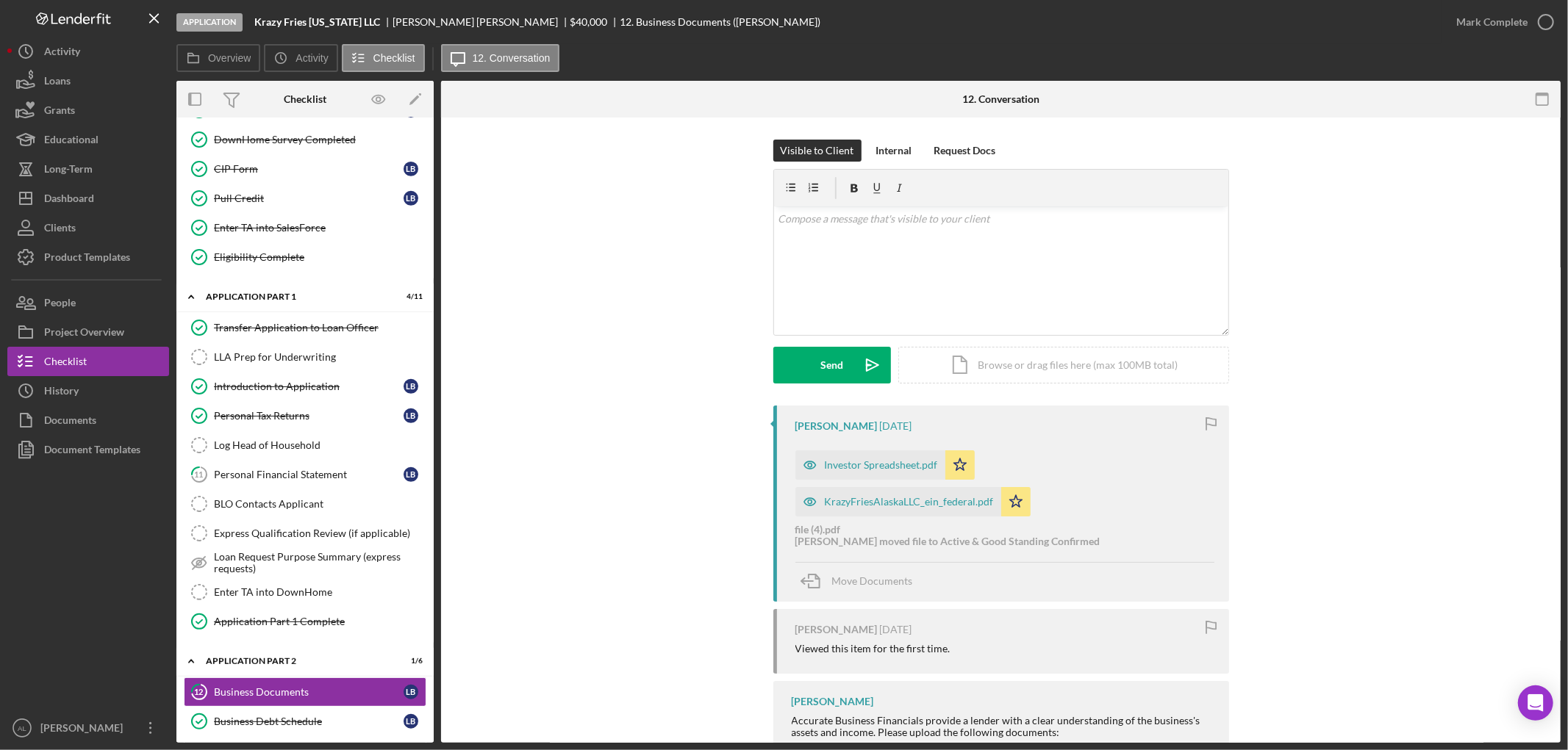
scroll to position [0, 0]
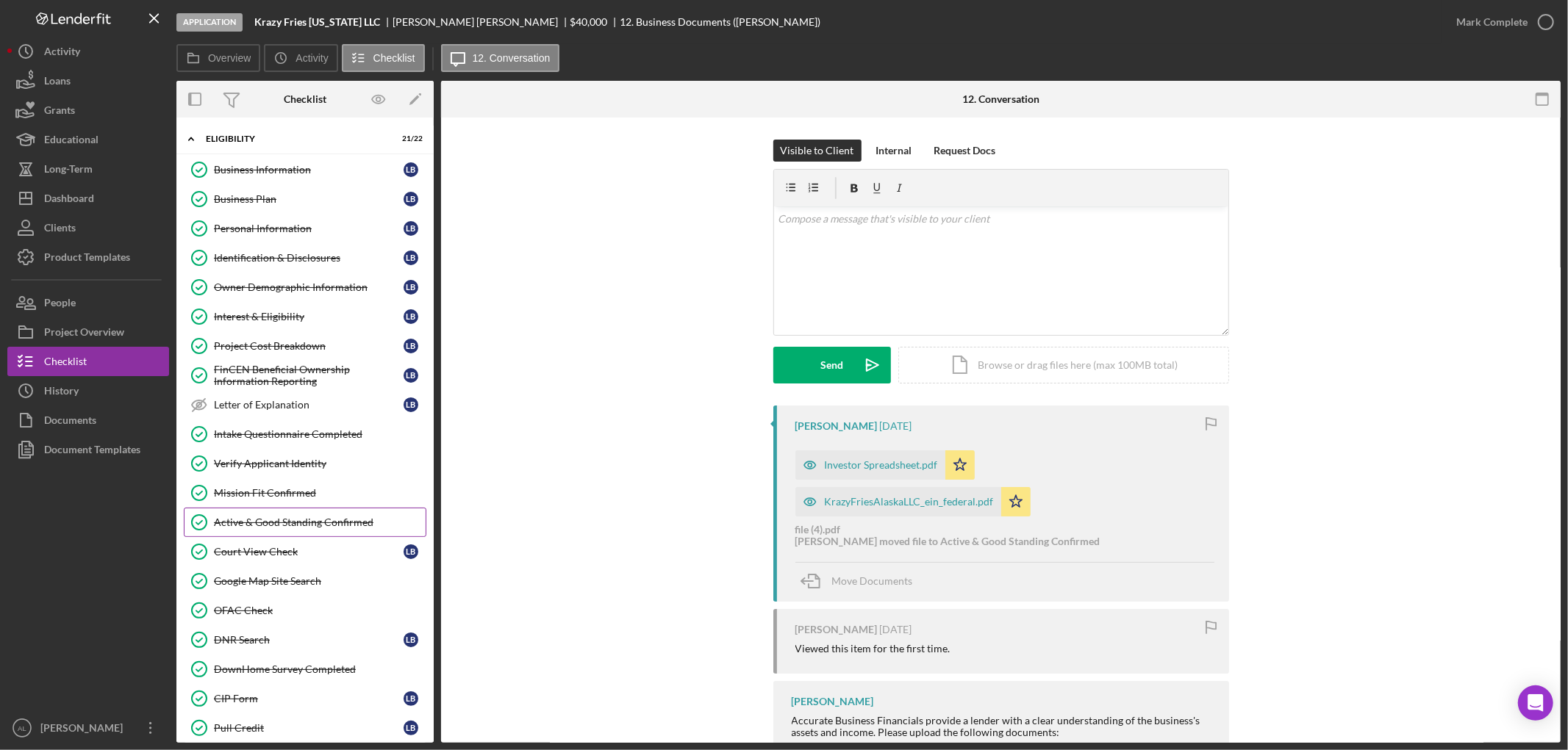
click at [283, 530] on link "Active & Good Standing Confirmed Active & Good Standing Confirmed" at bounding box center [304, 522] width 242 height 29
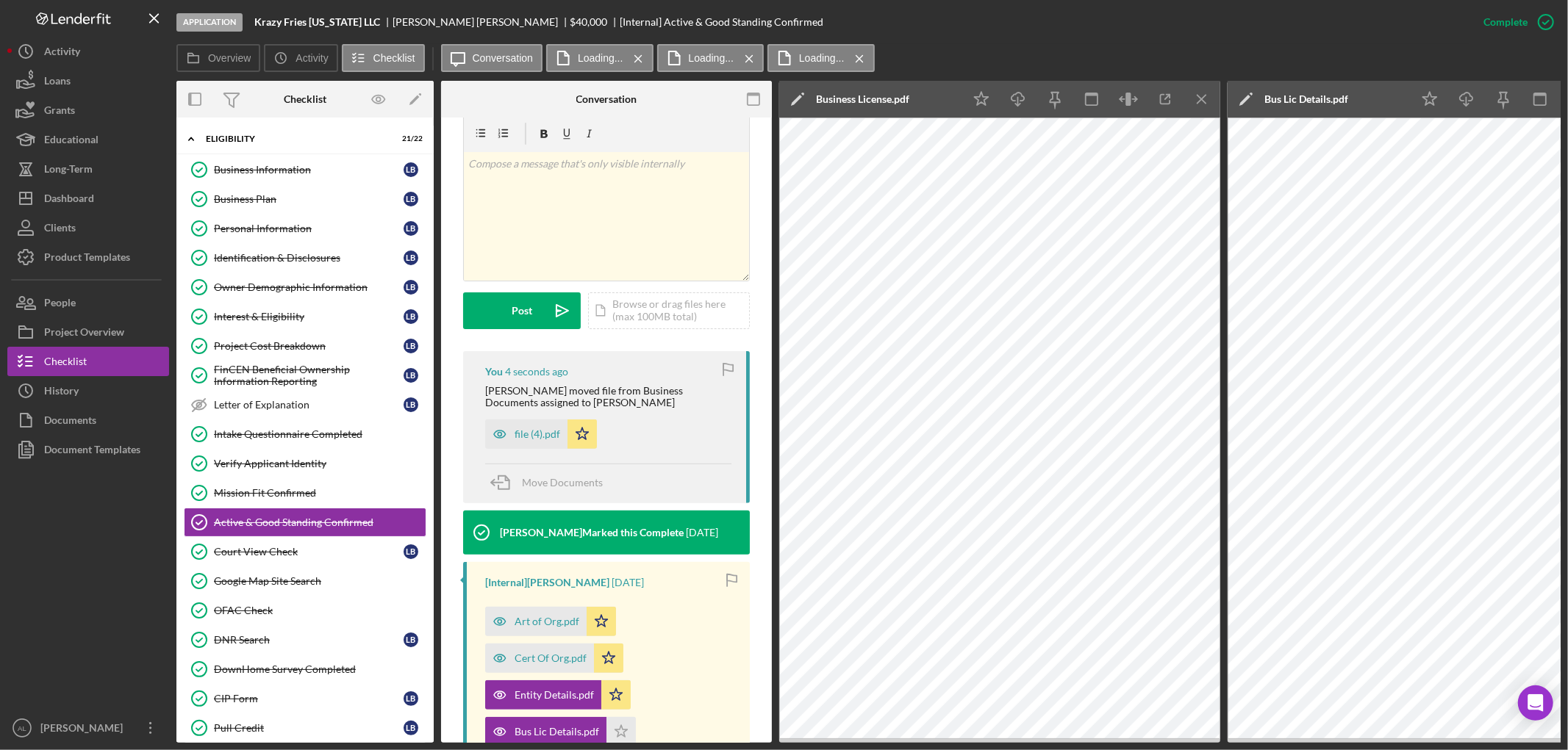
scroll to position [291, 0]
click at [530, 419] on div "file (4).pdf" at bounding box center [525, 434] width 82 height 29
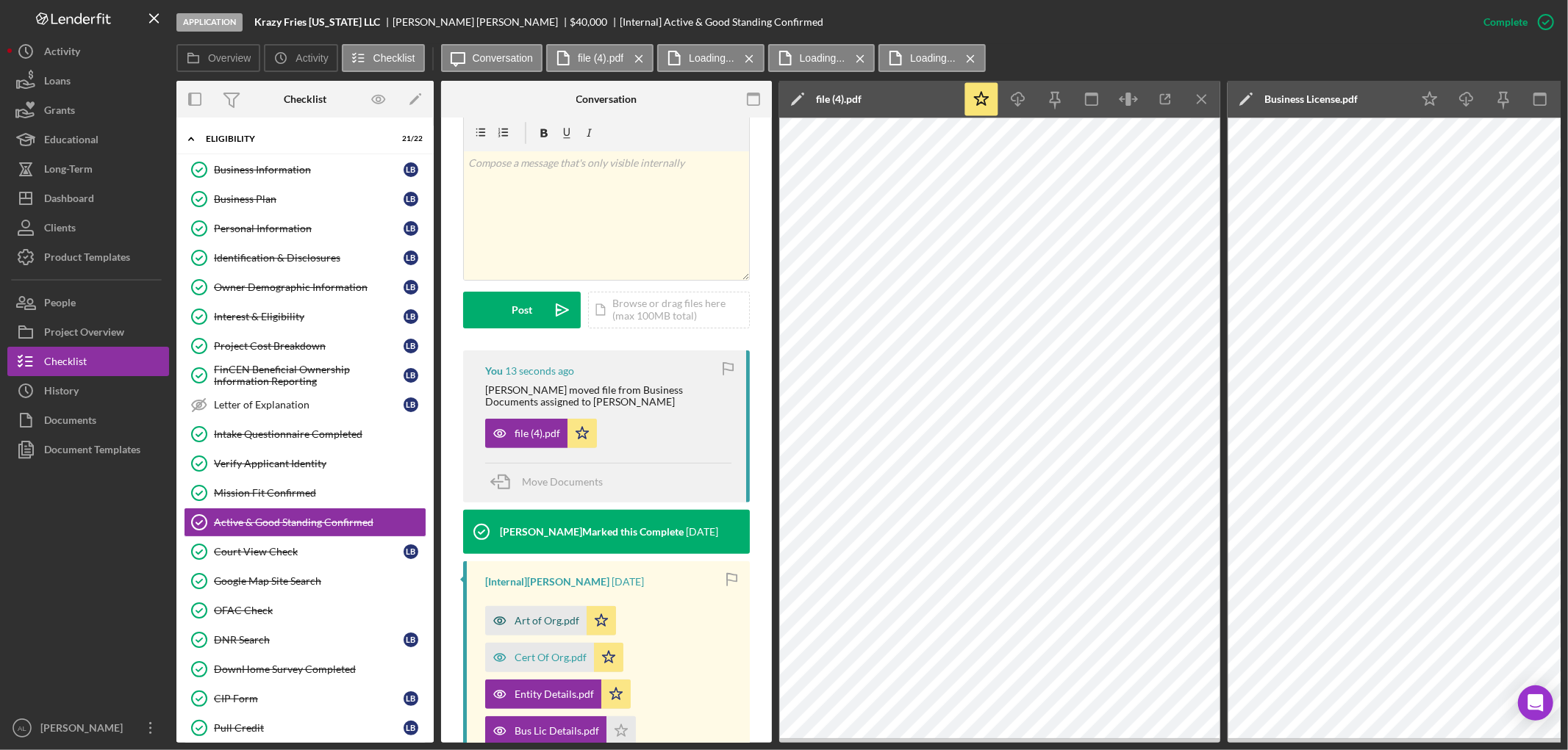
click at [530, 615] on div "Art of Org.pdf" at bounding box center [547, 621] width 65 height 12
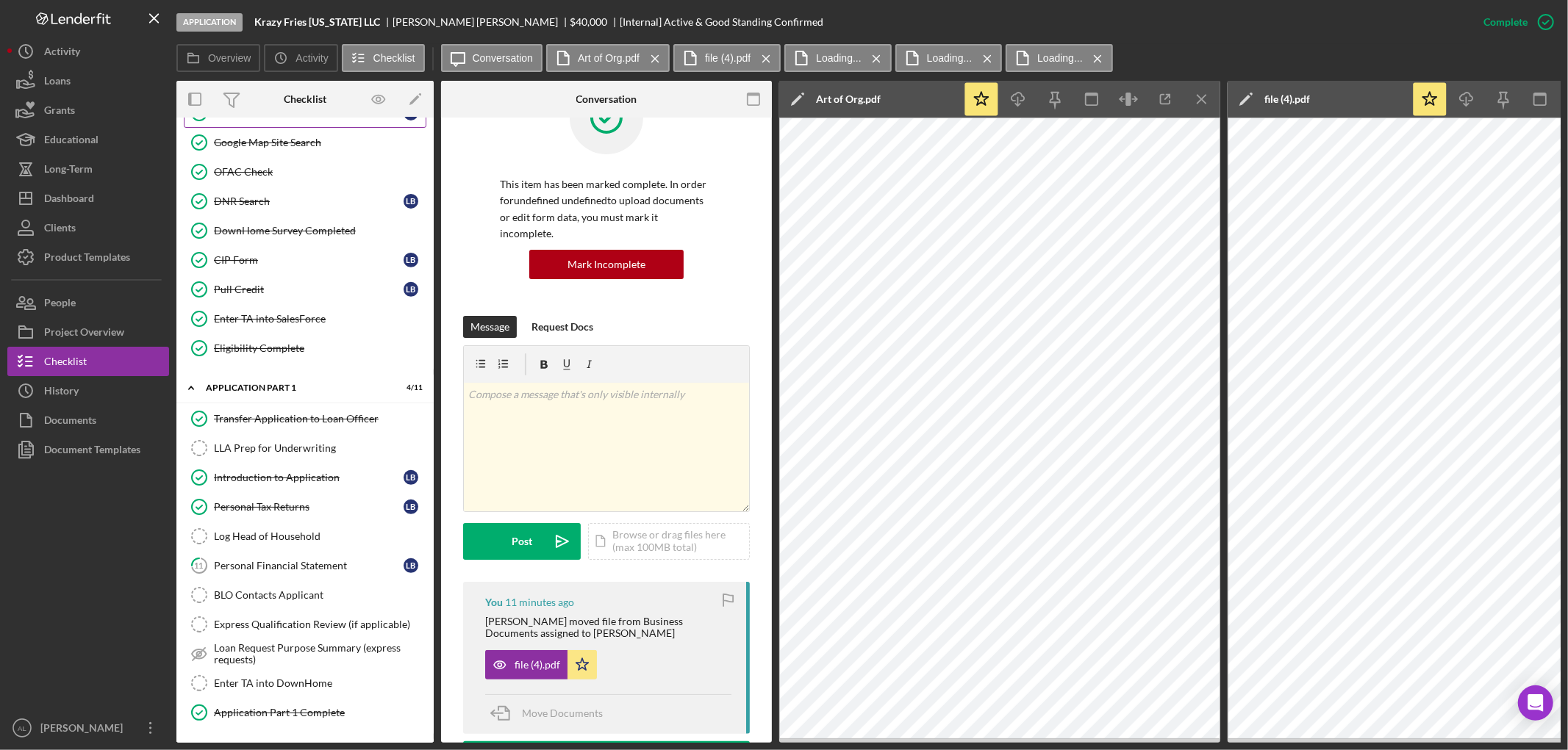
scroll to position [440, 0]
click at [316, 509] on div "Personal Tax Returns" at bounding box center [309, 506] width 190 height 12
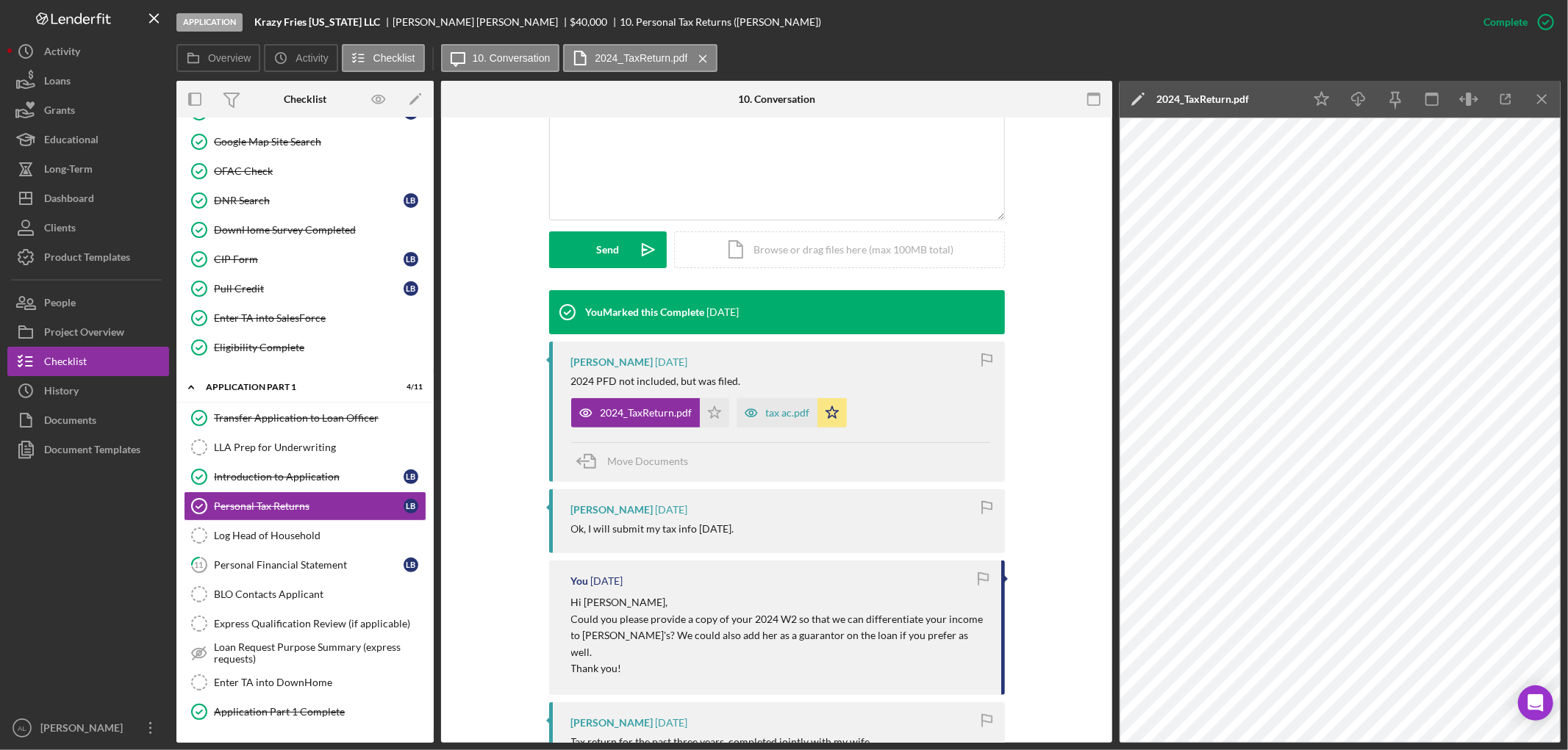
scroll to position [319, 0]
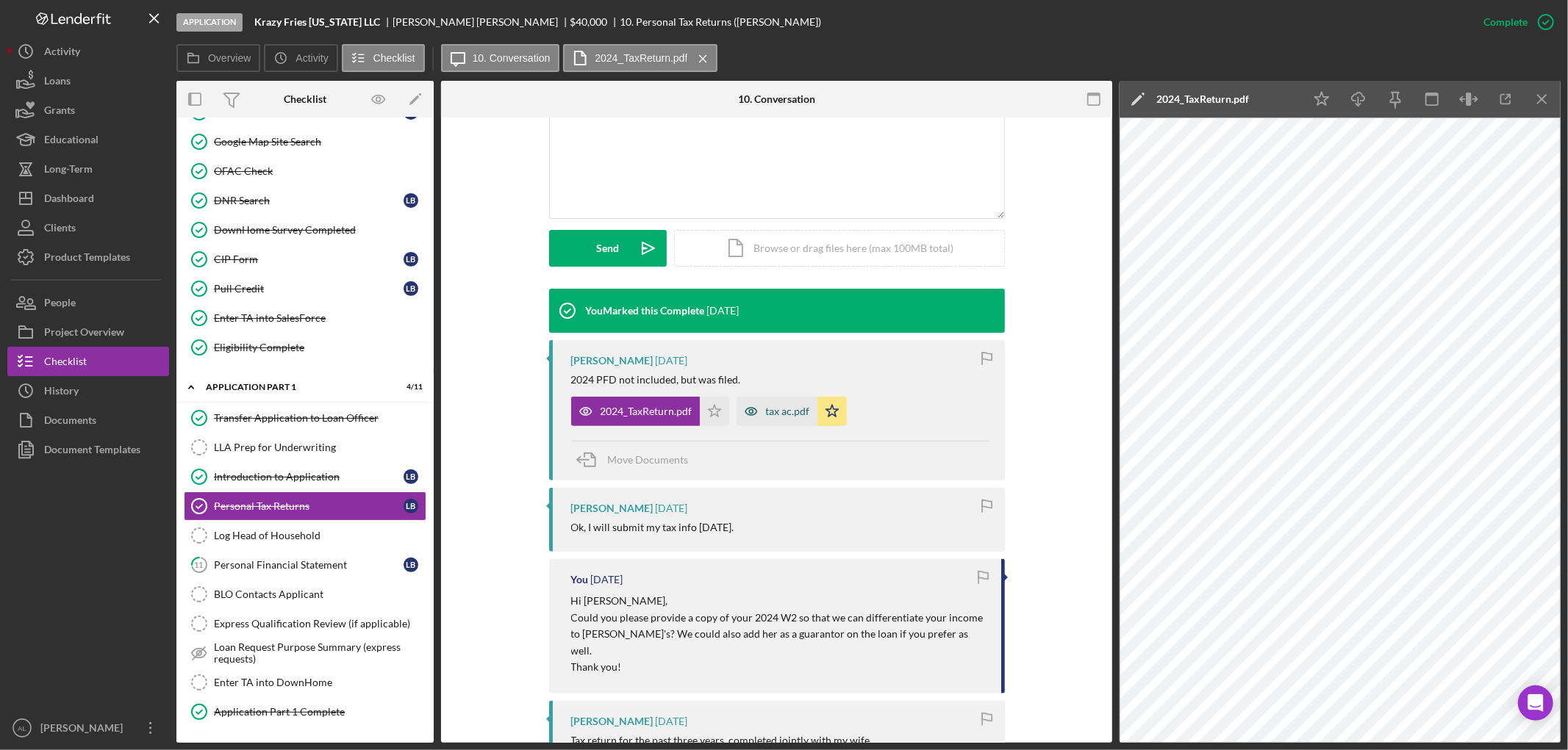
click at [778, 416] on div "tax ac.pdf" at bounding box center [787, 411] width 44 height 12
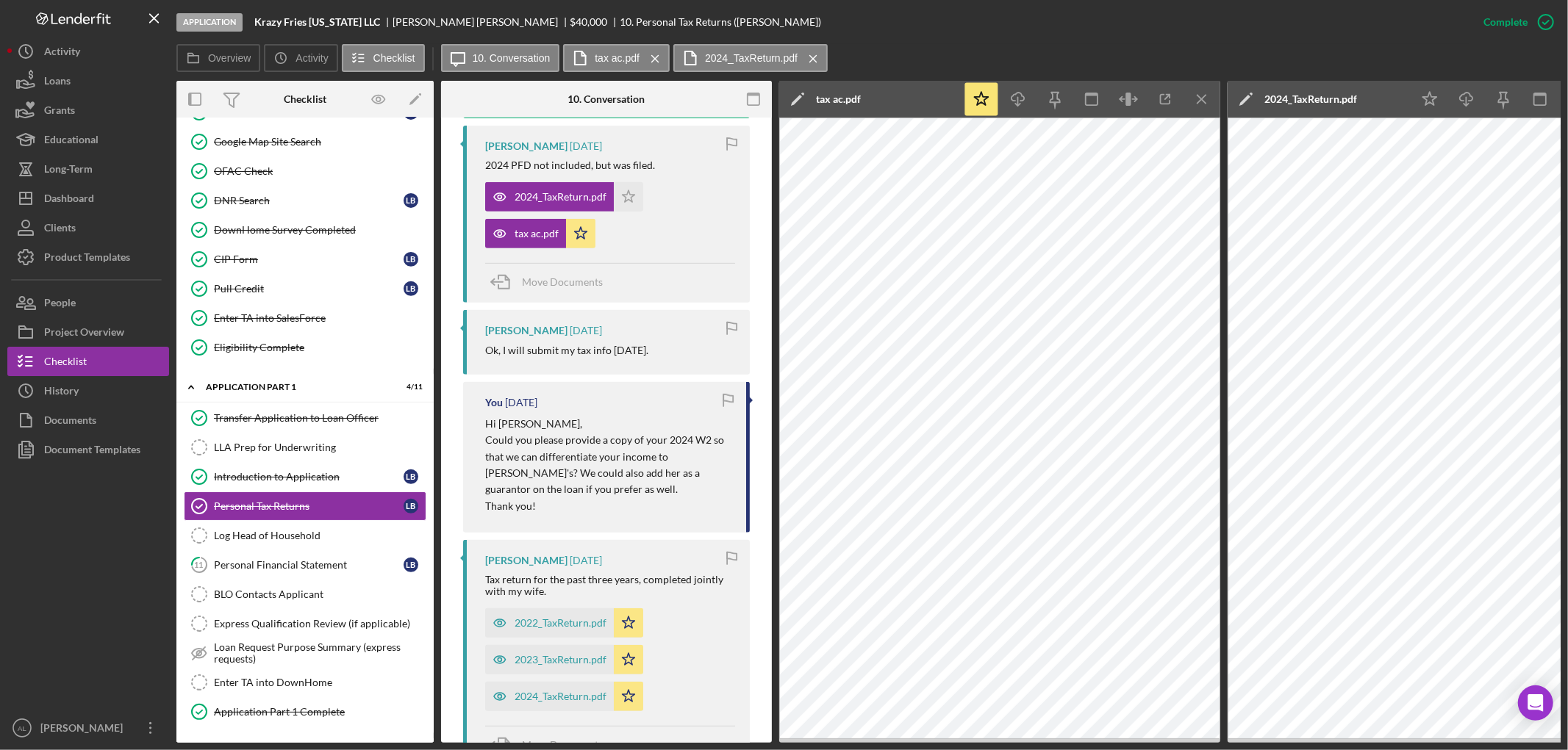
scroll to position [551, 0]
click at [544, 197] on div "2024_TaxReturn.pdf" at bounding box center [561, 196] width 92 height 12
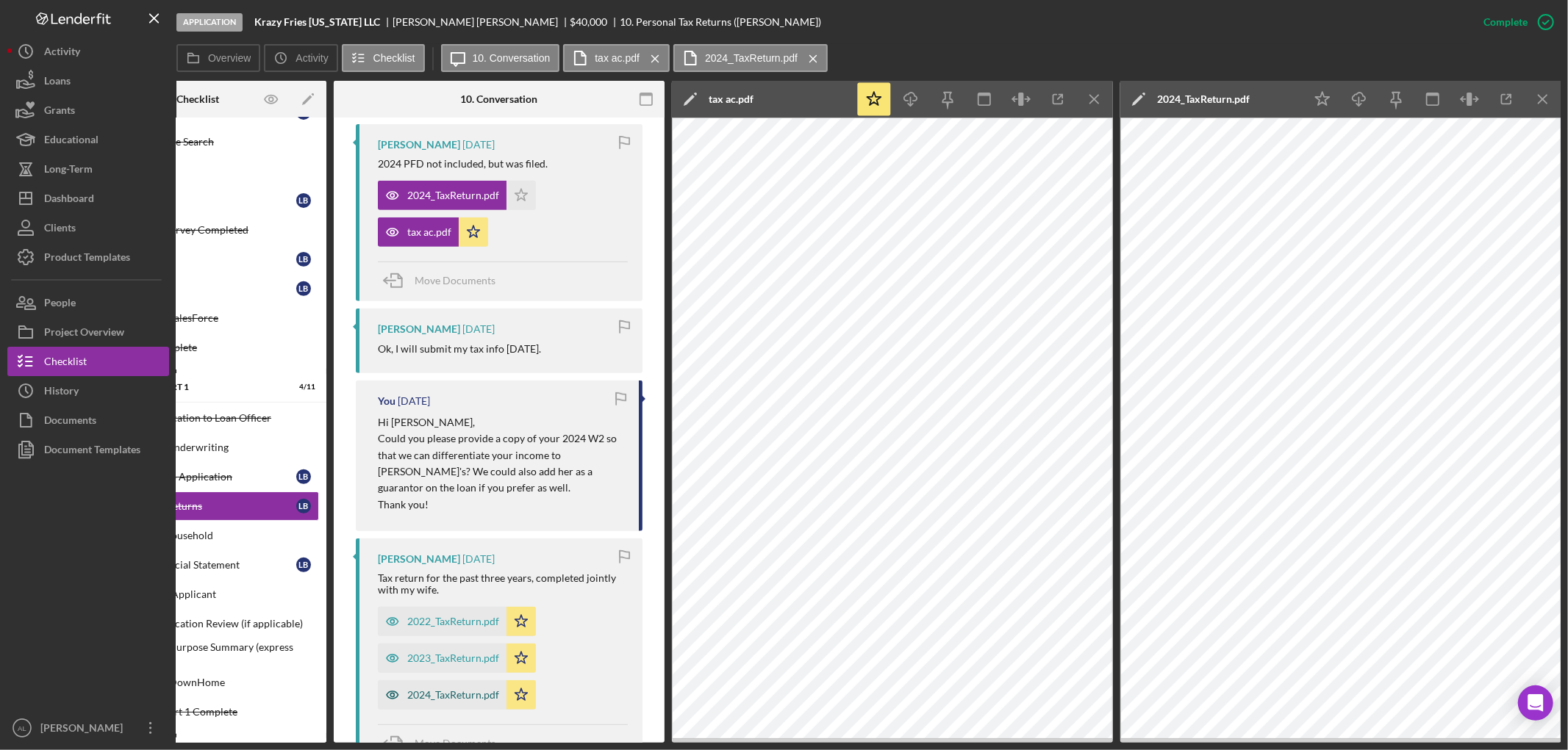
click at [457, 691] on div "2024_TaxReturn.pdf" at bounding box center [453, 695] width 92 height 12
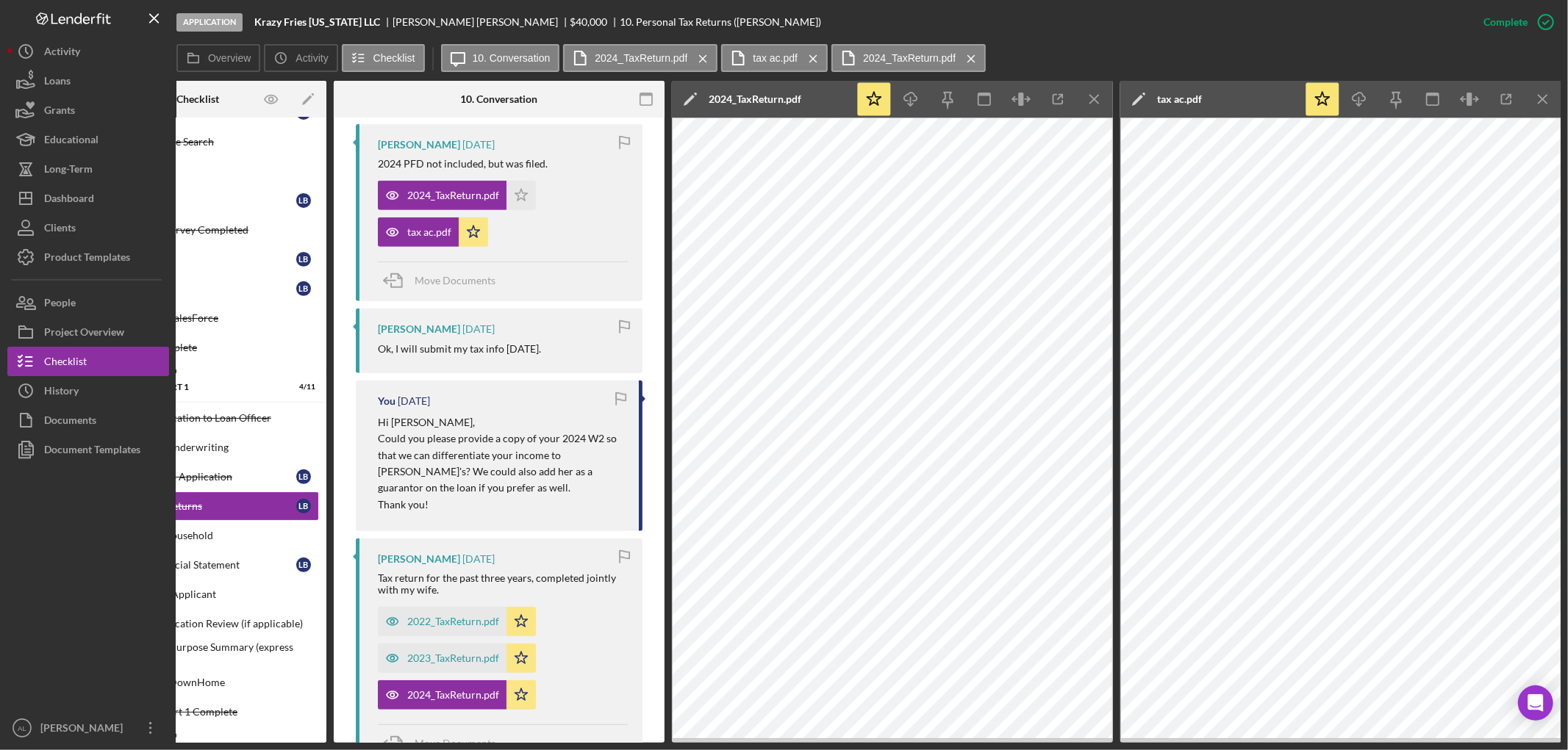
click at [480, 416] on p "Hi [PERSON_NAME]," at bounding box center [500, 422] width 246 height 16
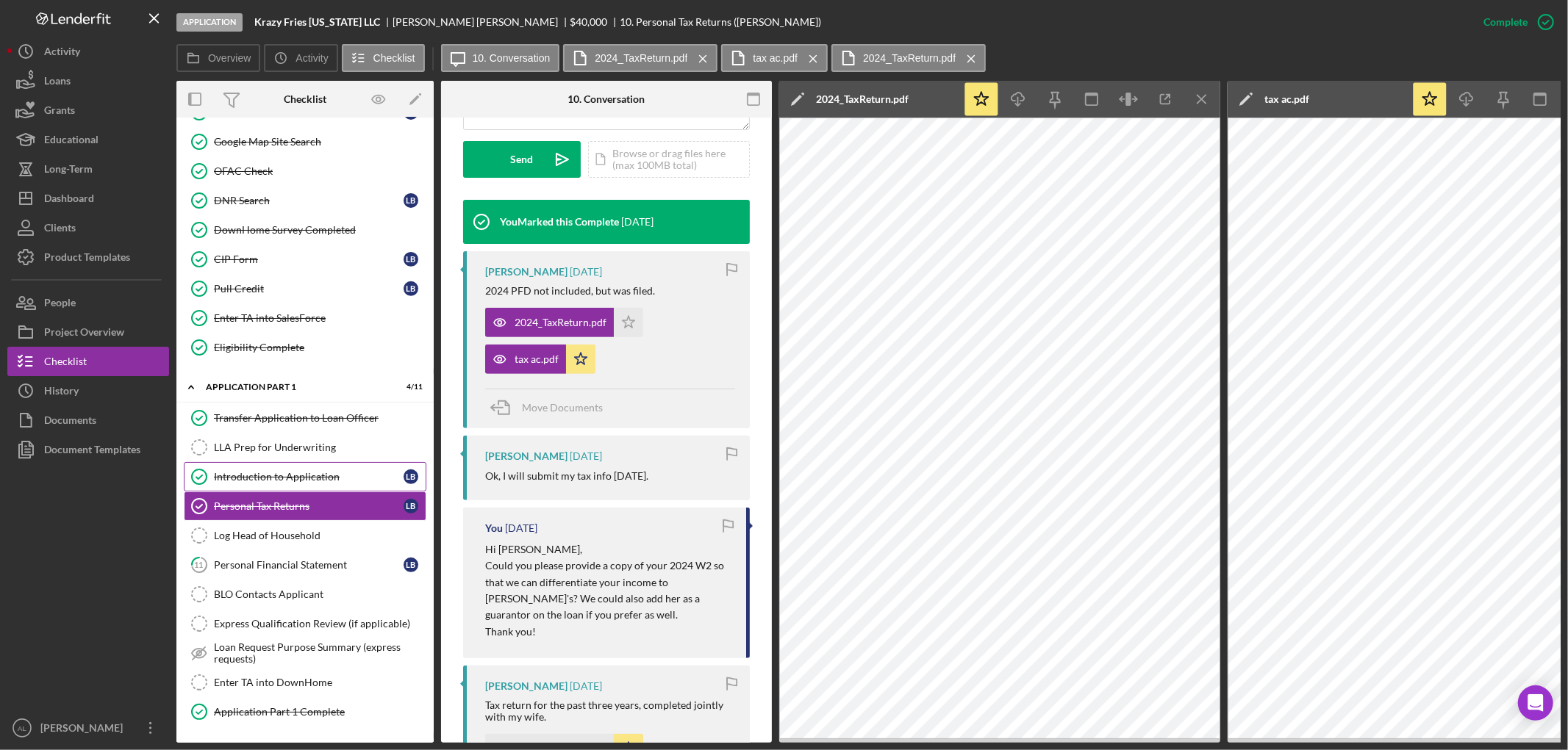
scroll to position [0, 1]
click at [298, 566] on div "Personal Financial Statement" at bounding box center [308, 566] width 190 height 12
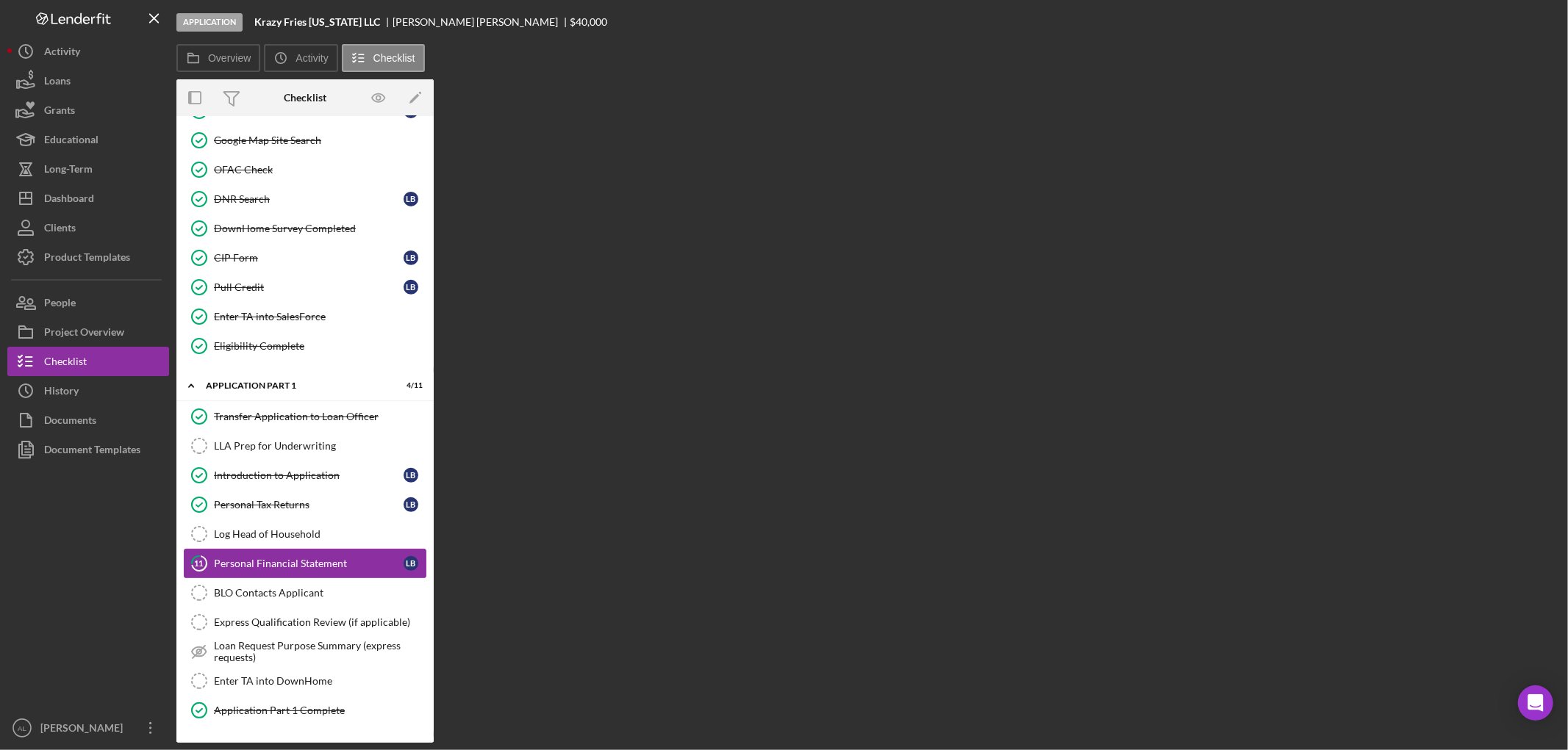
scroll to position [791, 0]
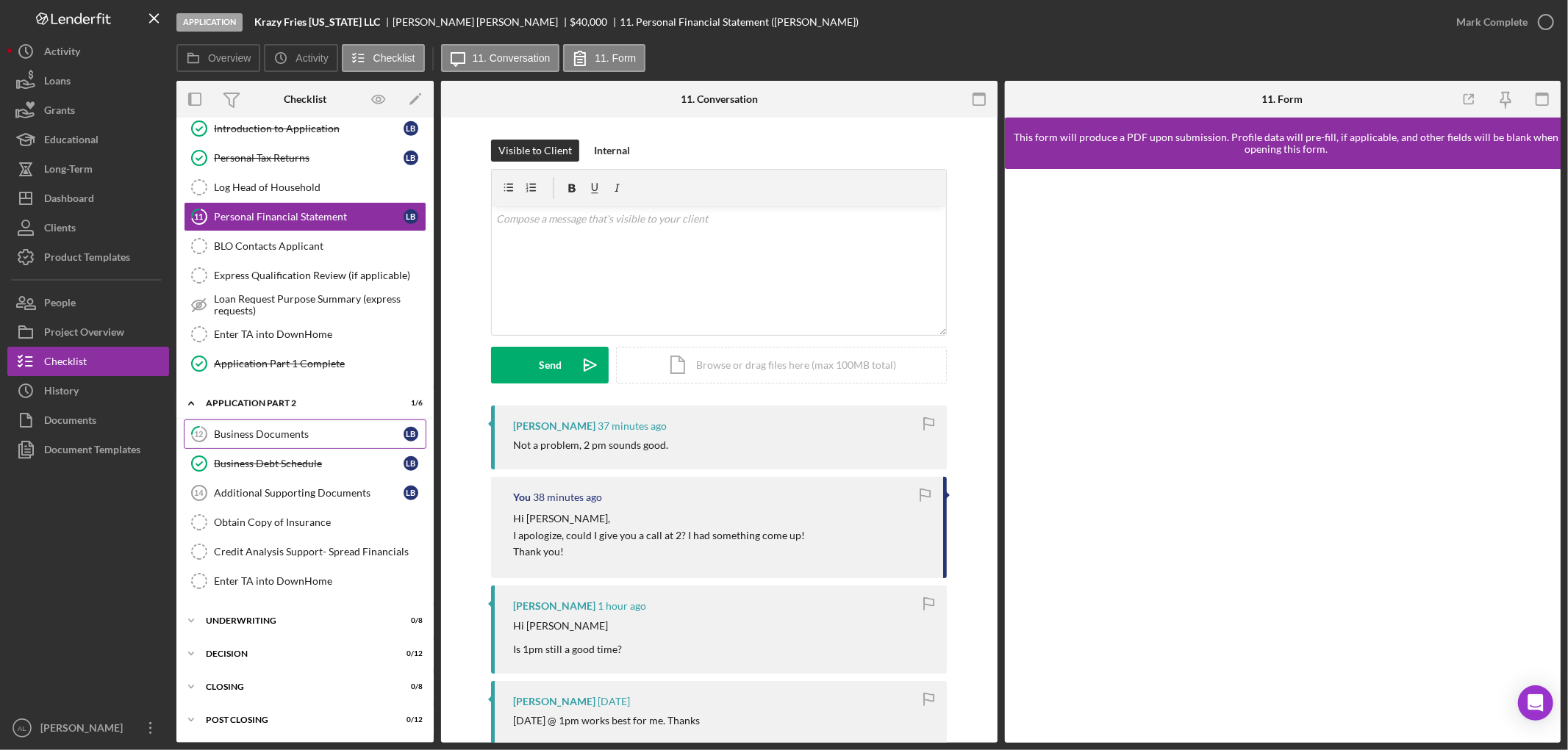
click at [305, 436] on div "Business Documents" at bounding box center [309, 434] width 190 height 12
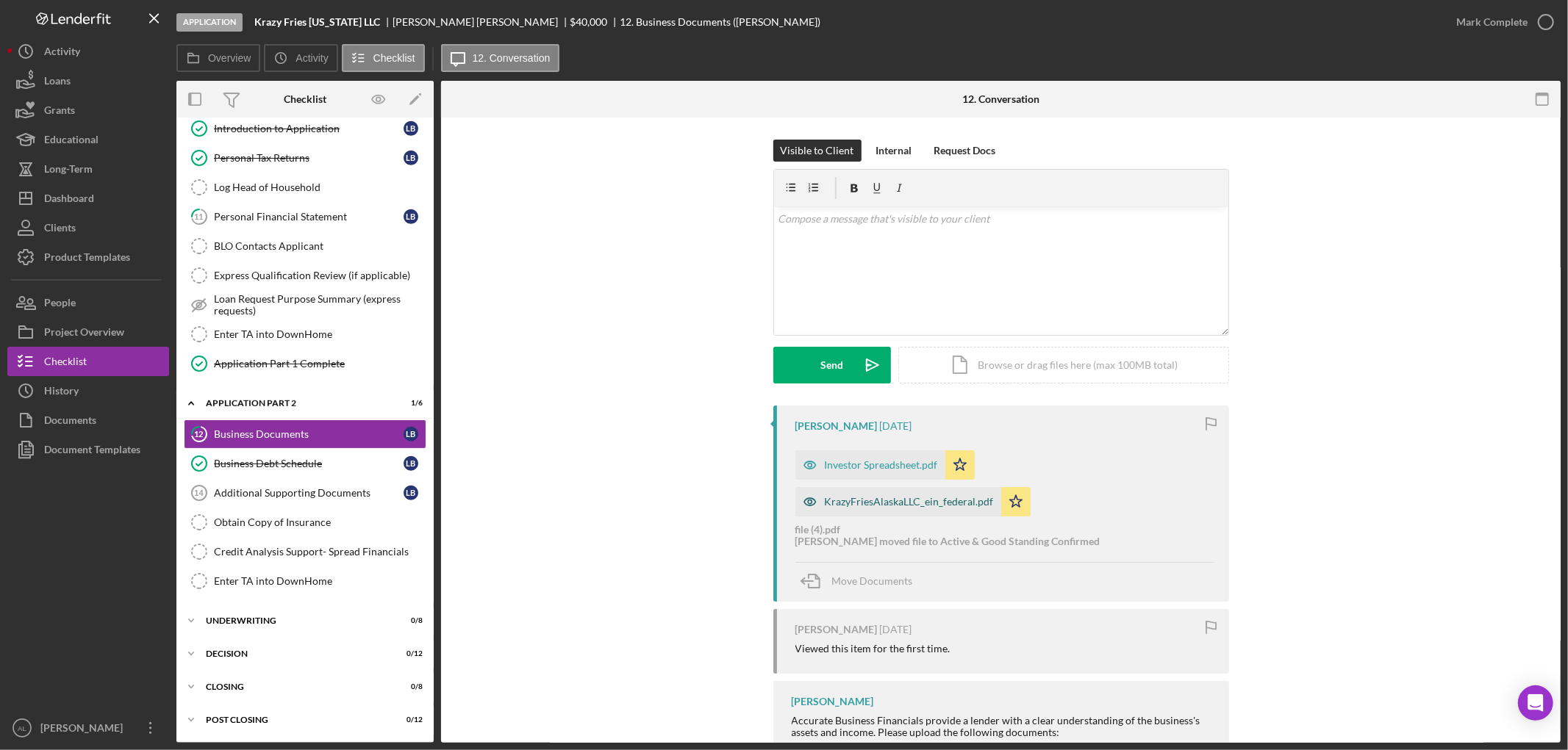
click at [866, 502] on div "KrazyFriesAlaskaLLC_ein_federal.pdf" at bounding box center [909, 502] width 169 height 12
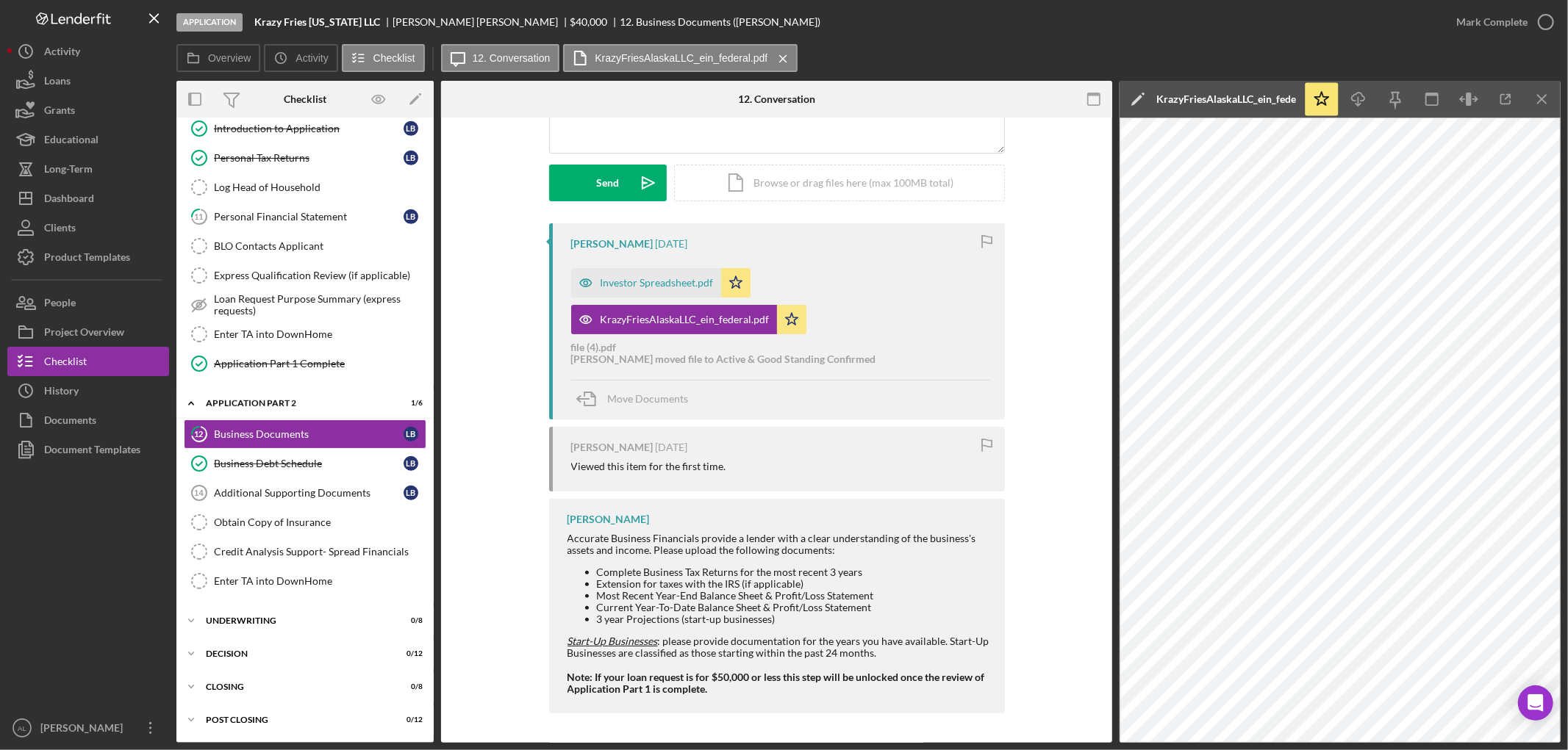
scroll to position [182, 0]
click at [623, 281] on div "Investor Spreadsheet.pdf" at bounding box center [656, 283] width 113 height 12
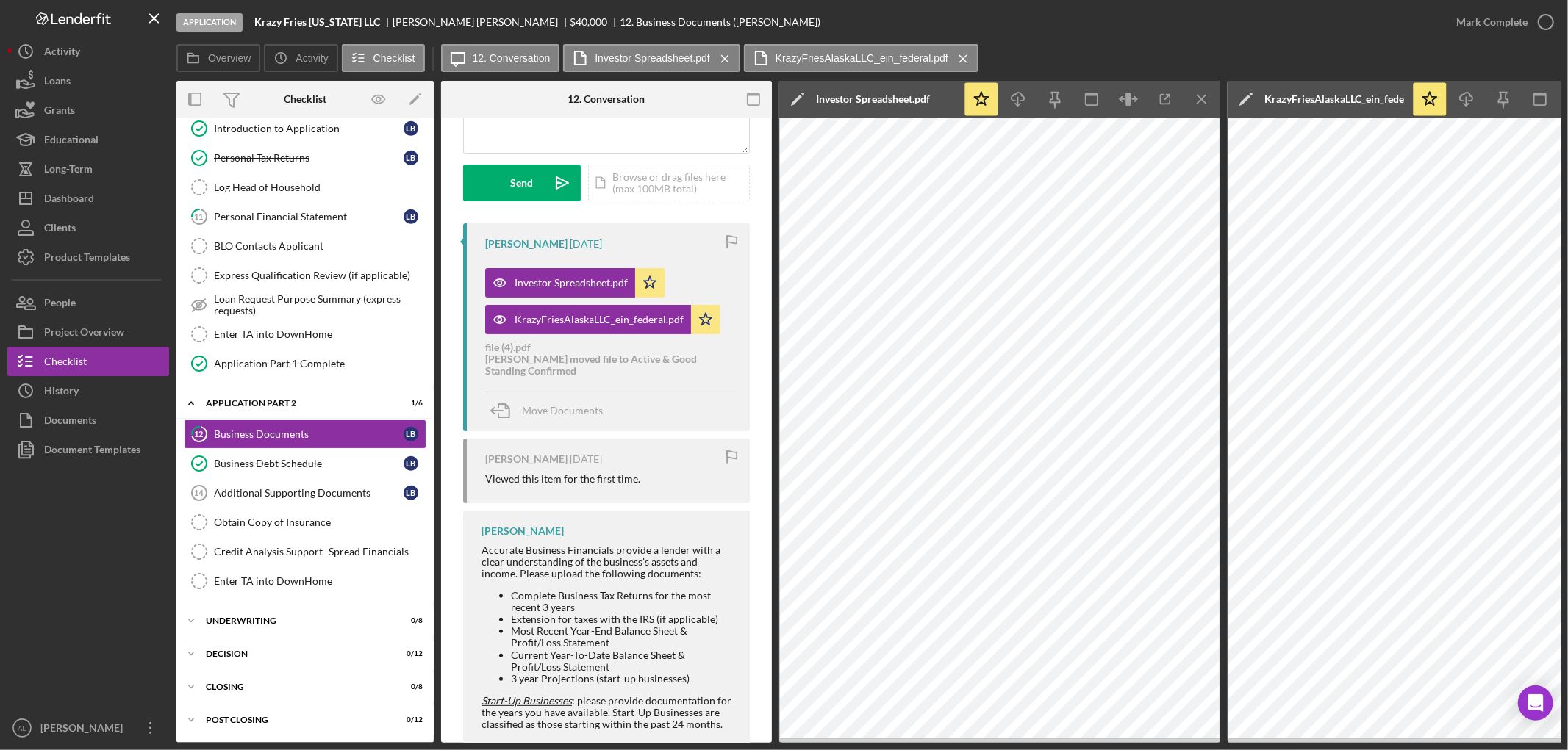
click at [449, 632] on div "Visible to Client Internal Request Docs v Color teal Color pink Remove color Ad…" at bounding box center [605, 380] width 330 height 890
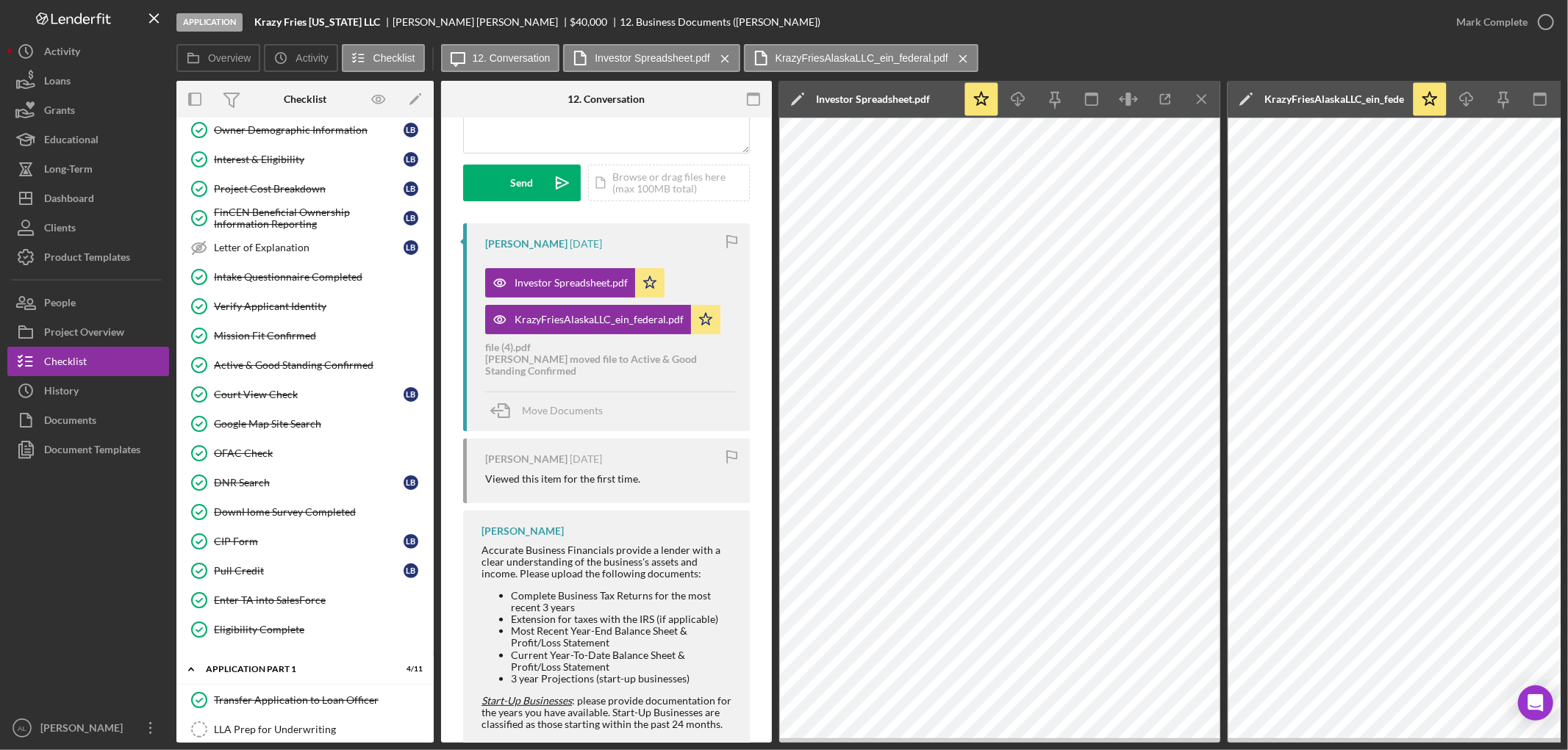
scroll to position [0, 0]
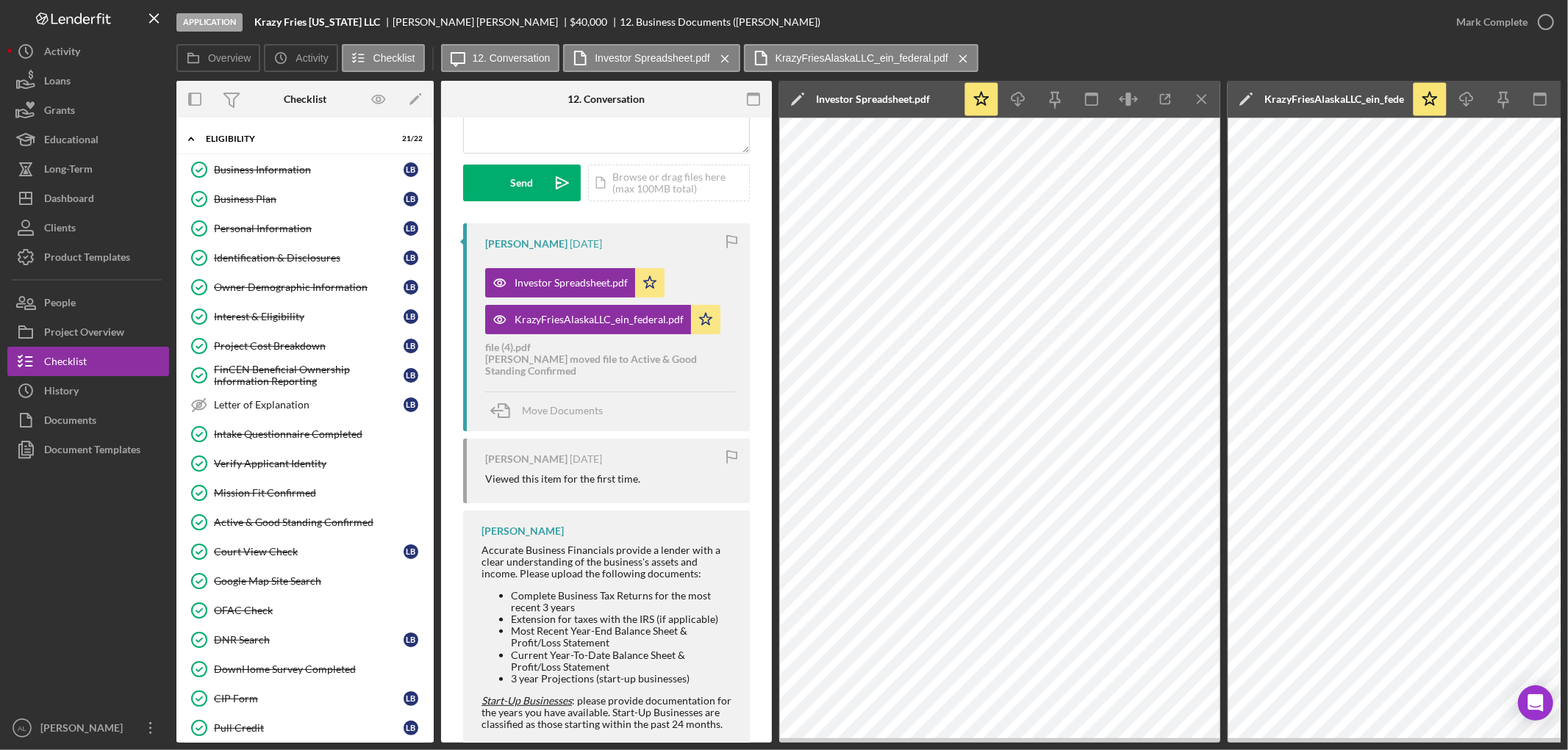
click at [85, 569] on div at bounding box center [88, 589] width 161 height 249
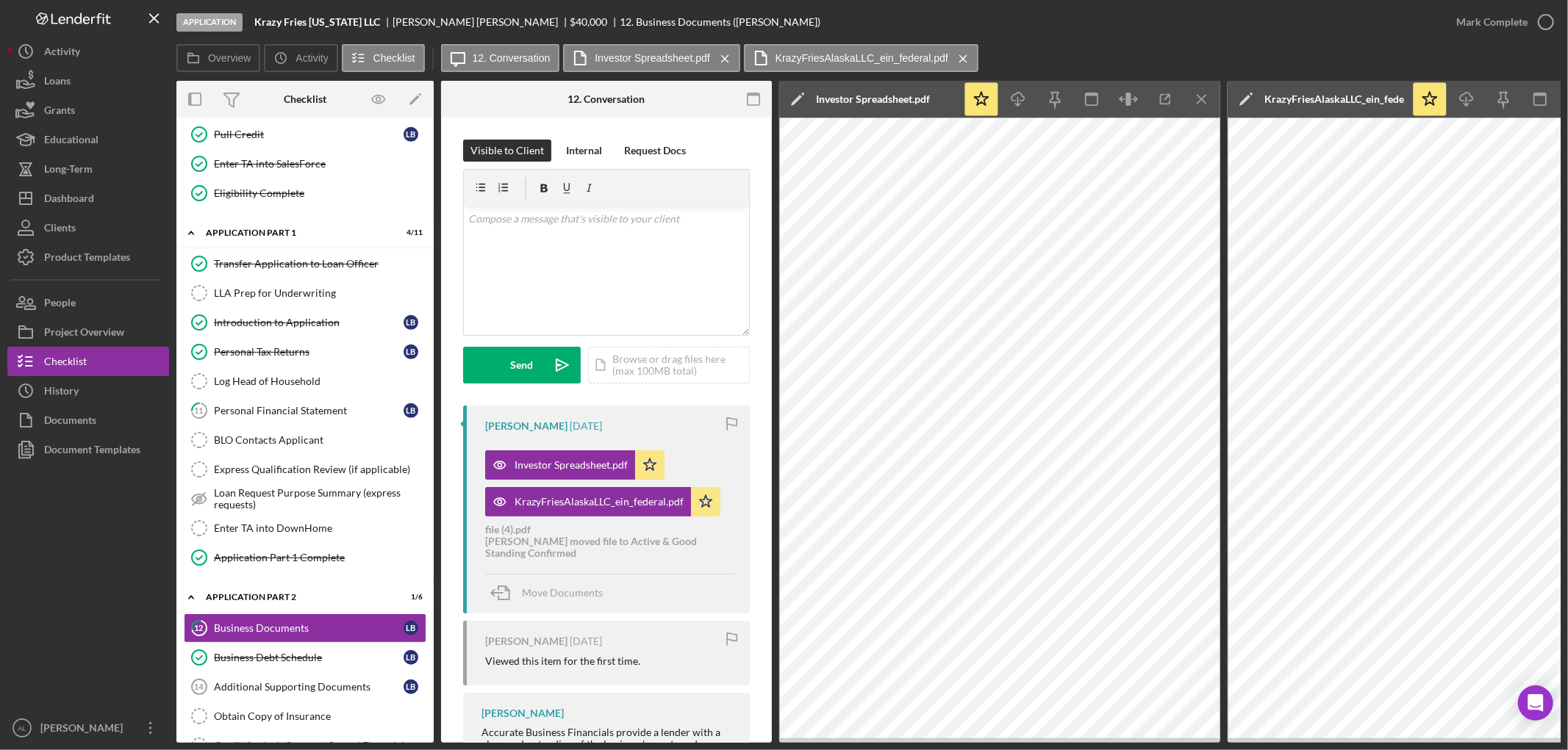
scroll to position [595, 0]
click at [299, 409] on div "Personal Financial Statement" at bounding box center [309, 409] width 190 height 12
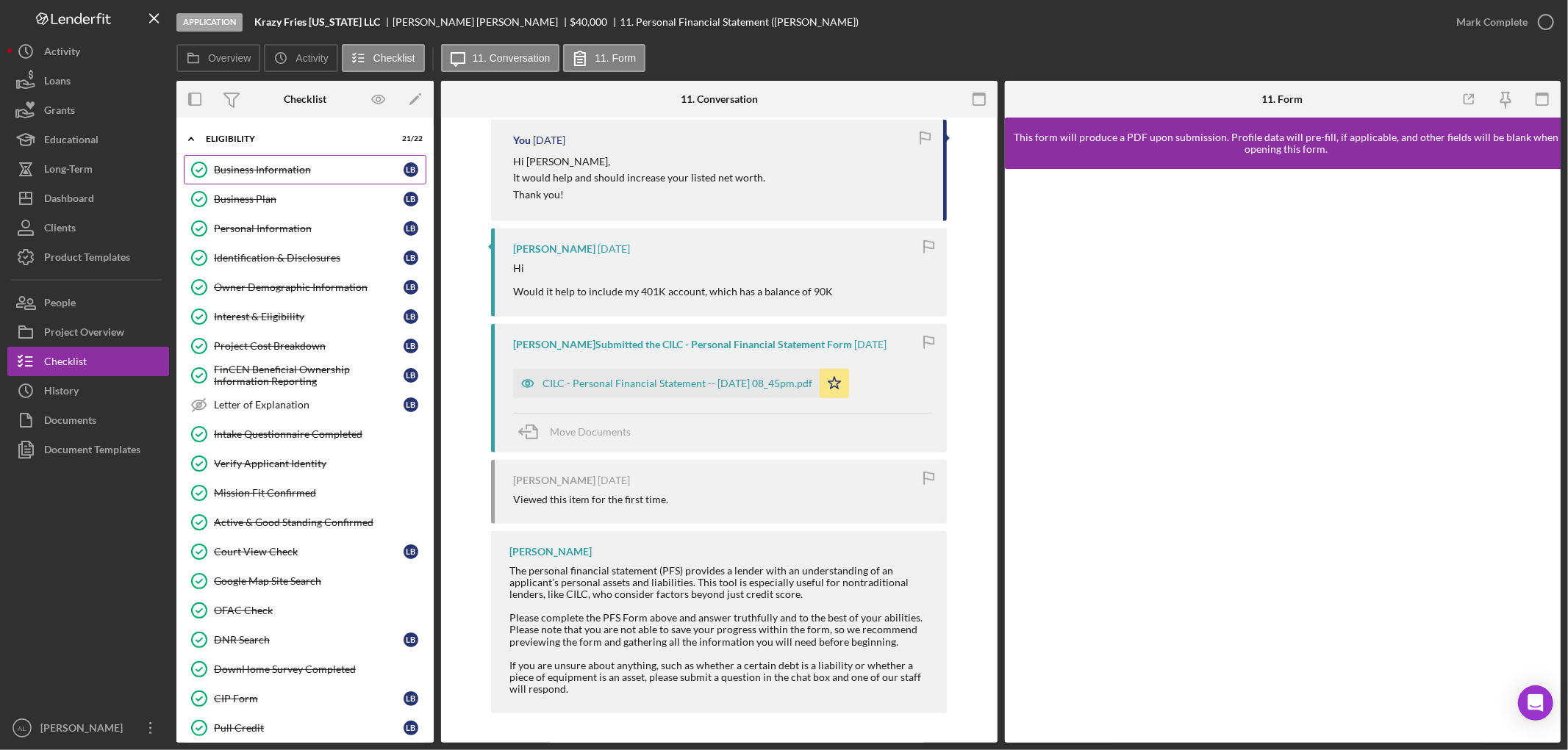
click at [314, 167] on div "Business Information" at bounding box center [309, 170] width 190 height 12
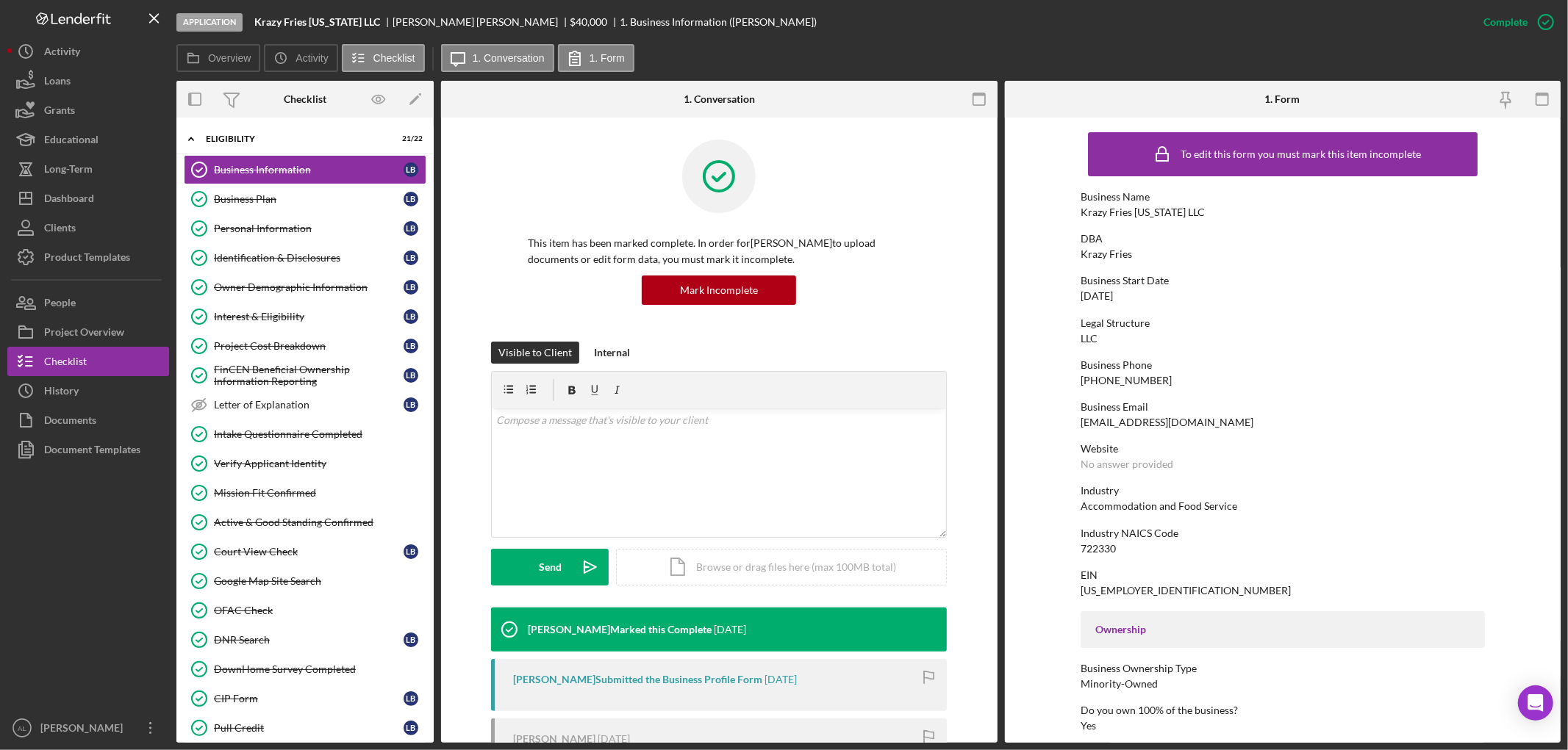
click at [497, 148] on div "This item has been marked complete. In order for [PERSON_NAME] to upload docume…" at bounding box center [718, 241] width 455 height 202
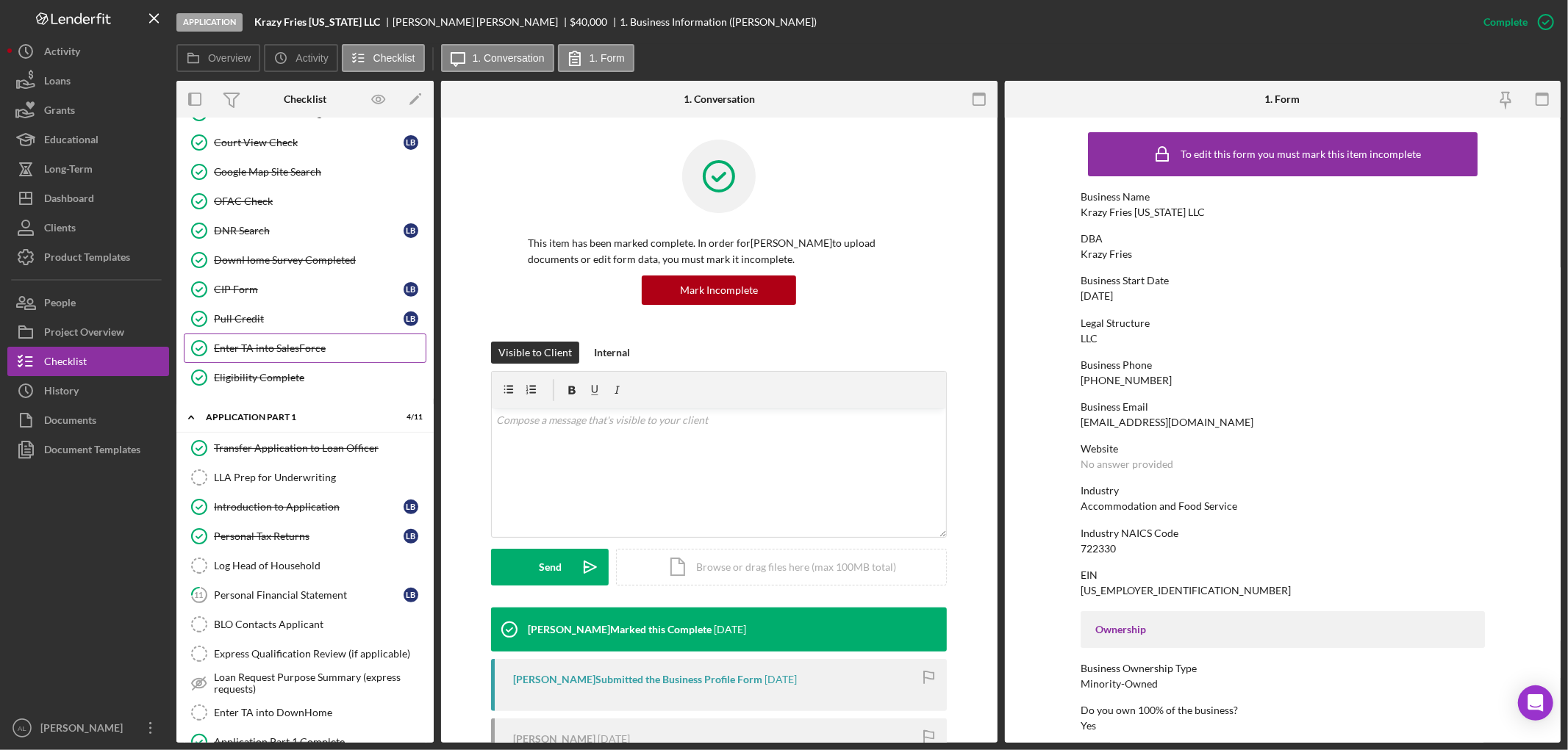
scroll to position [416, 0]
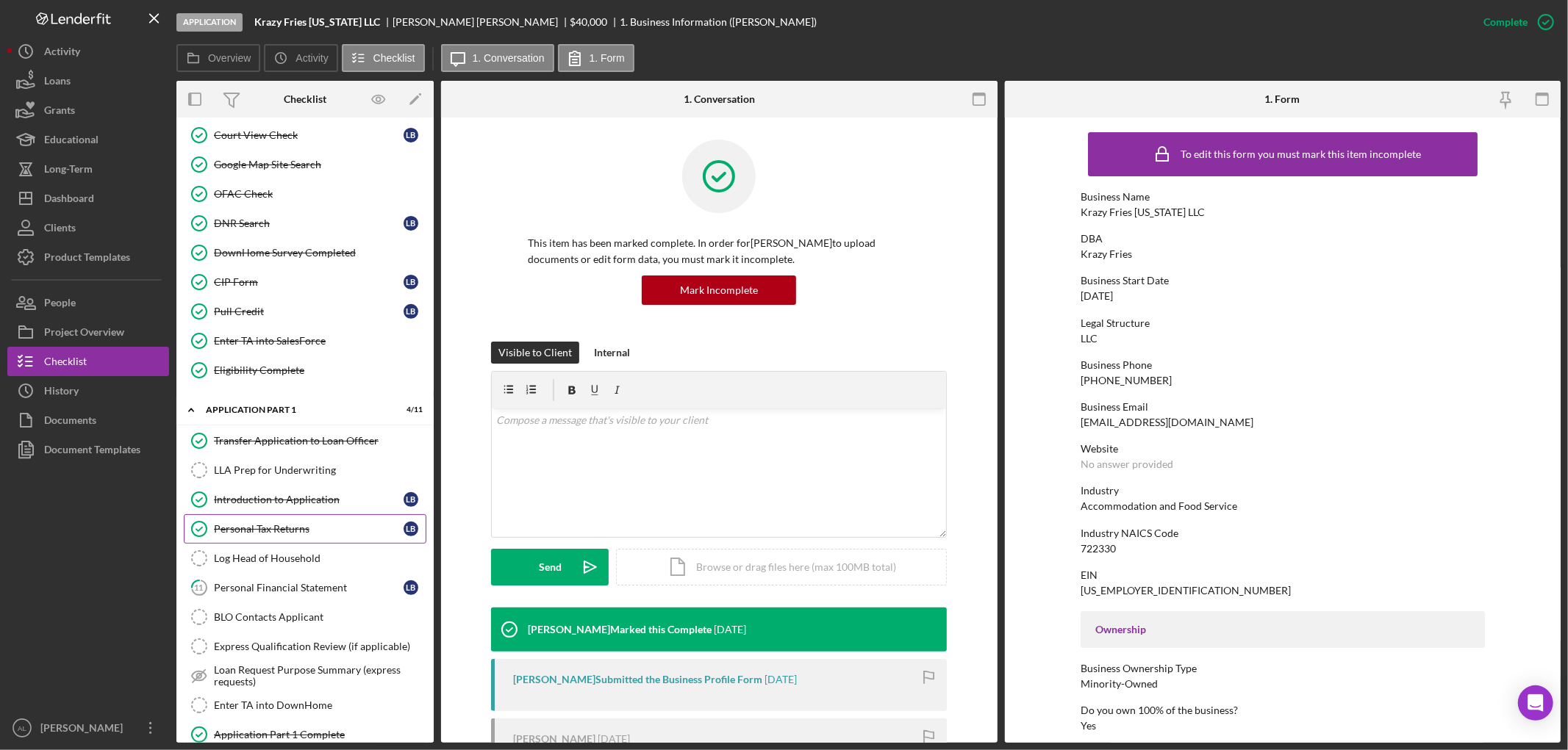
click at [285, 534] on div "Personal Tax Returns" at bounding box center [309, 529] width 190 height 12
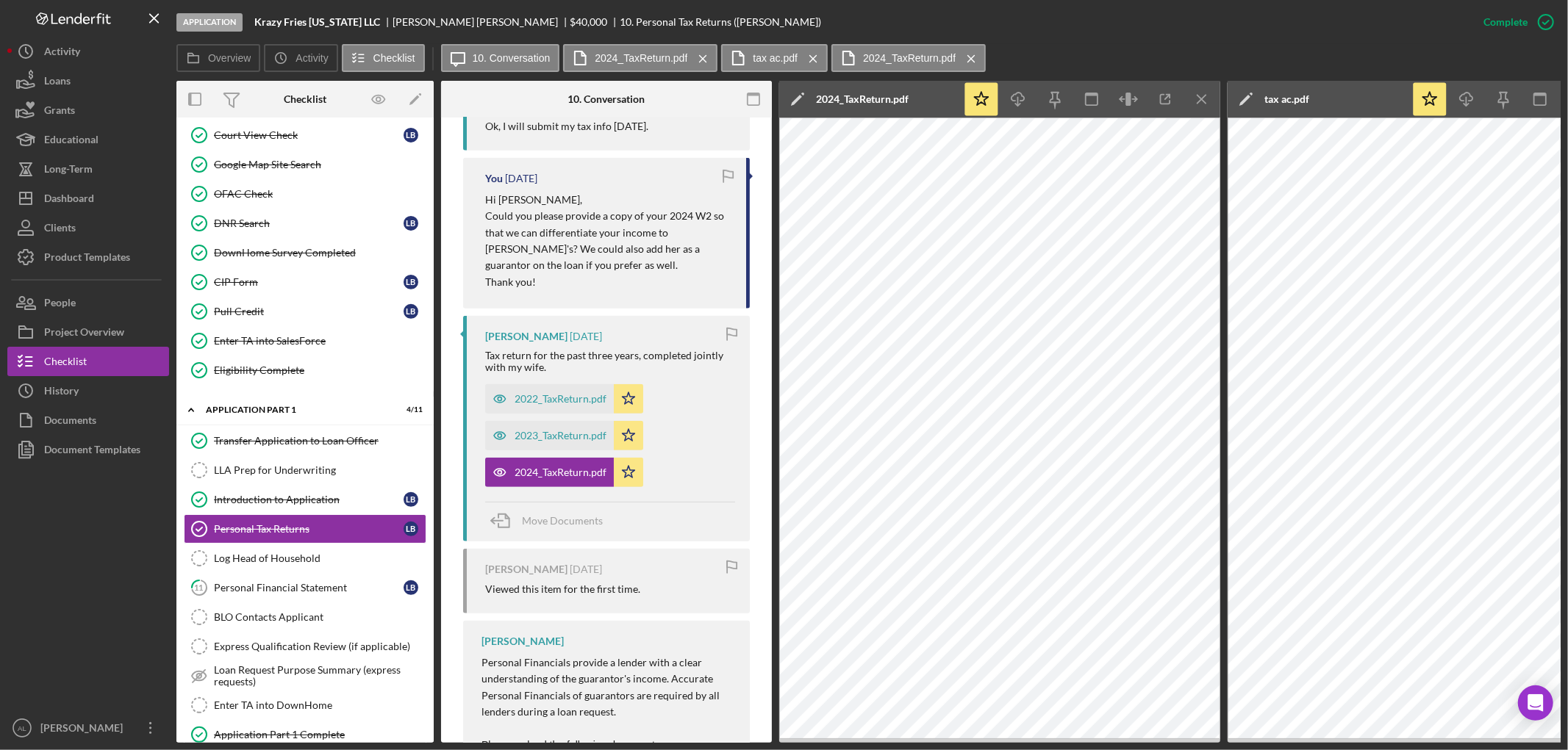
scroll to position [773, 0]
click at [286, 591] on div "Personal Financial Statement" at bounding box center [309, 588] width 190 height 12
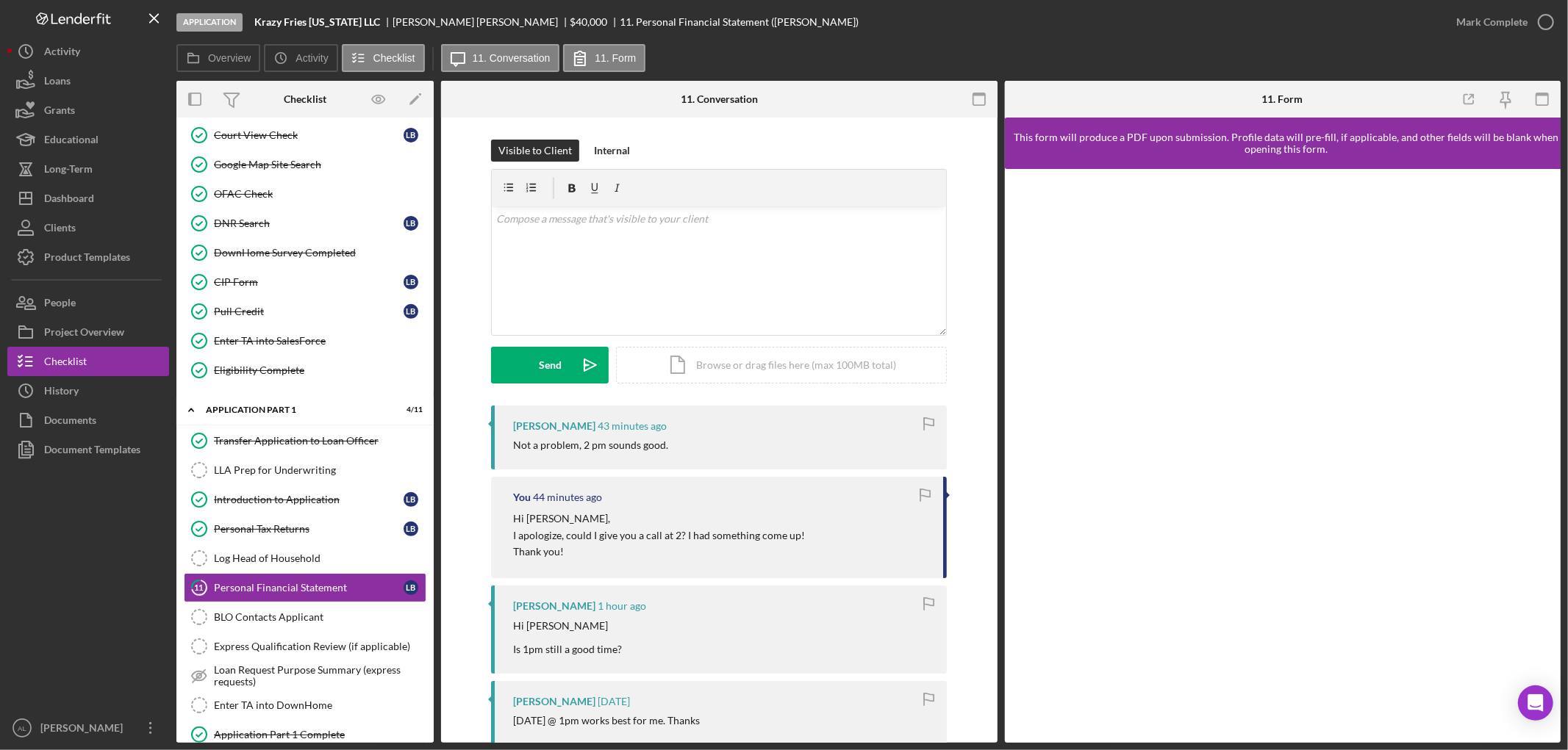
click at [693, 615] on div "[PERSON_NAME] 1 hour ago Hi [PERSON_NAME] Is 1pm still a good time?" at bounding box center [718, 628] width 455 height 87
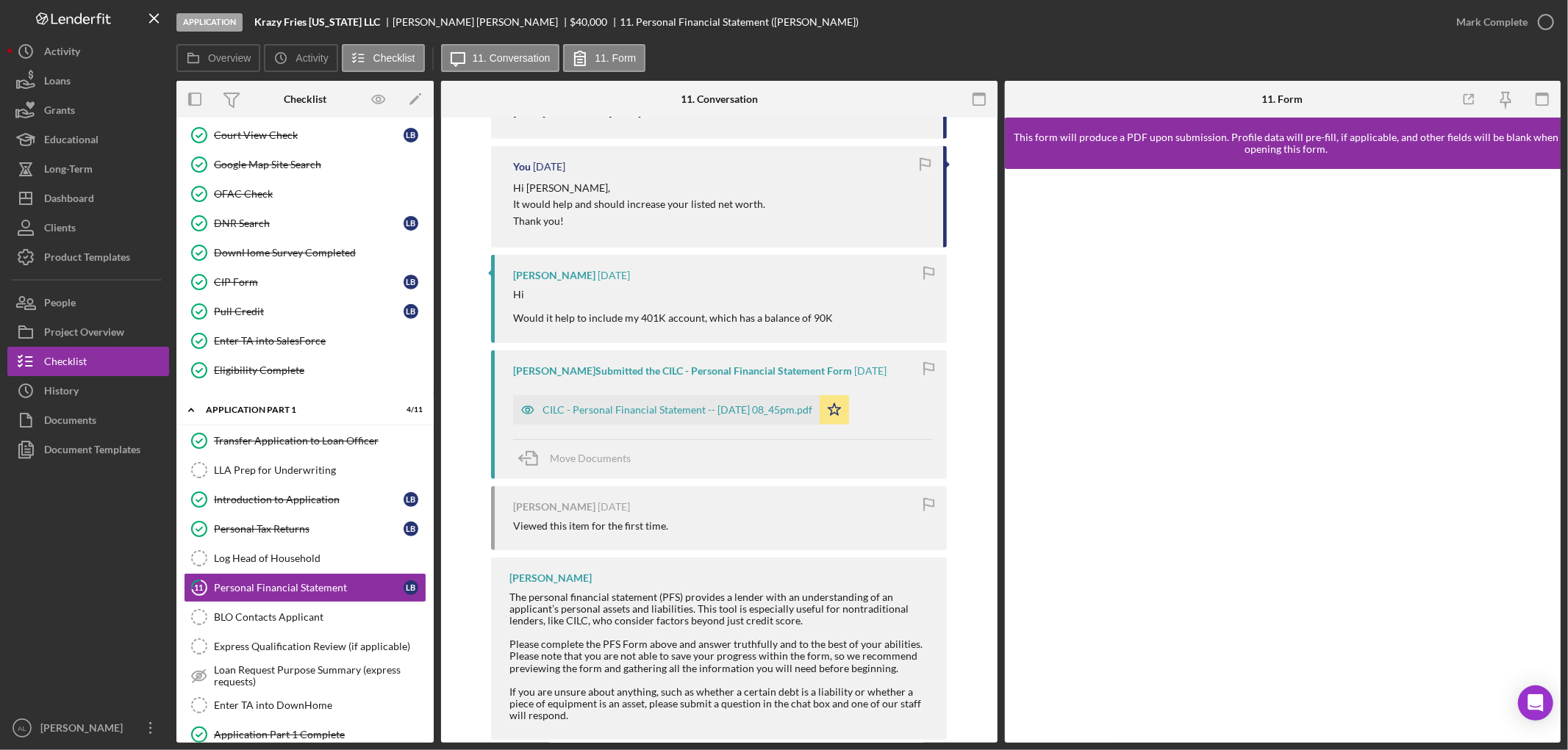
scroll to position [725, 0]
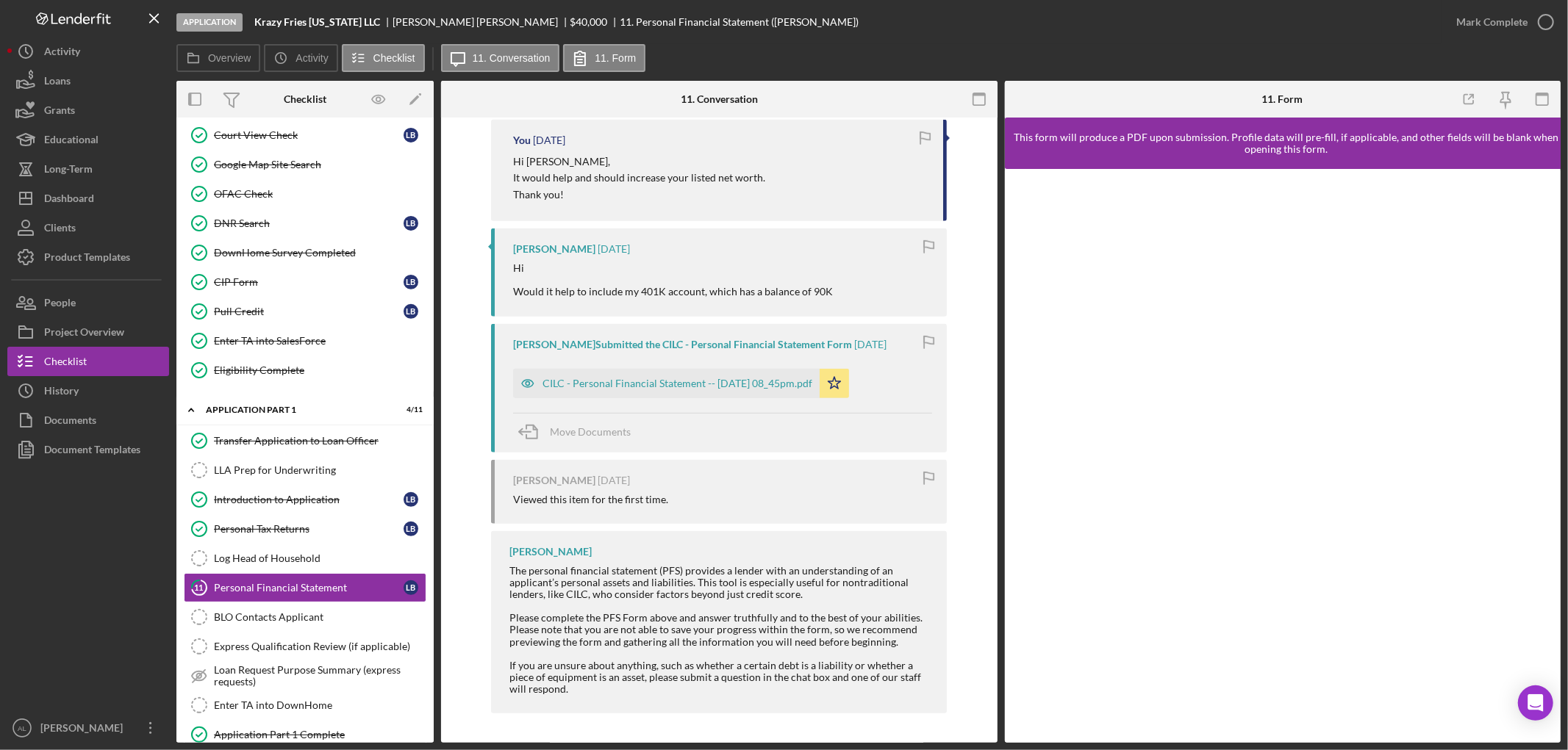
drag, startPoint x: 693, startPoint y: 615, endPoint x: 562, endPoint y: 549, distance: 146.7
click at [562, 549] on div "[PERSON_NAME]" at bounding box center [550, 552] width 82 height 12
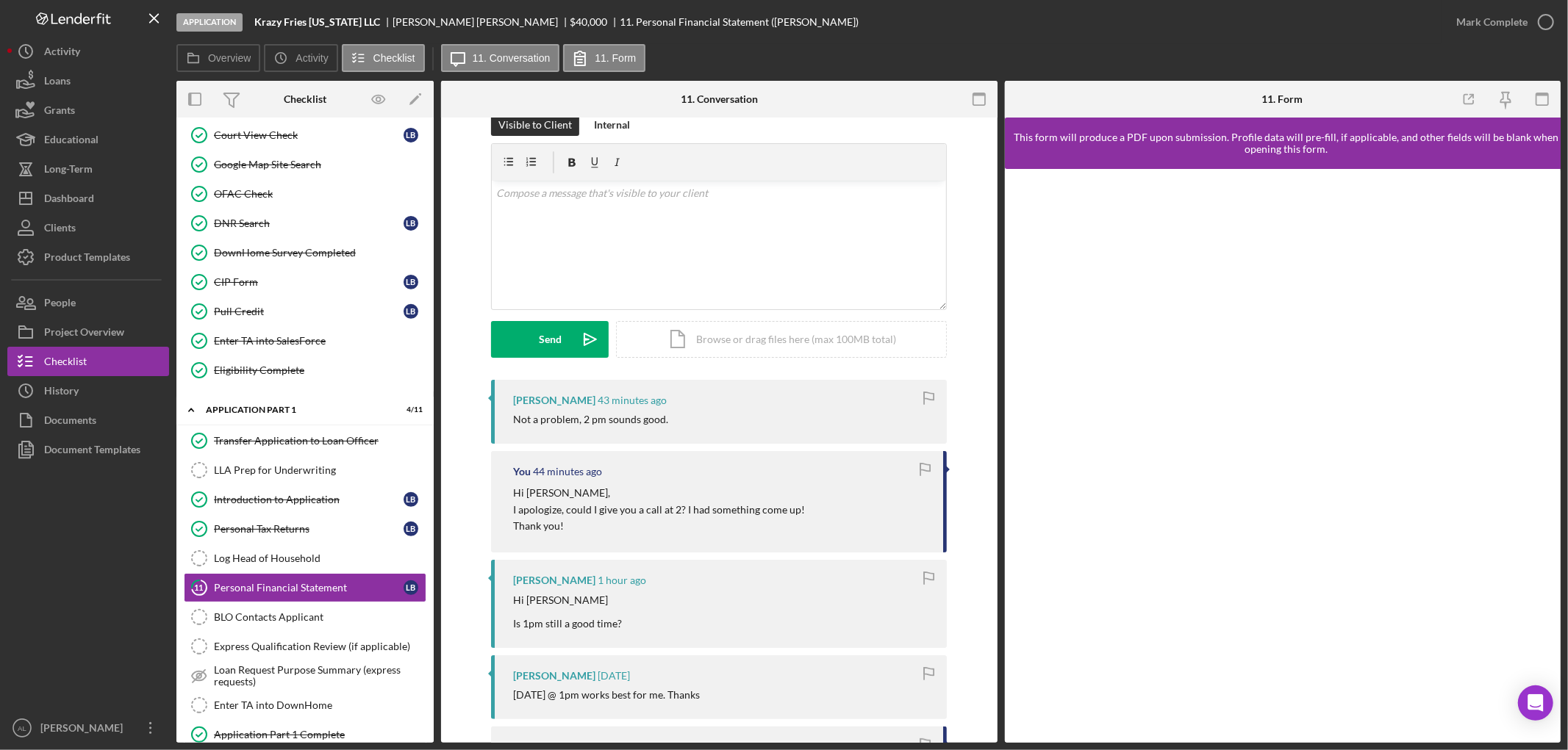
scroll to position [0, 0]
